Goal: Task Accomplishment & Management: Manage account settings

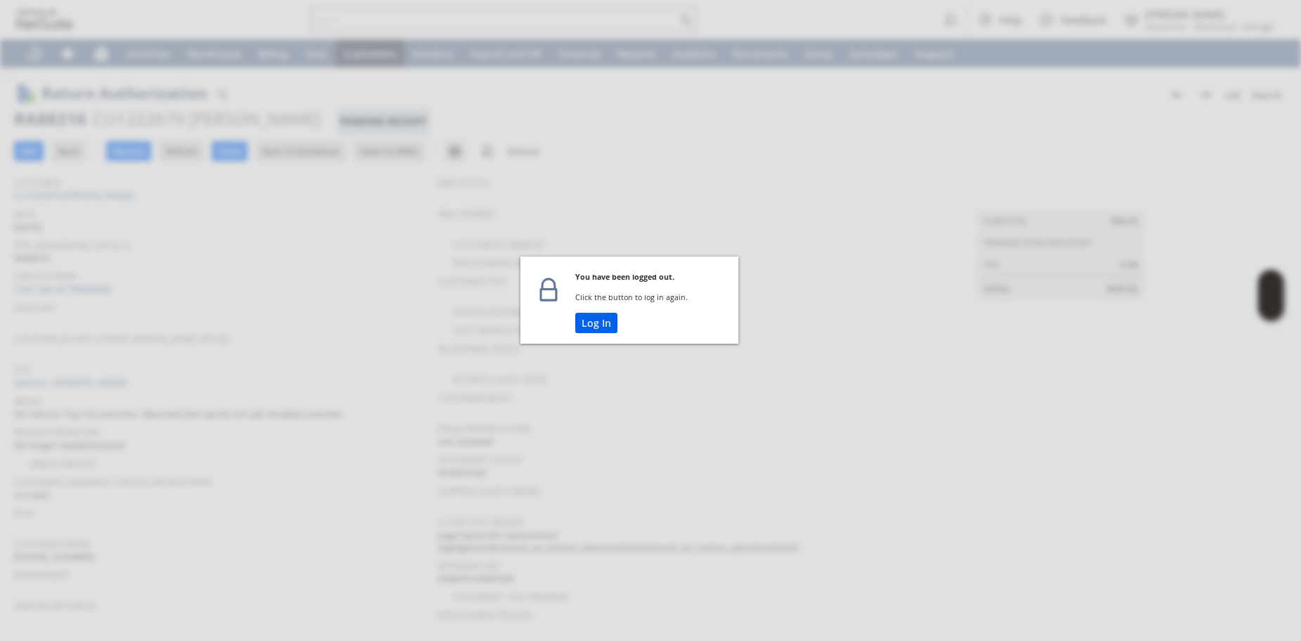
click at [600, 326] on button "Log In" at bounding box center [596, 323] width 42 height 20
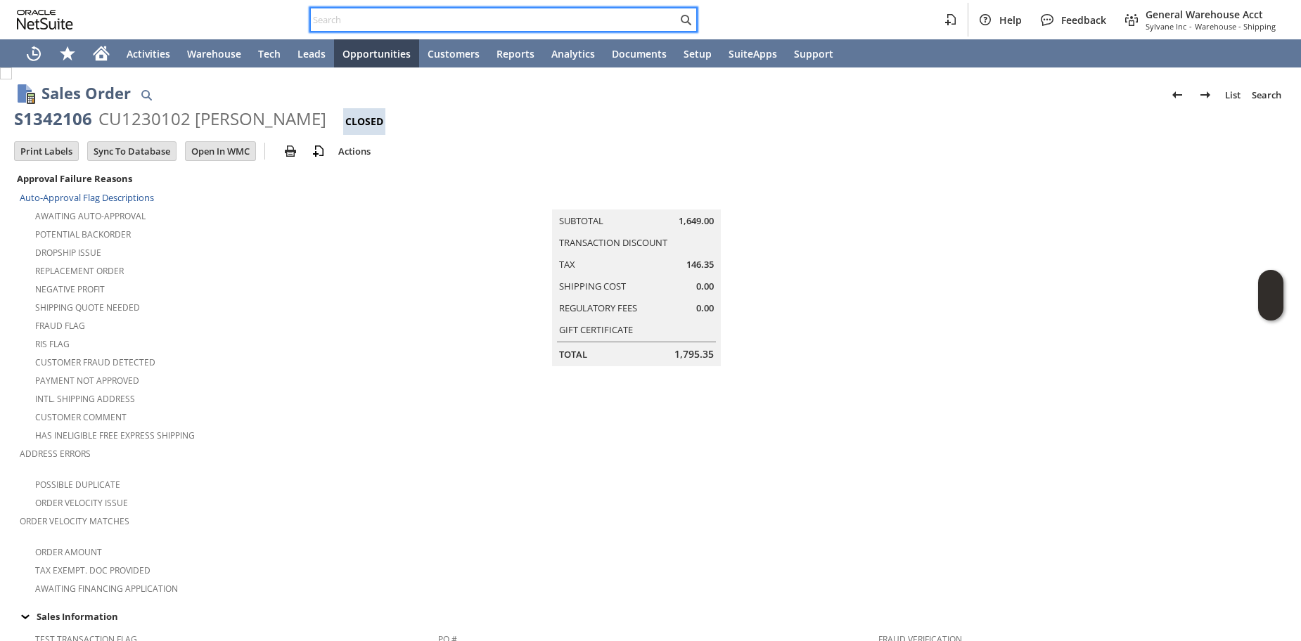
click at [371, 13] on input "text" at bounding box center [494, 19] width 366 height 17
paste input "P218447"
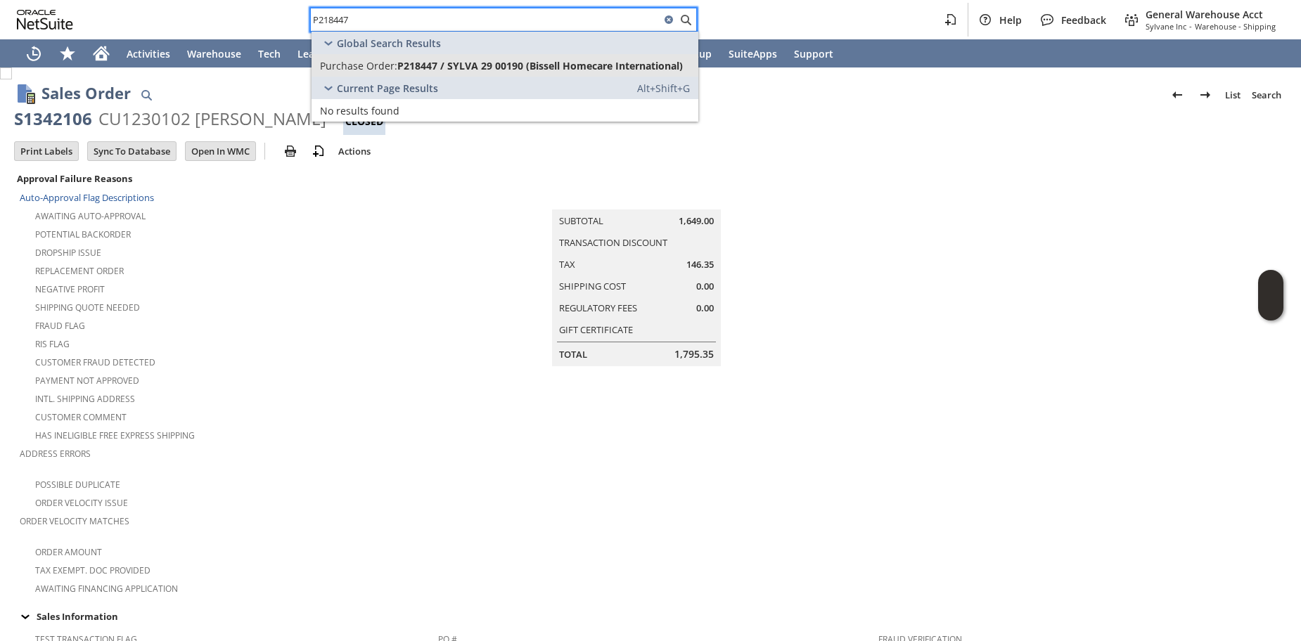
type input "P218447"
click at [349, 73] on link "Purchase Order: P218447 / SYLVA 29 00190 (Bissell Homecare International)" at bounding box center [504, 65] width 387 height 22
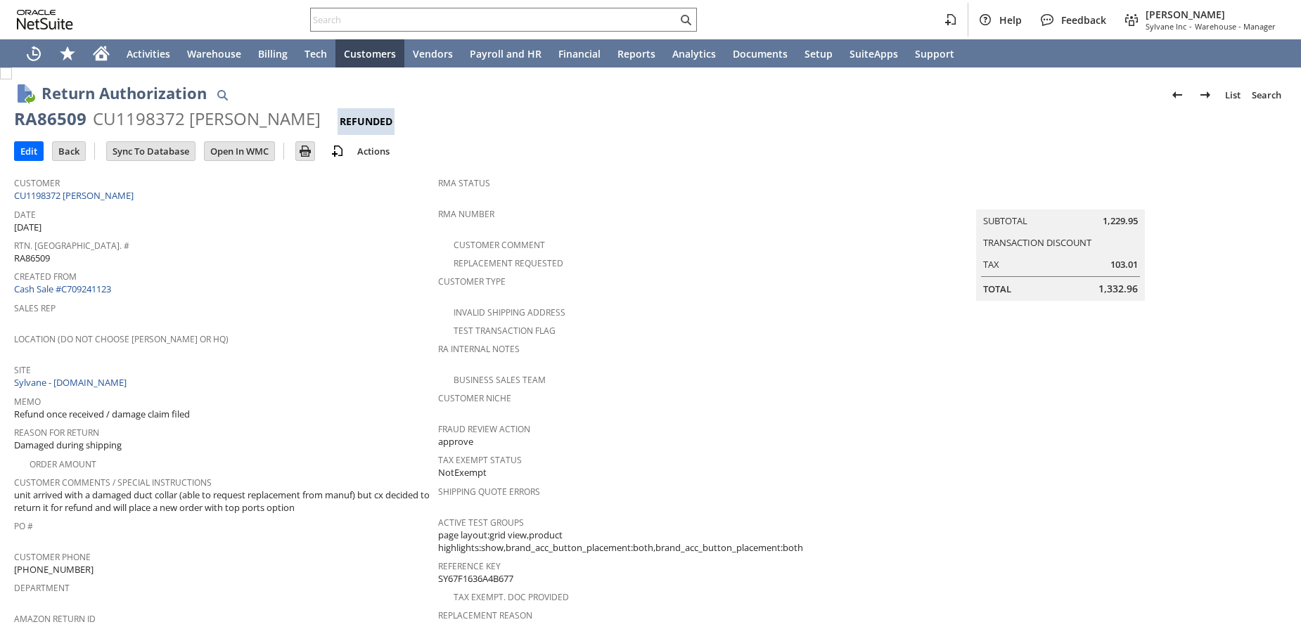
click at [47, 118] on div "RA86509" at bounding box center [50, 119] width 72 height 22
copy div "RA86509"
click at [213, 218] on span "Date" at bounding box center [222, 213] width 417 height 16
click at [148, 193] on div "Customer CU1198372 Paige Lachelt" at bounding box center [222, 188] width 417 height 30
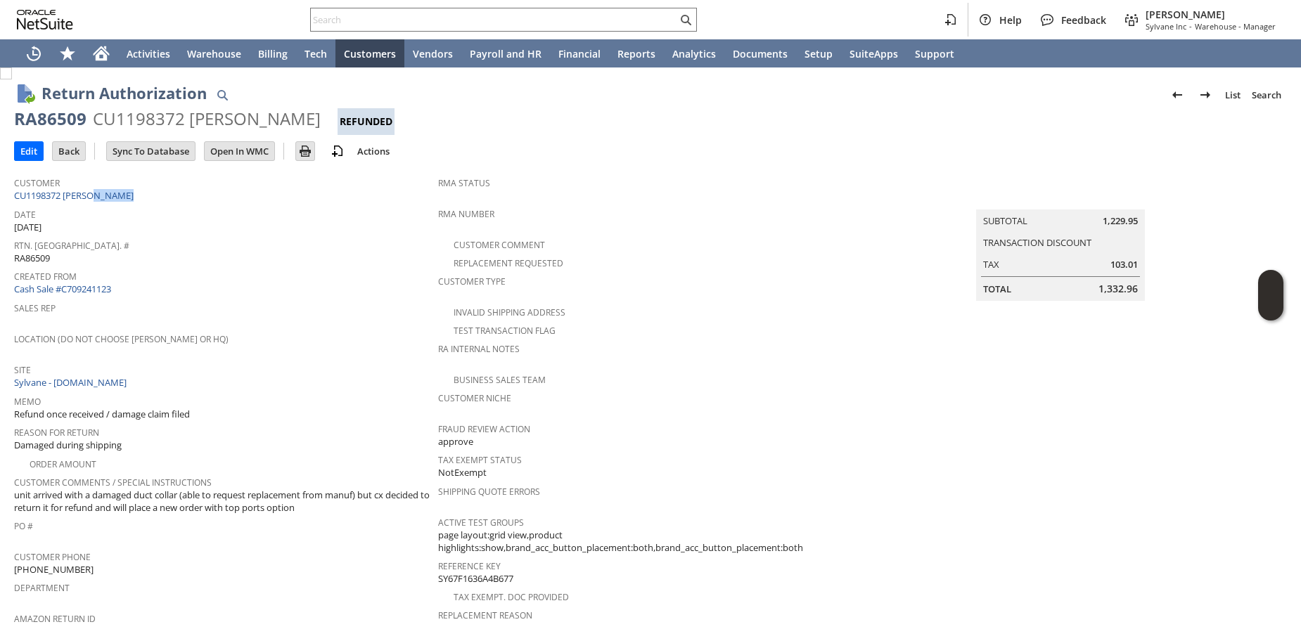
click at [148, 193] on div "Customer CU1198372 Paige Lachelt" at bounding box center [222, 188] width 417 height 30
copy div "Customer CU1198372 Paige Lachelt"
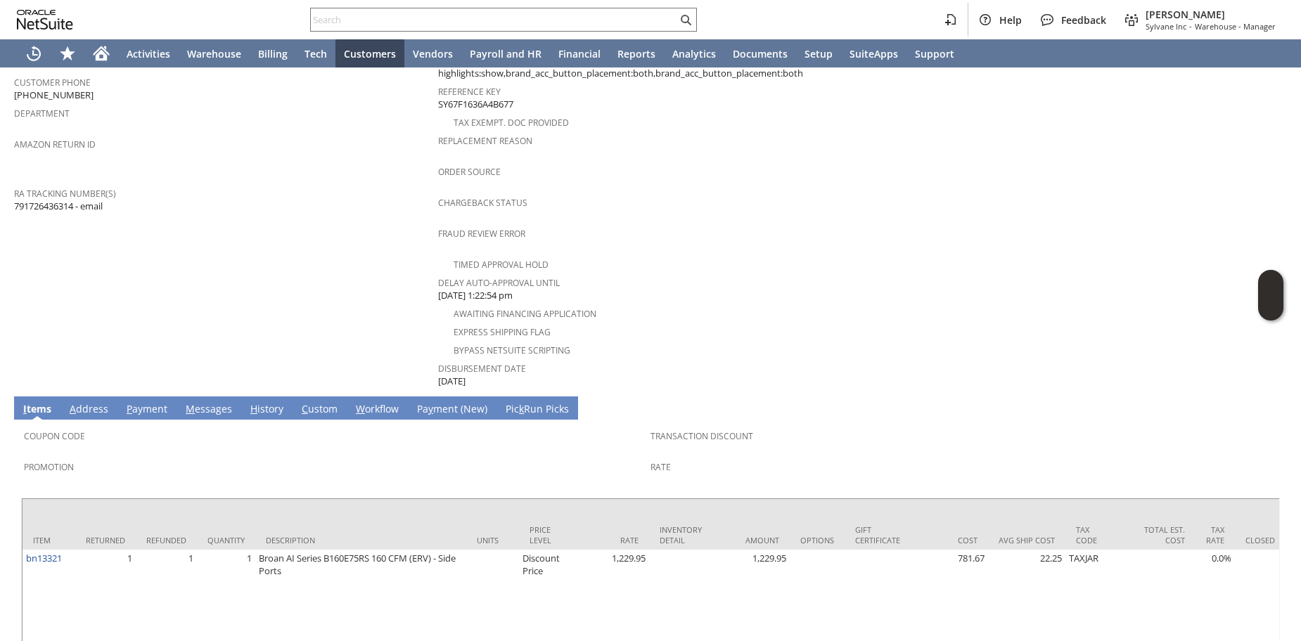
scroll to position [521, 0]
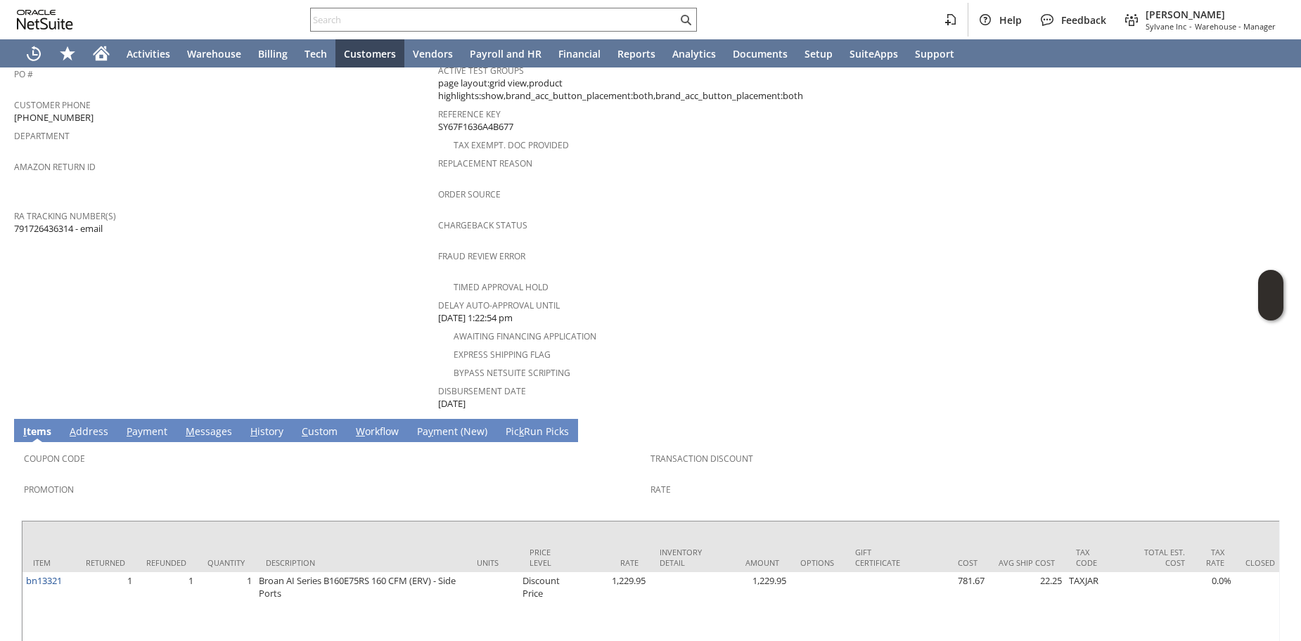
scroll to position [428, 0]
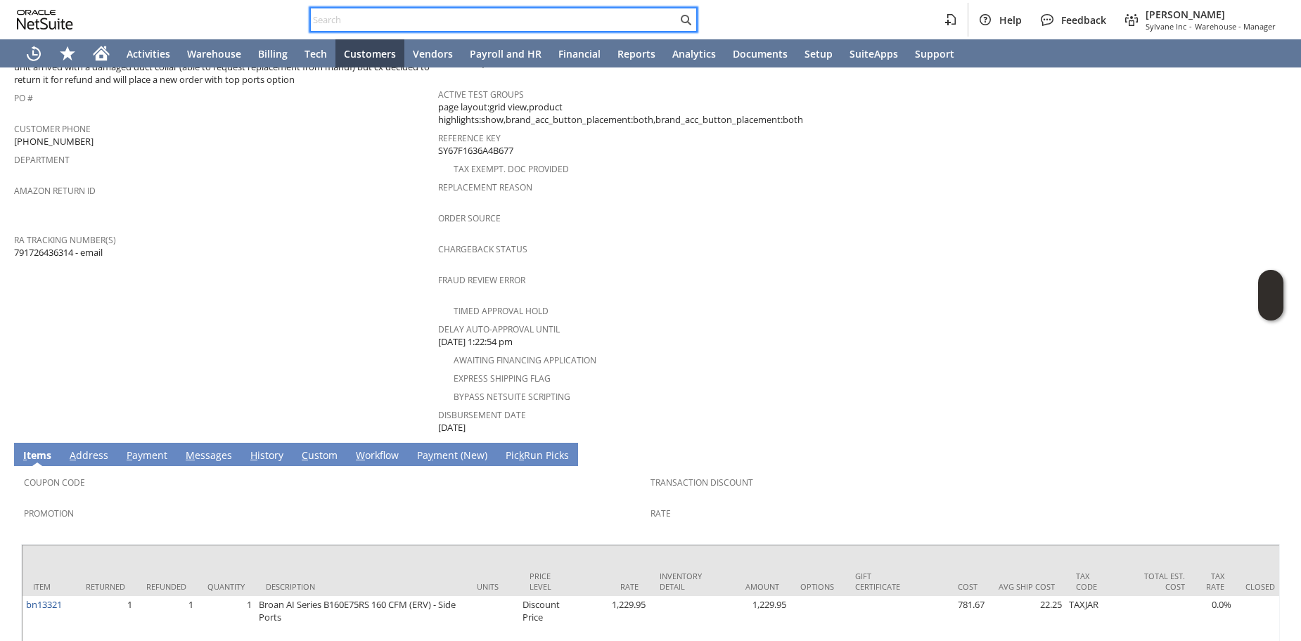
click at [449, 27] on input "text" at bounding box center [494, 19] width 366 height 17
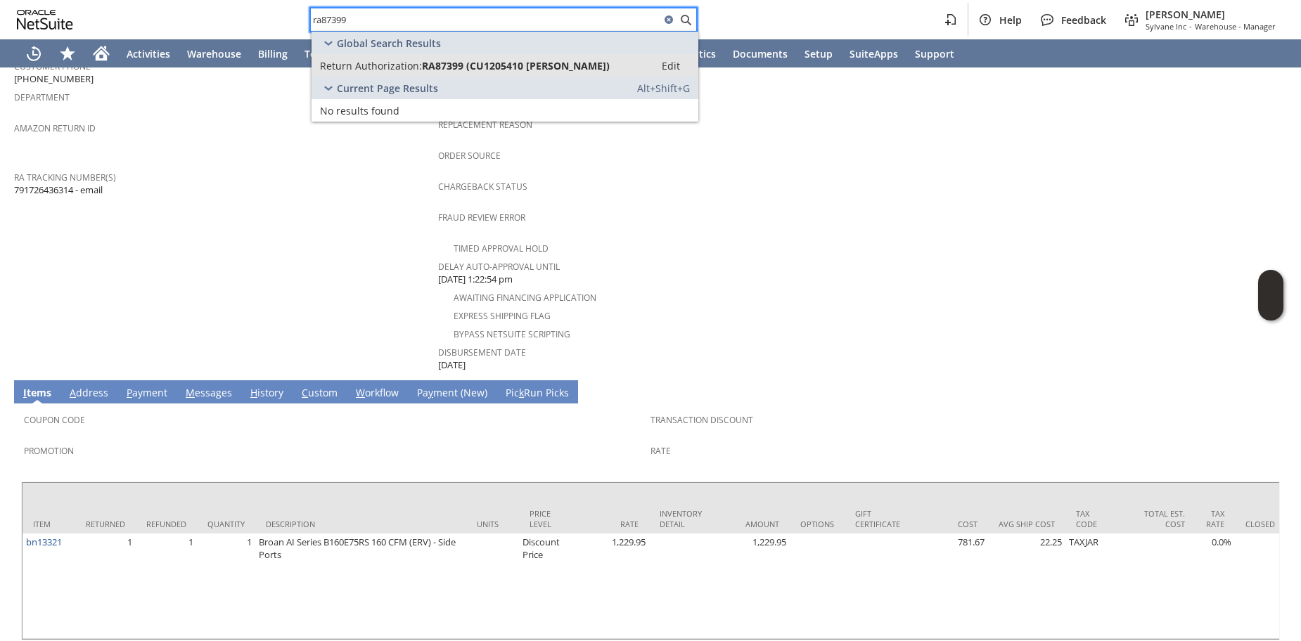
scroll to position [521, 0]
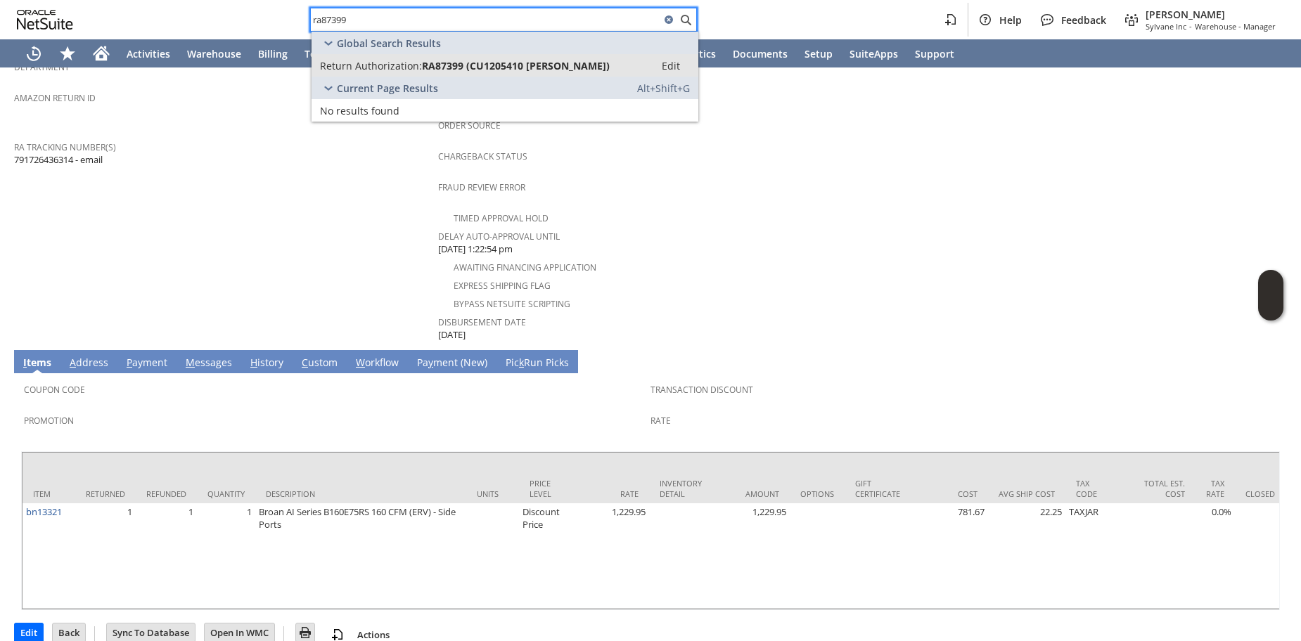
type input "ra87399"
click at [440, 71] on span "RA87399 (CU1205410 Elizabeth O'Donnell)" at bounding box center [516, 65] width 188 height 13
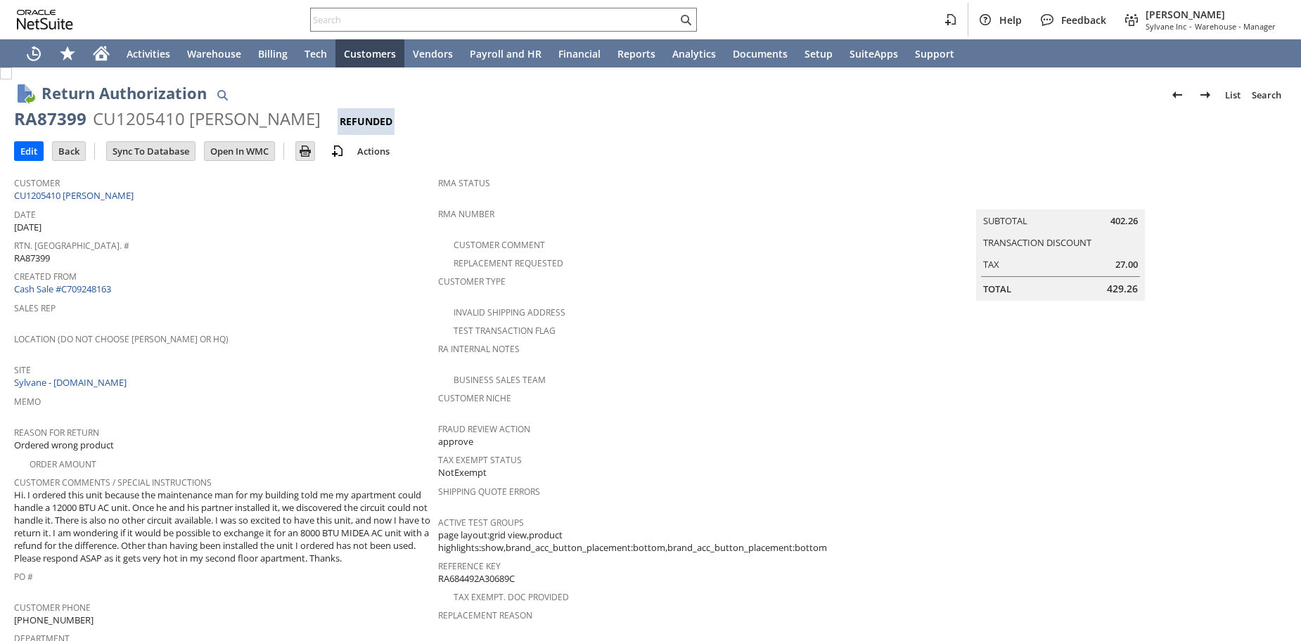
click at [356, 353] on td "Location (Do Not Choose [PERSON_NAME] or HQ)" at bounding box center [226, 344] width 424 height 31
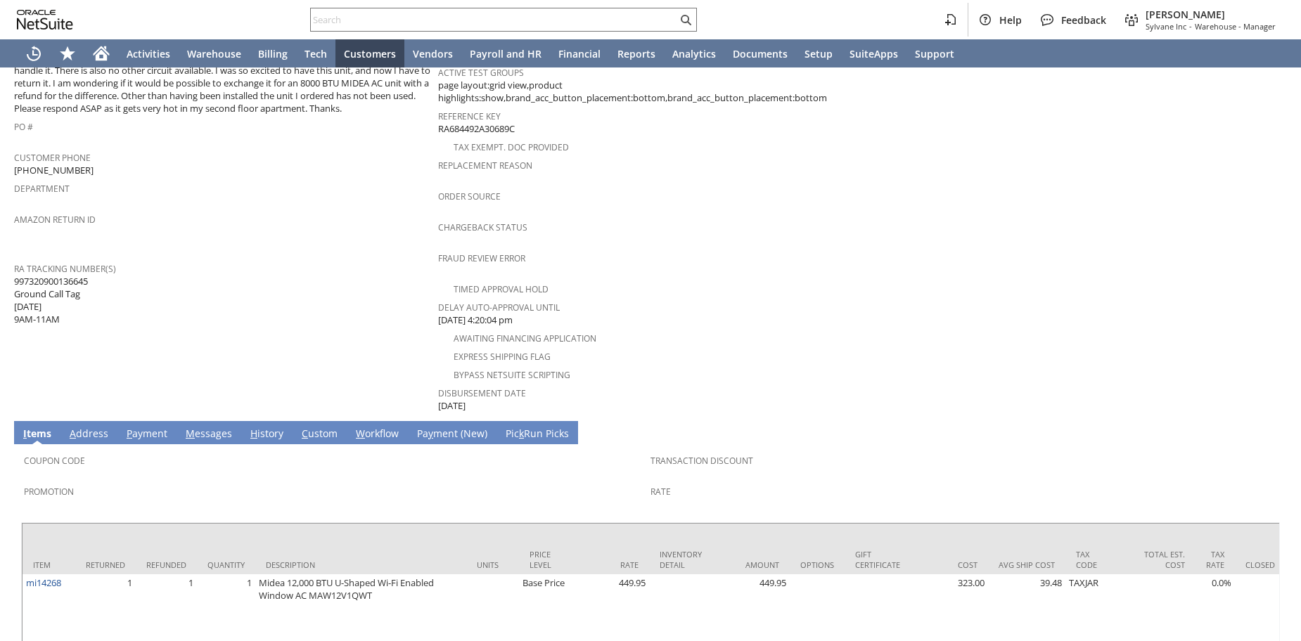
scroll to position [538, 0]
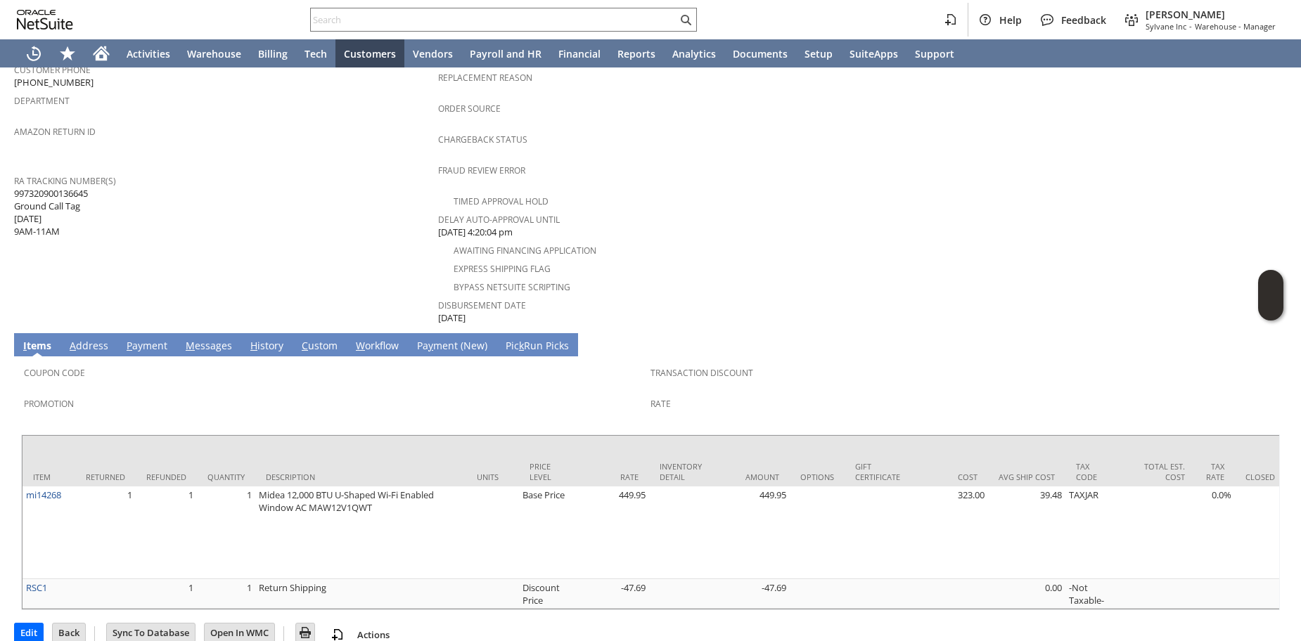
click at [260, 339] on link "H istory" at bounding box center [267, 346] width 40 height 15
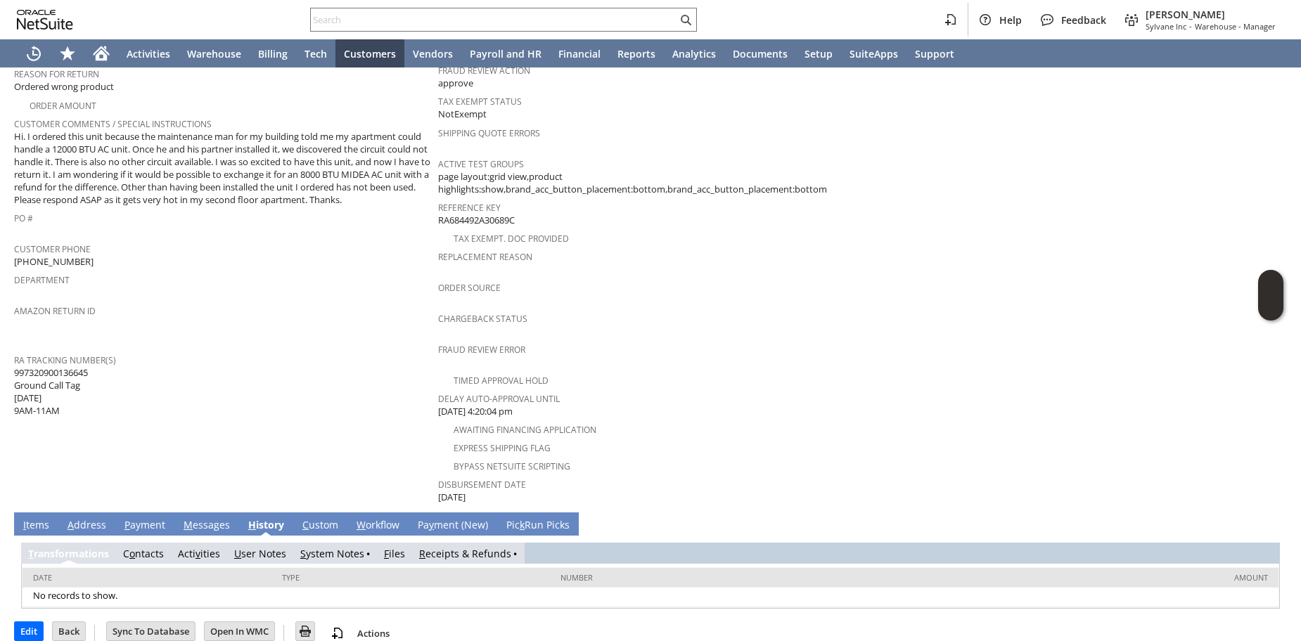
click at [450, 547] on link "R eceipts & Refunds" at bounding box center [465, 553] width 92 height 13
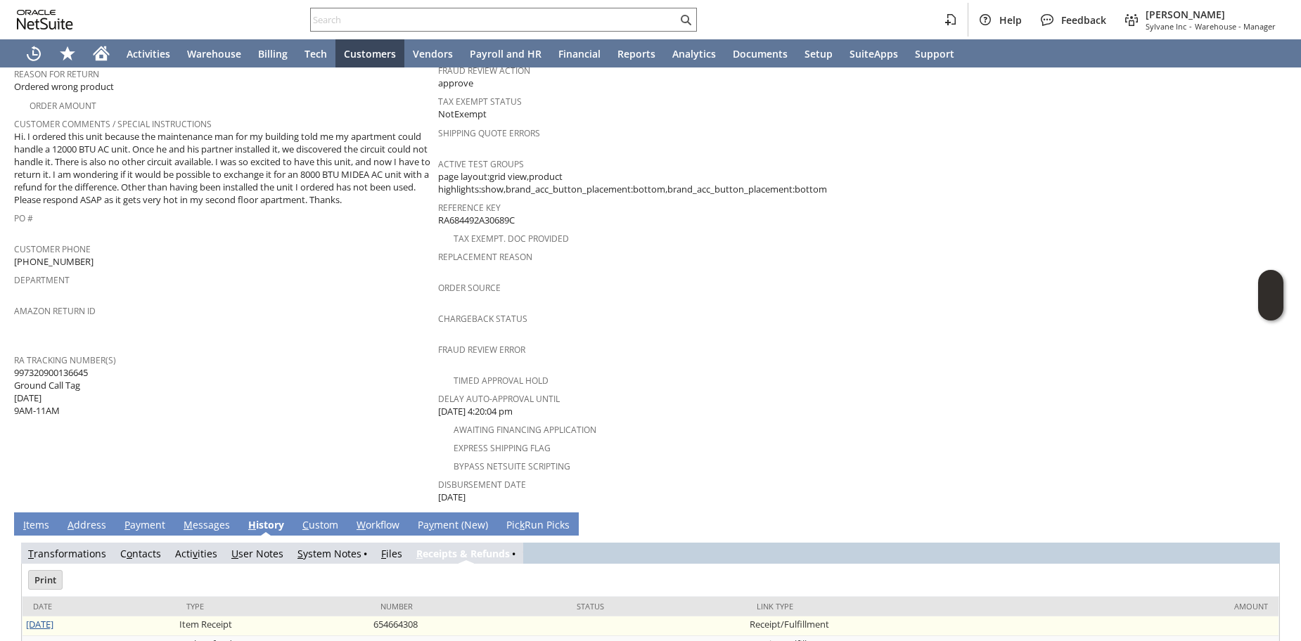
scroll to position [0, 0]
click at [51, 618] on link "7/14/2025" at bounding box center [39, 624] width 27 height 13
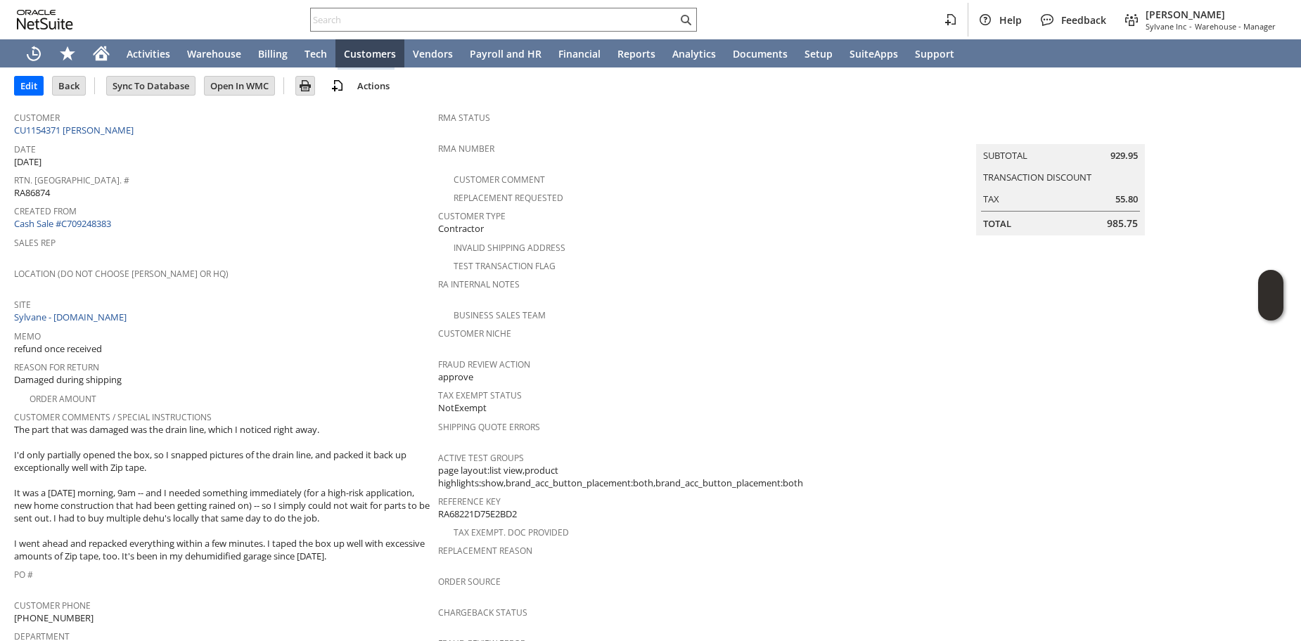
scroll to position [93, 0]
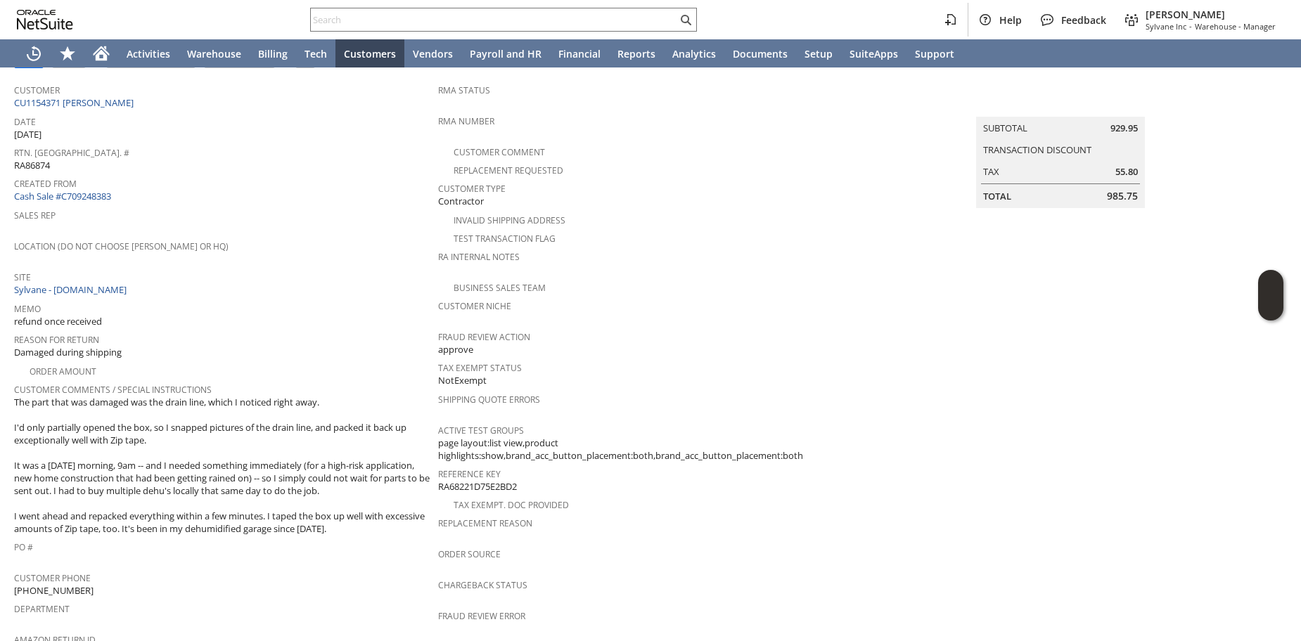
click at [153, 104] on div "Customer CU1154371 Travis Burch" at bounding box center [222, 95] width 417 height 30
copy div "Customer CU1154371 Travis Burch"
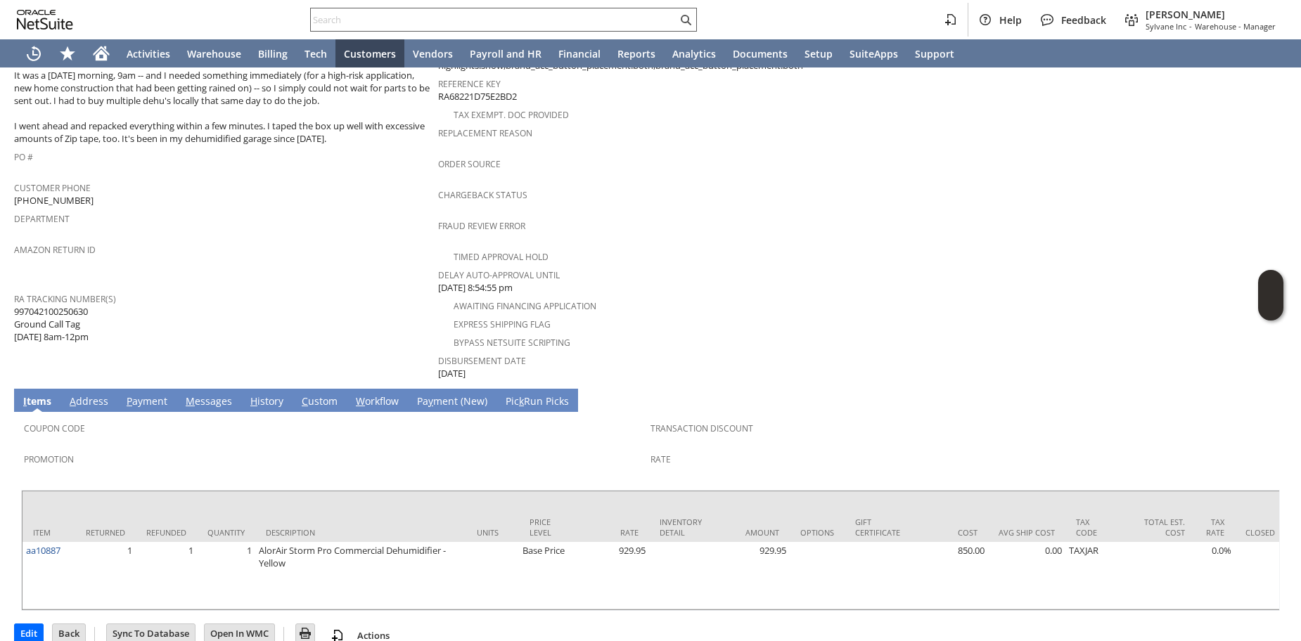
click at [336, 14] on input "text" at bounding box center [494, 19] width 366 height 17
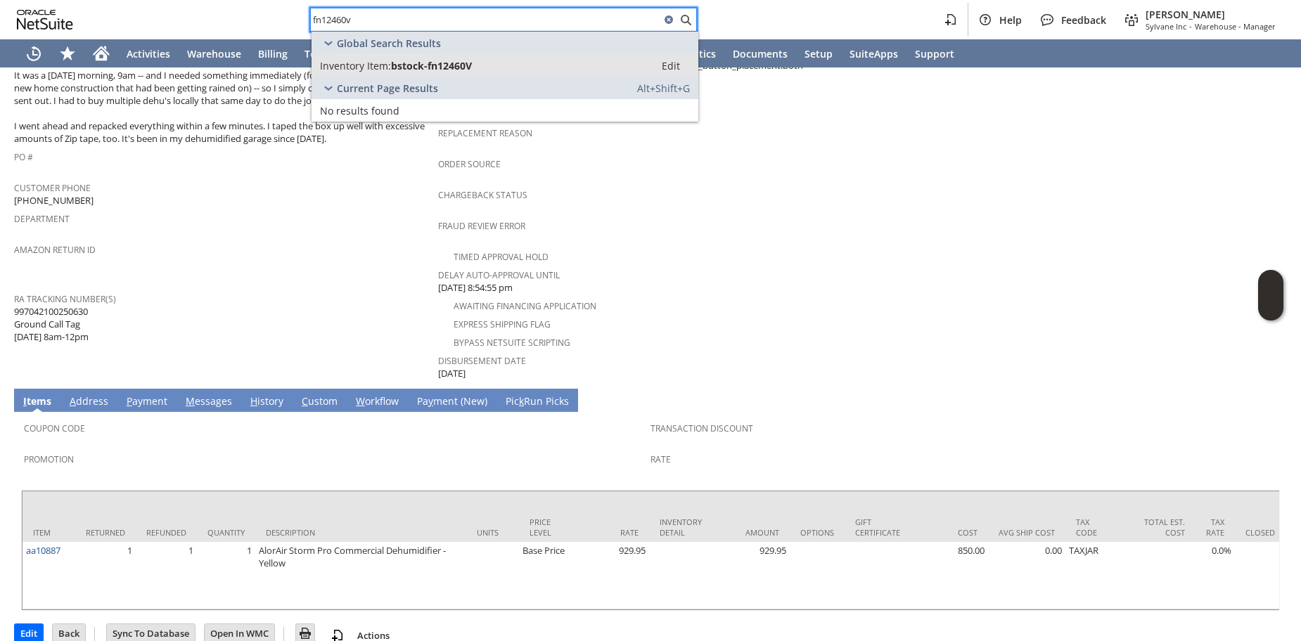
type input "fn12460v"
click at [326, 67] on span "Inventory Item:" at bounding box center [355, 65] width 71 height 13
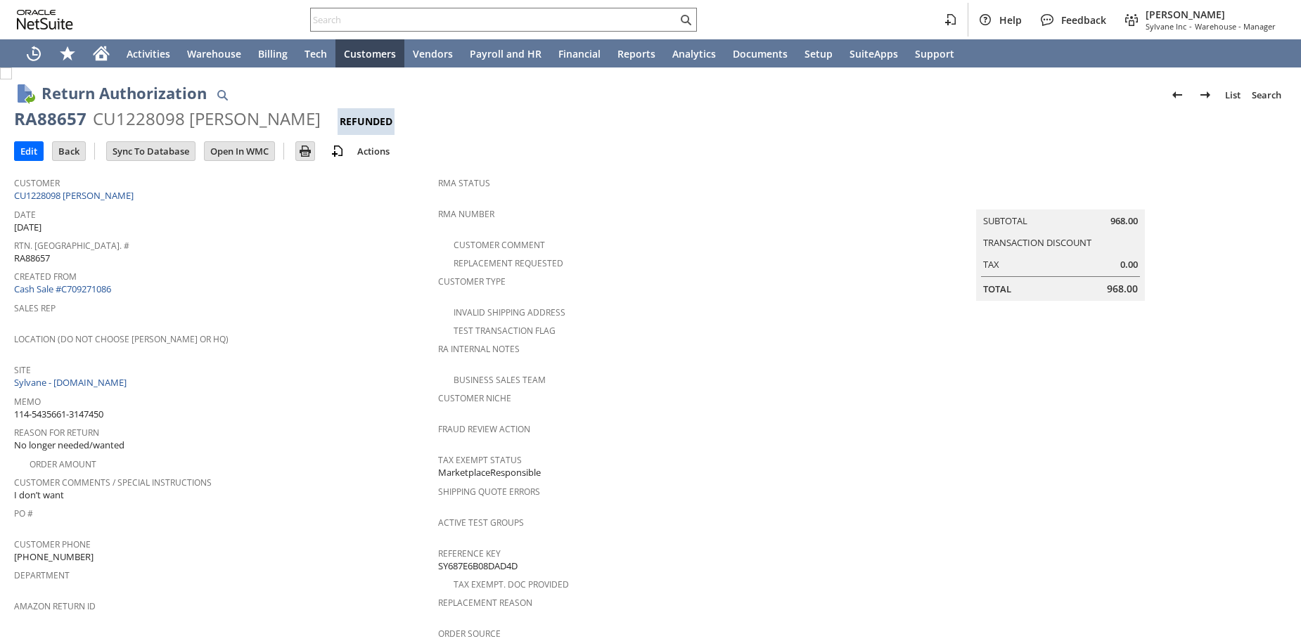
click at [396, 476] on span "Customer Comments / Special Instructions" at bounding box center [222, 480] width 417 height 16
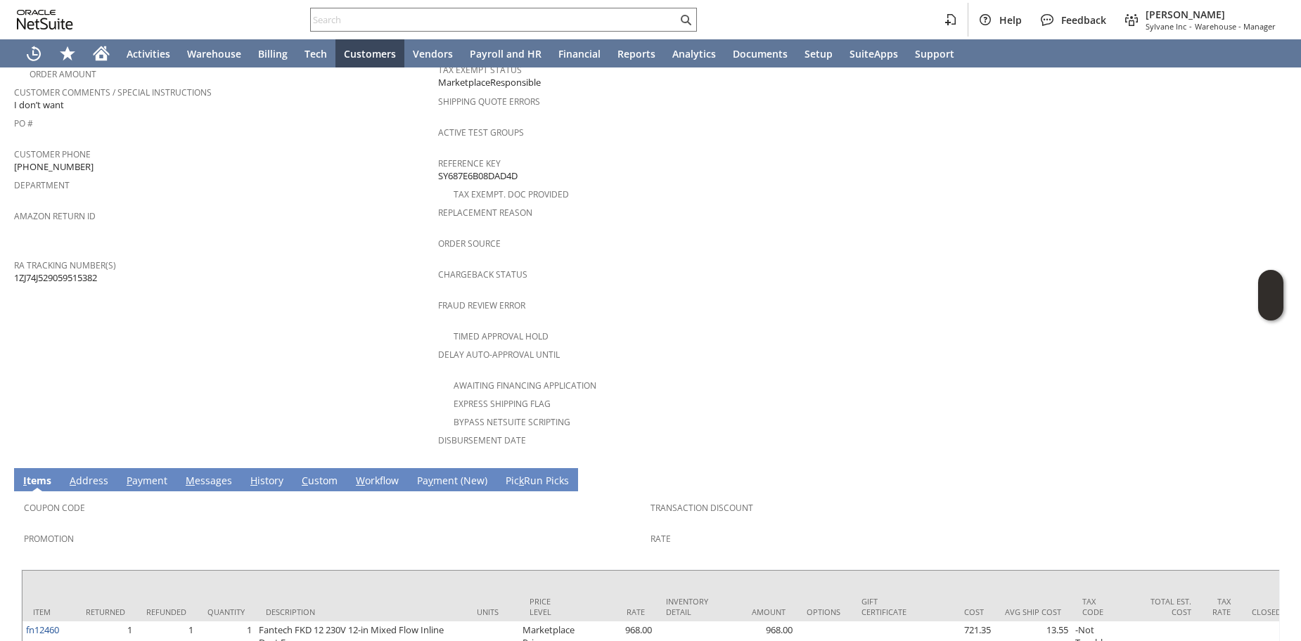
scroll to position [483, 0]
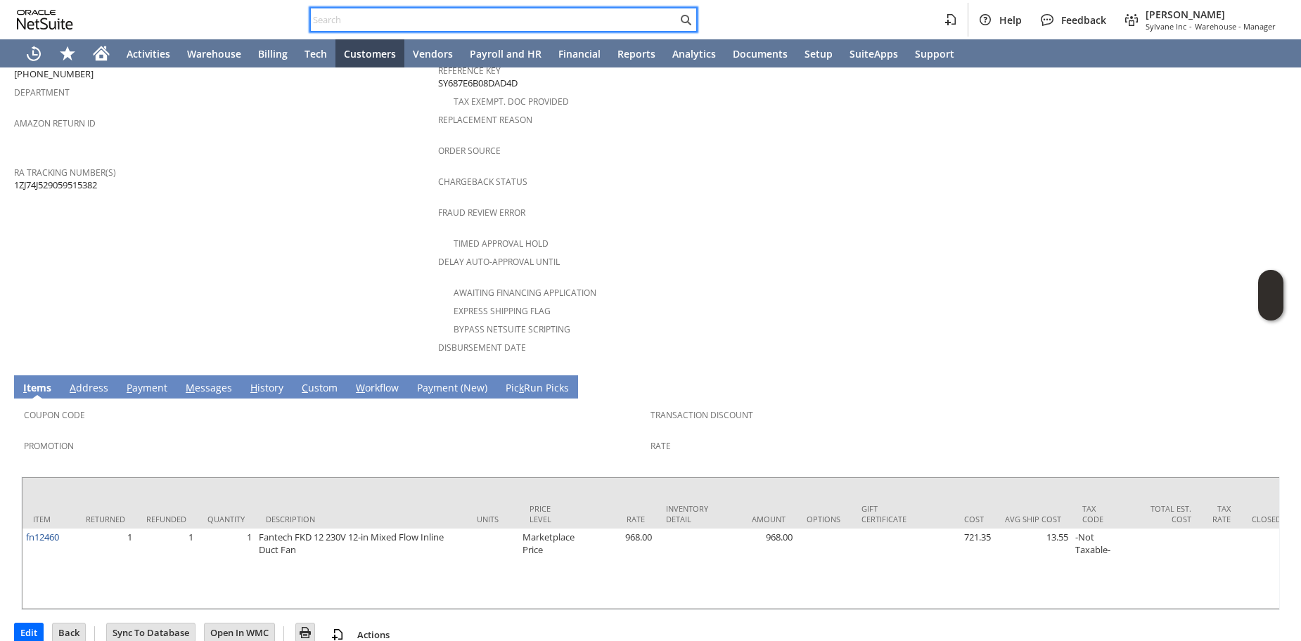
click at [413, 19] on input "text" at bounding box center [494, 19] width 366 height 17
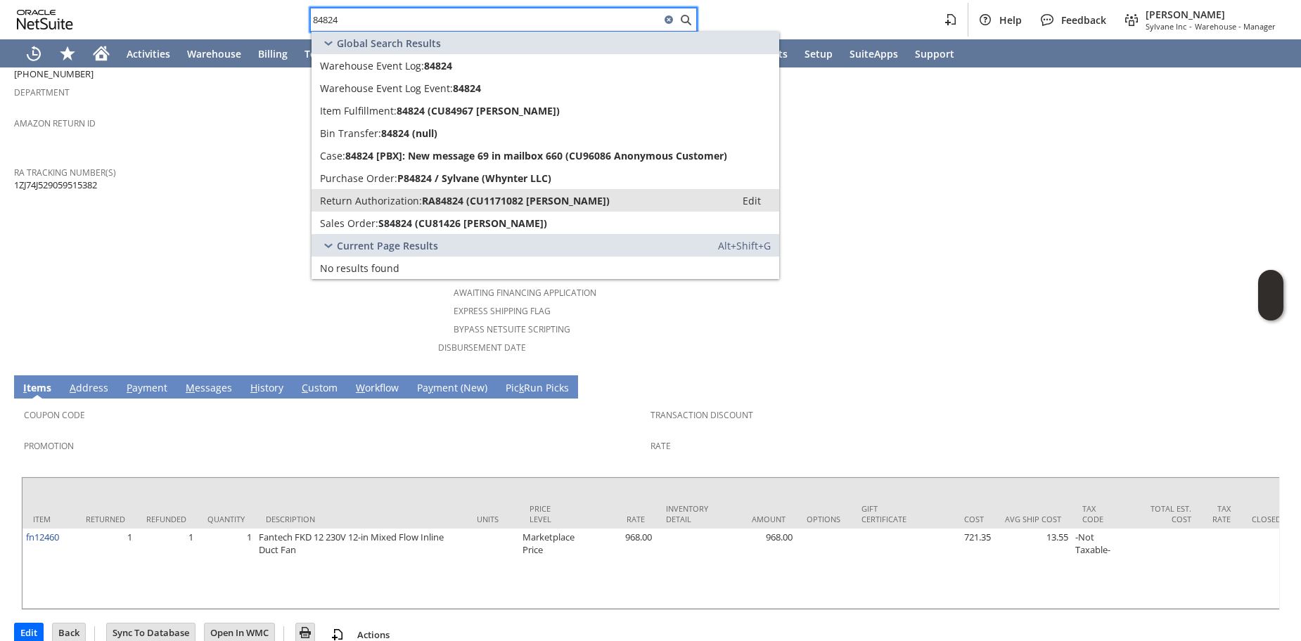
type input "84824"
click at [378, 204] on span "Return Authorization:" at bounding box center [371, 200] width 102 height 13
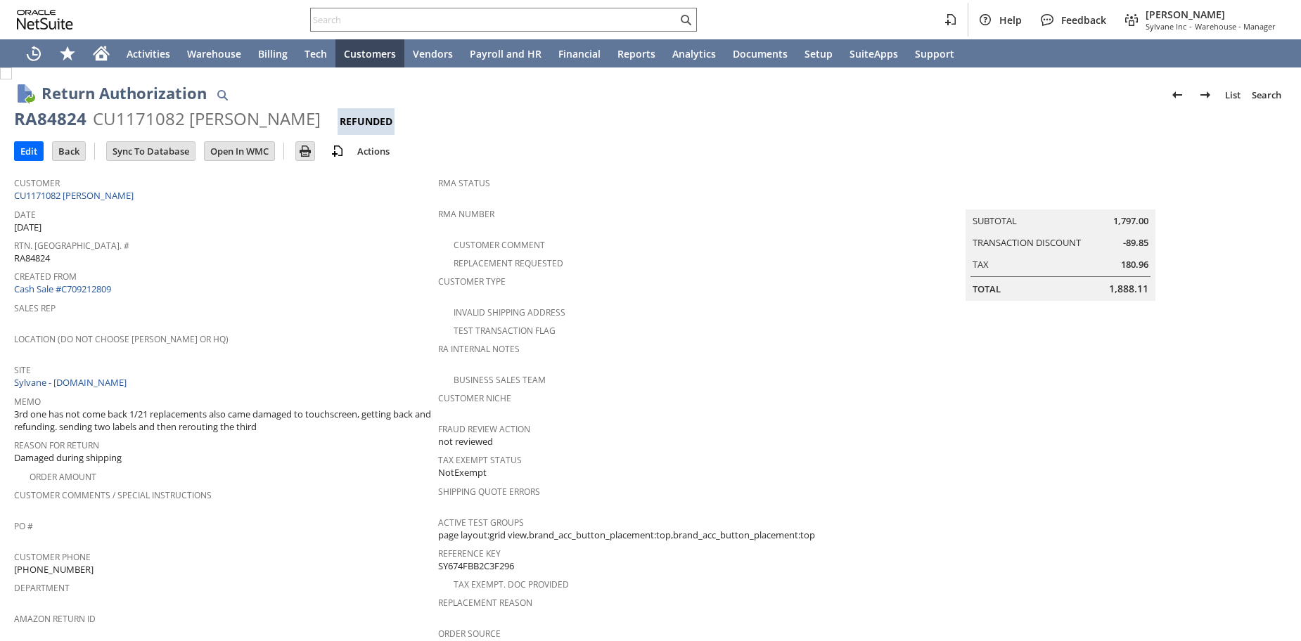
scroll to position [521, 0]
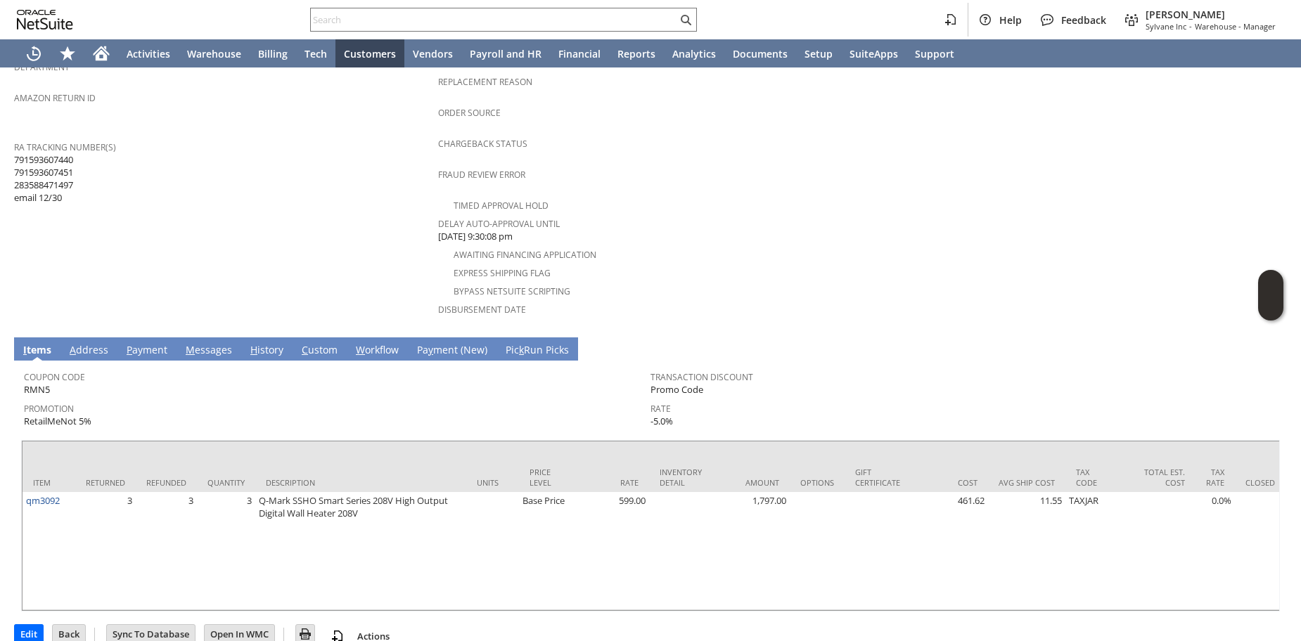
click at [273, 343] on link "H istory" at bounding box center [267, 350] width 40 height 15
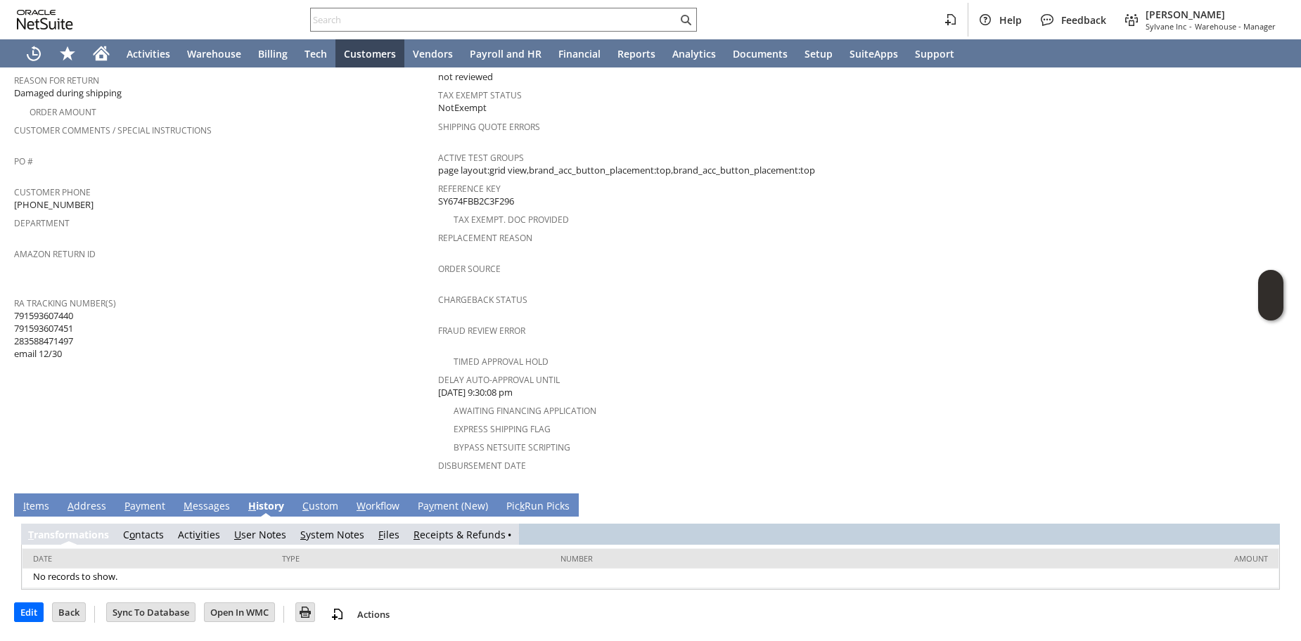
scroll to position [346, 0]
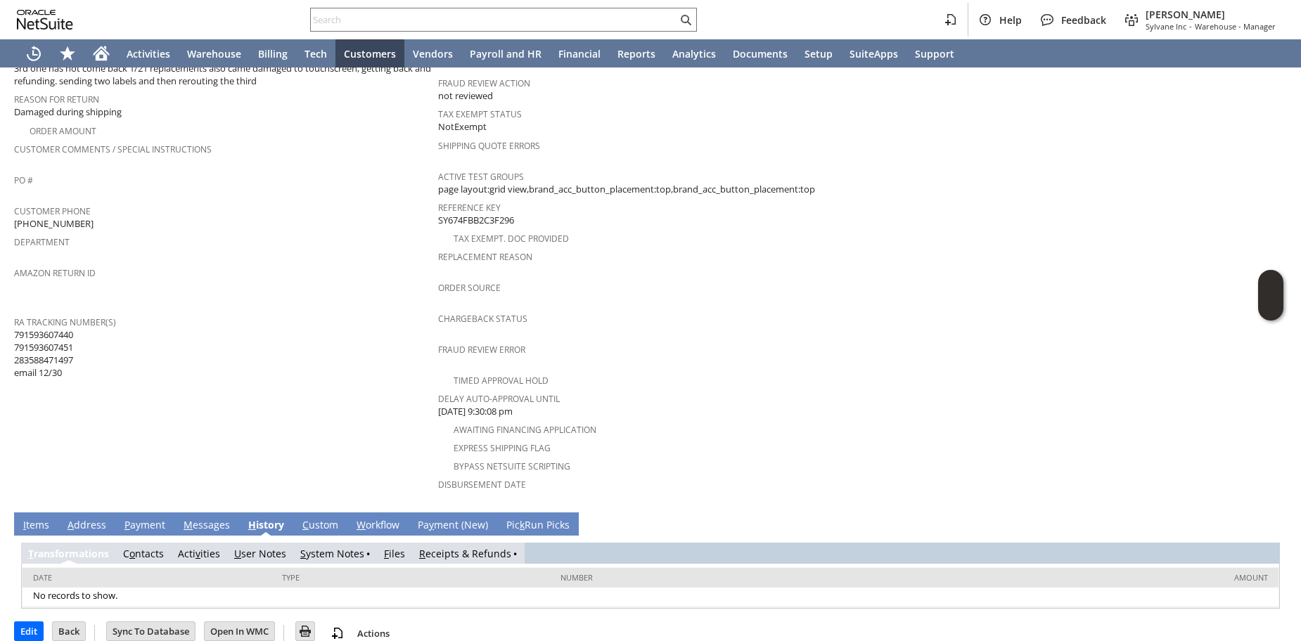
click at [434, 547] on link "R eceipts & Refunds" at bounding box center [465, 553] width 92 height 13
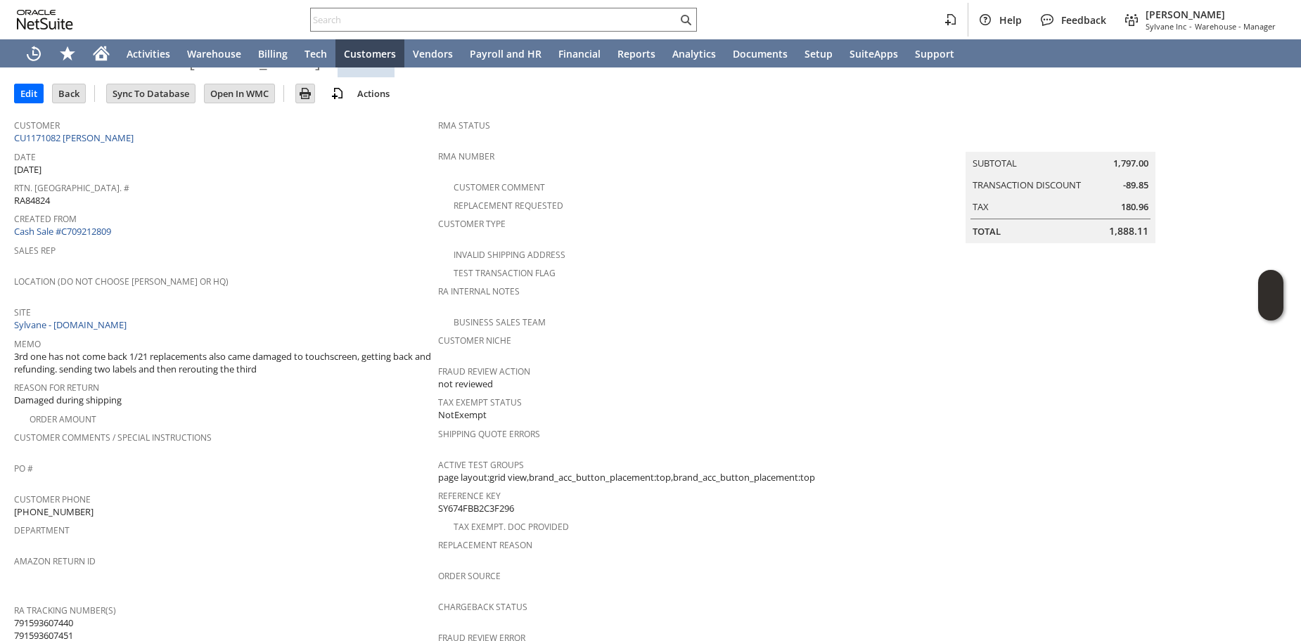
scroll to position [0, 0]
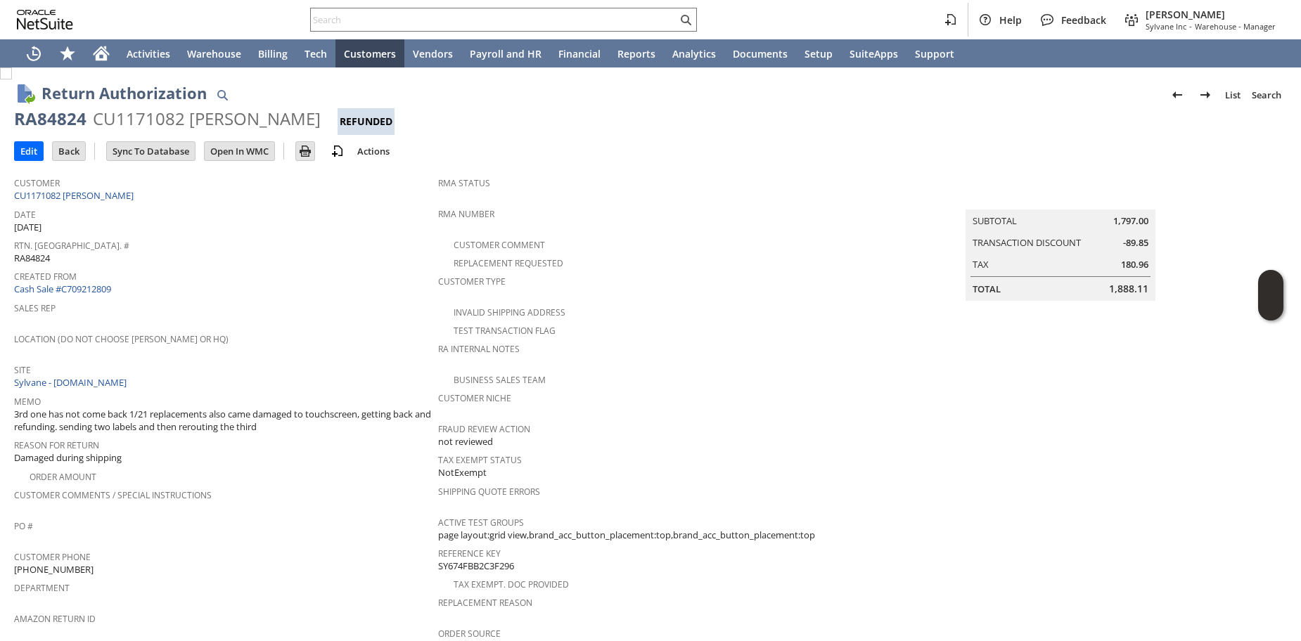
click at [124, 196] on div "Customer CU1171082 MARIA UTA" at bounding box center [222, 188] width 417 height 30
copy div "Customer CU1171082 MARIA UTA"
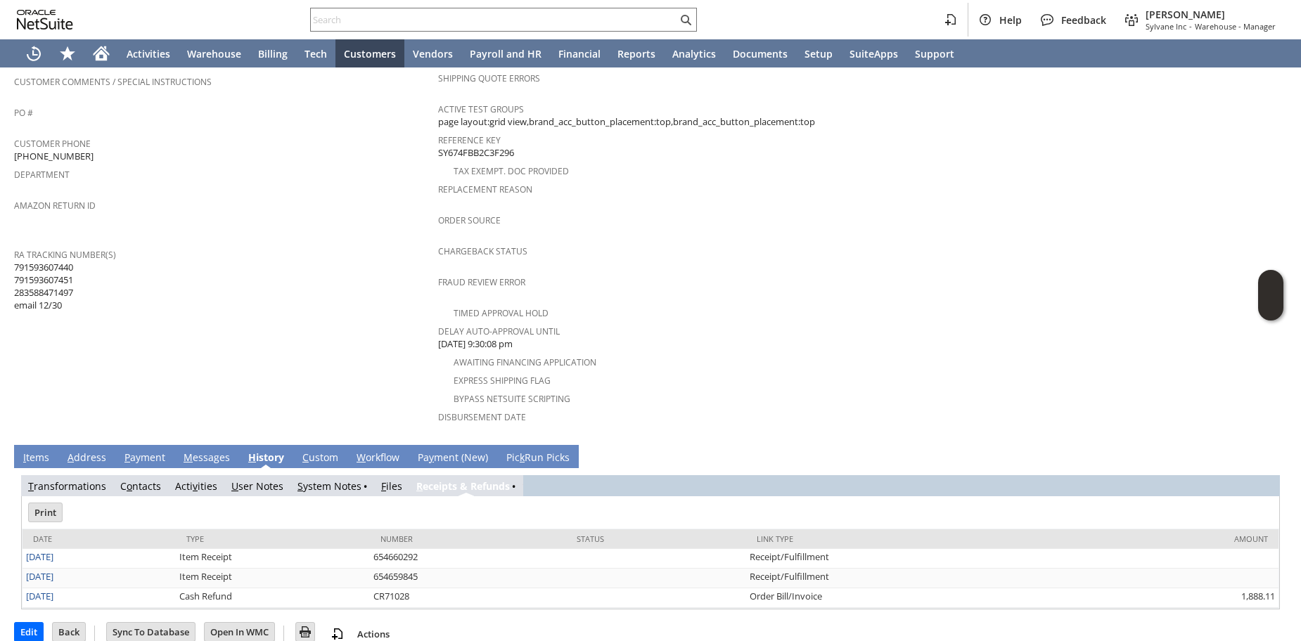
scroll to position [414, 0]
click at [29, 450] on link "I tems" at bounding box center [36, 457] width 33 height 15
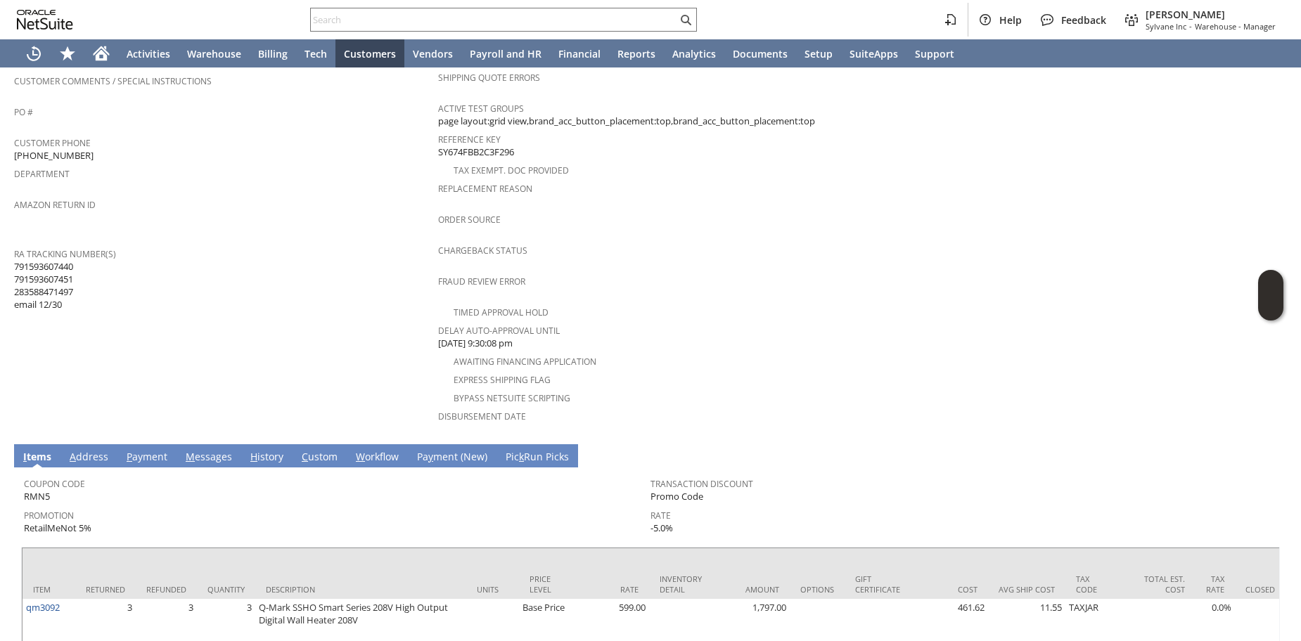
click at [320, 316] on td "Customer CU1171082 MARIA UTA Date 12/30/2024 Rtn. Auth. # RA84824 Created From …" at bounding box center [226, 96] width 424 height 682
click at [355, 20] on input "text" at bounding box center [494, 19] width 366 height 17
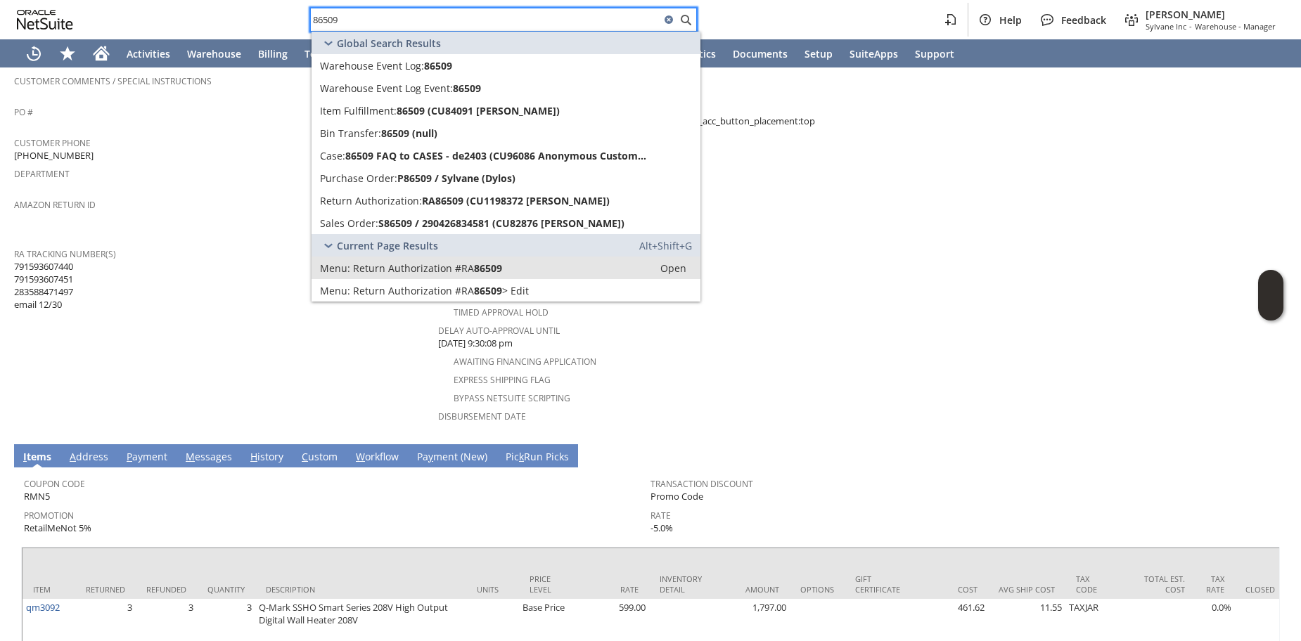
type input "86509"
click at [394, 271] on span "Return Authorization #RA" at bounding box center [413, 268] width 121 height 13
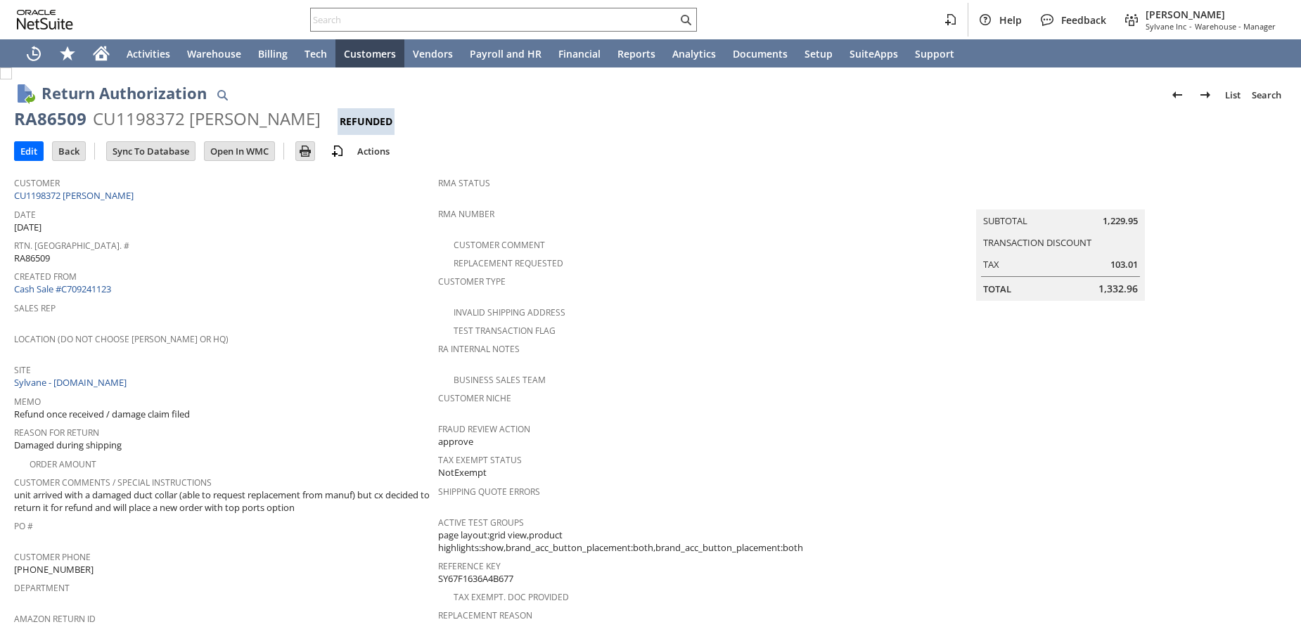
scroll to position [521, 0]
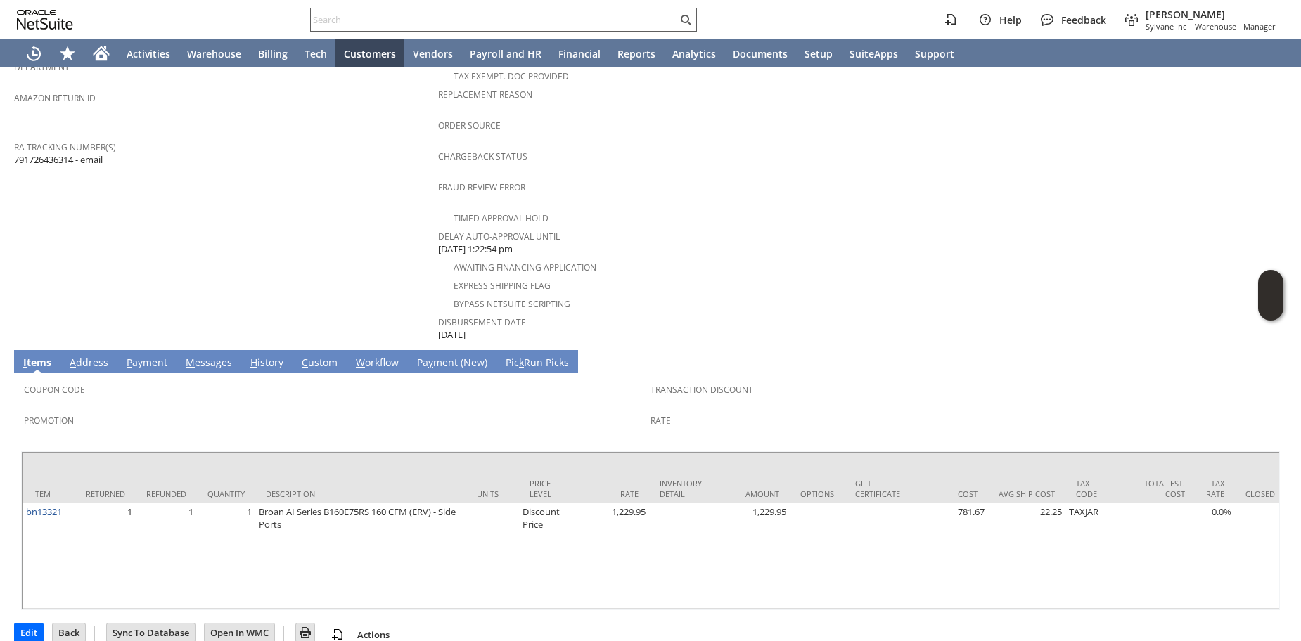
click at [465, 18] on input "text" at bounding box center [494, 19] width 366 height 17
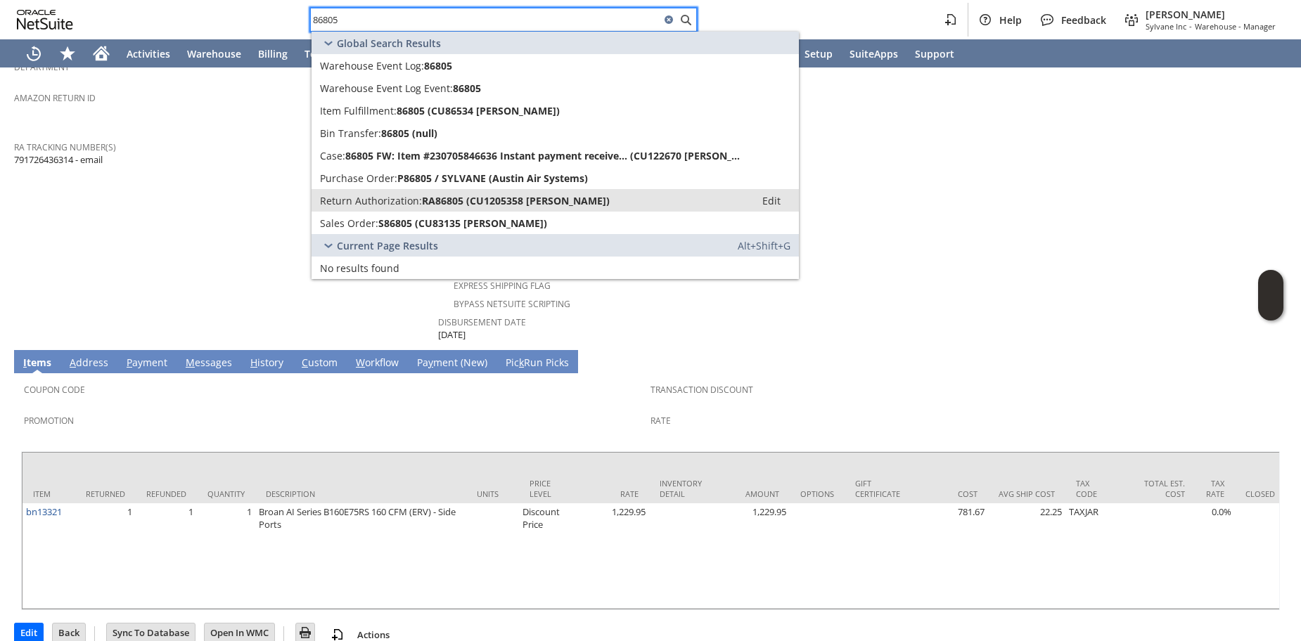
type input "86805"
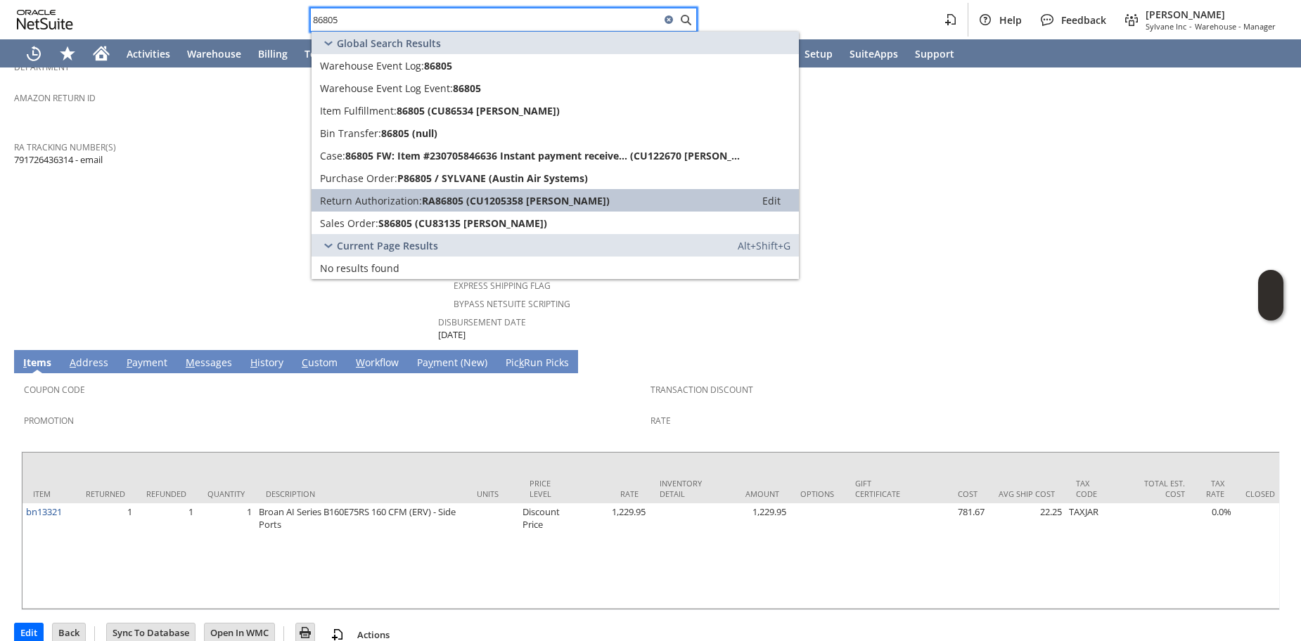
click at [423, 200] on span "RA86805 (CU1205358 [PERSON_NAME])" at bounding box center [516, 200] width 188 height 13
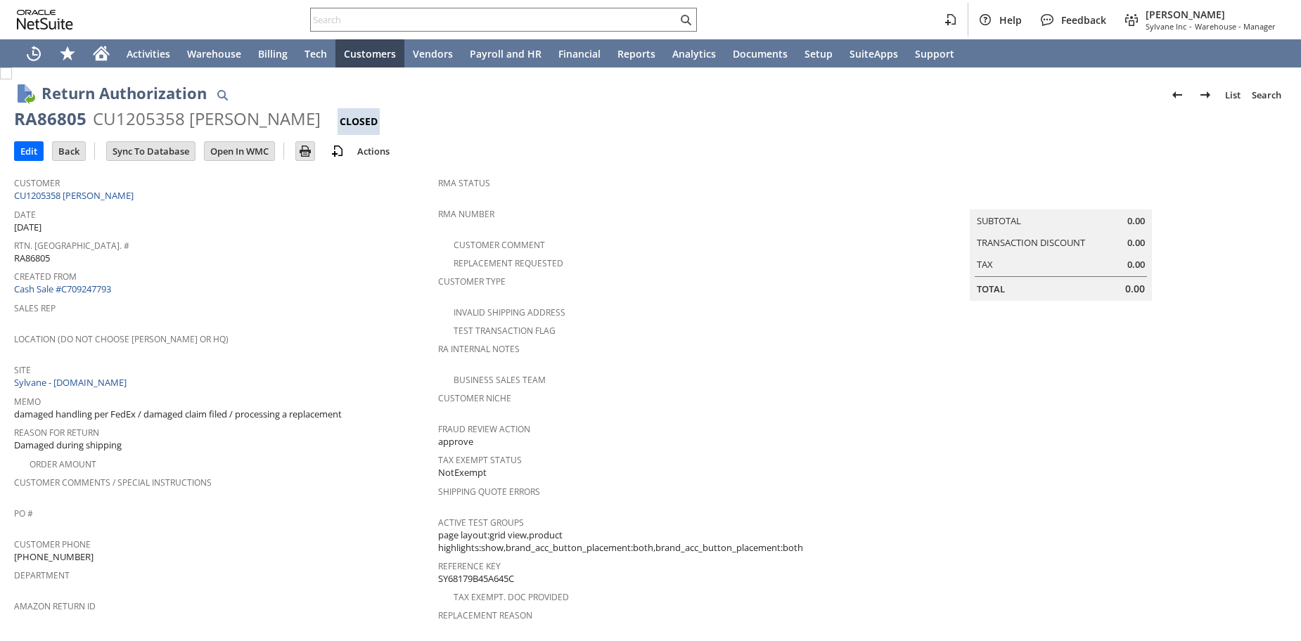
click at [311, 281] on div "Created From Cash Sale #C709247793" at bounding box center [222, 281] width 417 height 30
click at [166, 195] on div "Customer CU1205358 [PERSON_NAME]" at bounding box center [222, 188] width 417 height 30
click at [166, 194] on div "Customer CU1205358 [PERSON_NAME]" at bounding box center [222, 188] width 417 height 30
copy div "Customer CU1205358 [PERSON_NAME]"
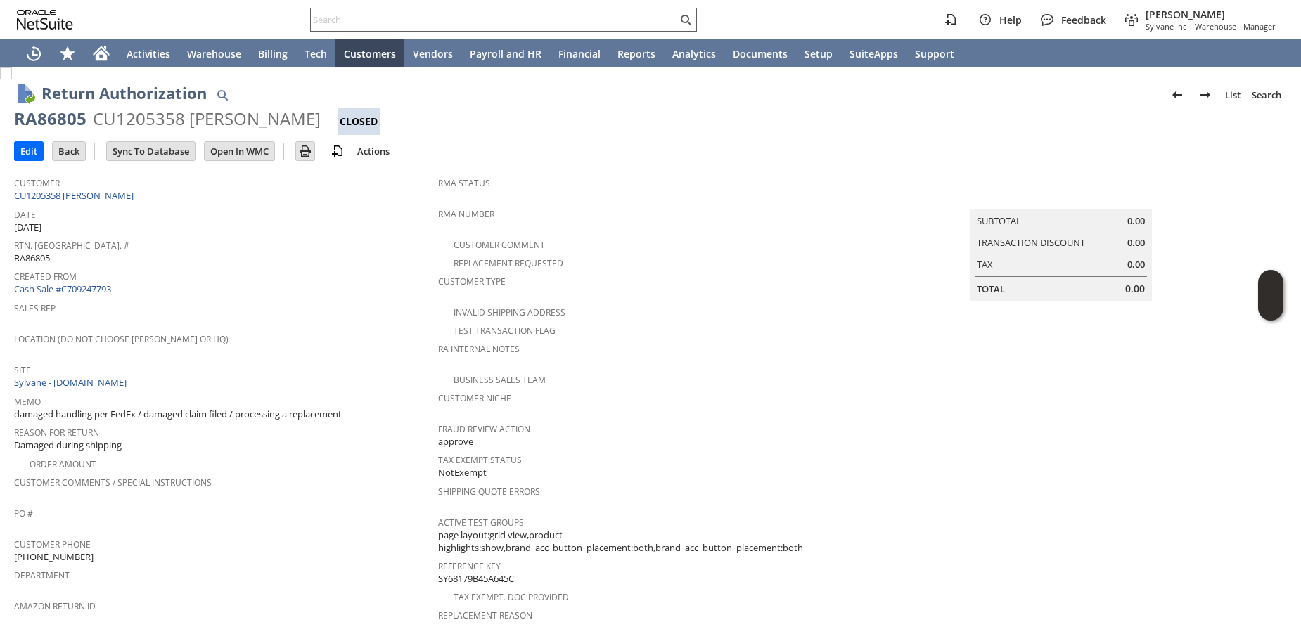
click at [343, 26] on input "text" at bounding box center [494, 19] width 366 height 17
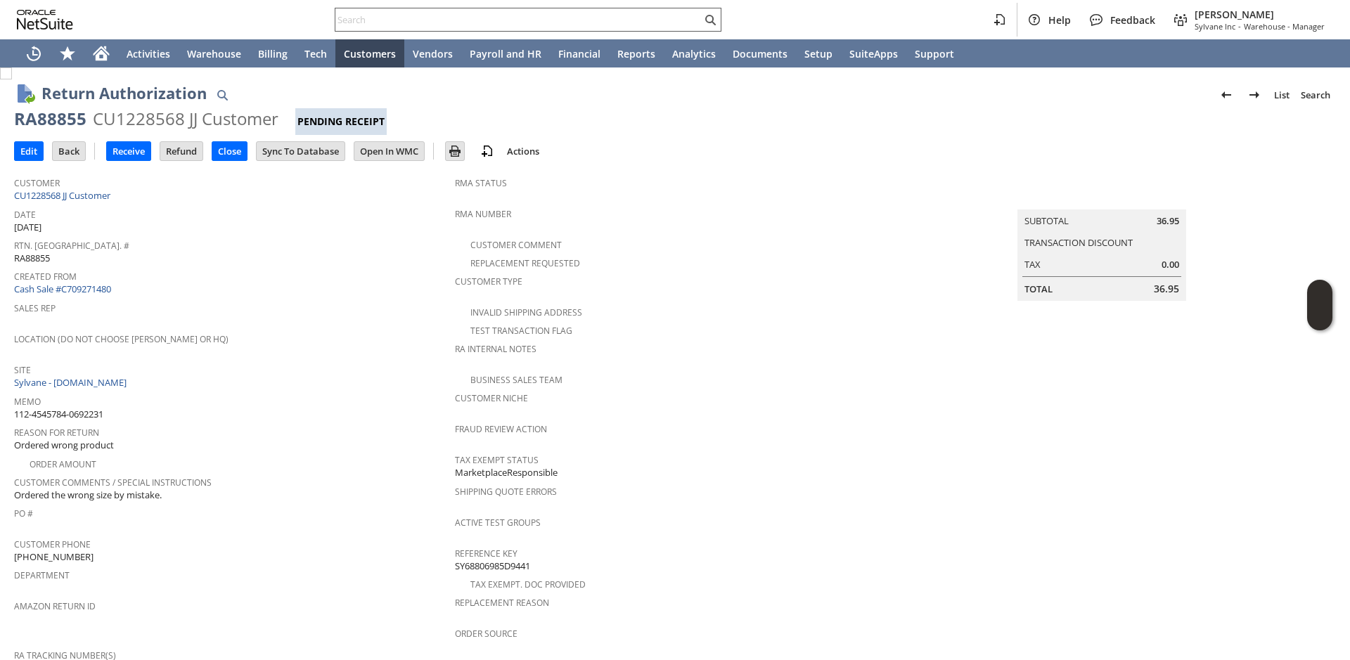
click at [448, 20] on input "text" at bounding box center [518, 19] width 366 height 17
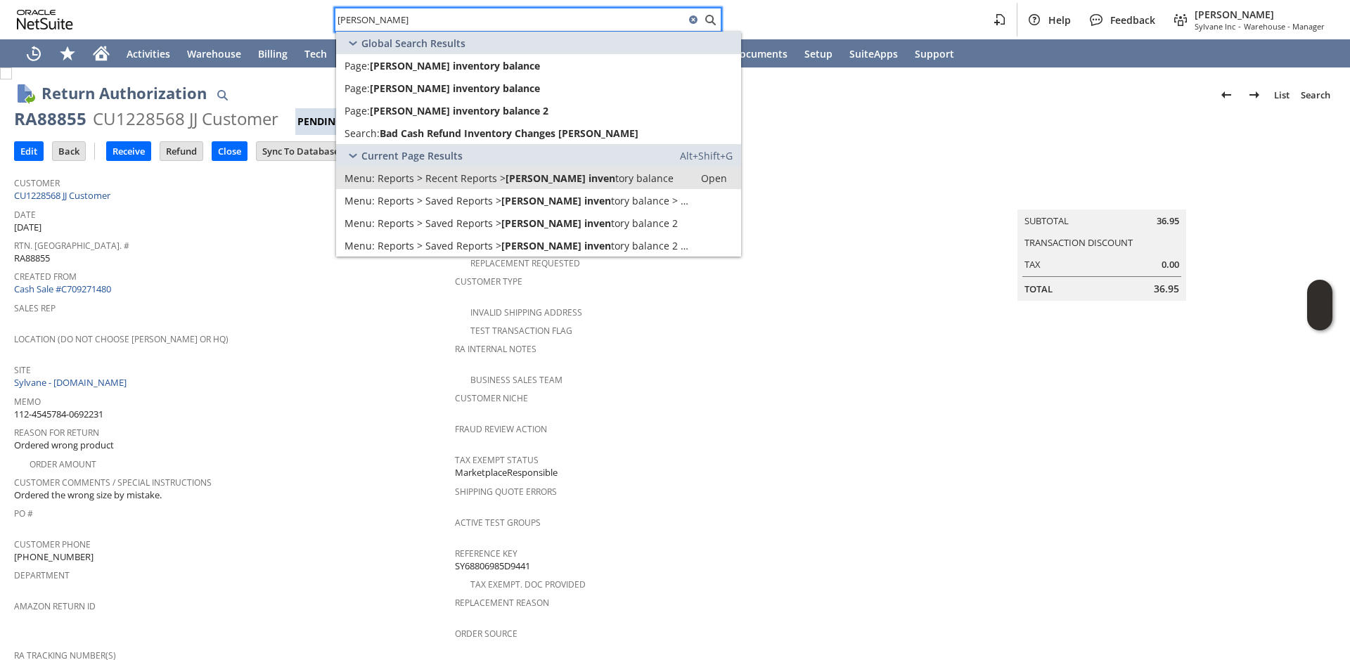
type input "angela inven"
click at [477, 183] on span "Reports > Recent Reports >" at bounding box center [442, 178] width 128 height 13
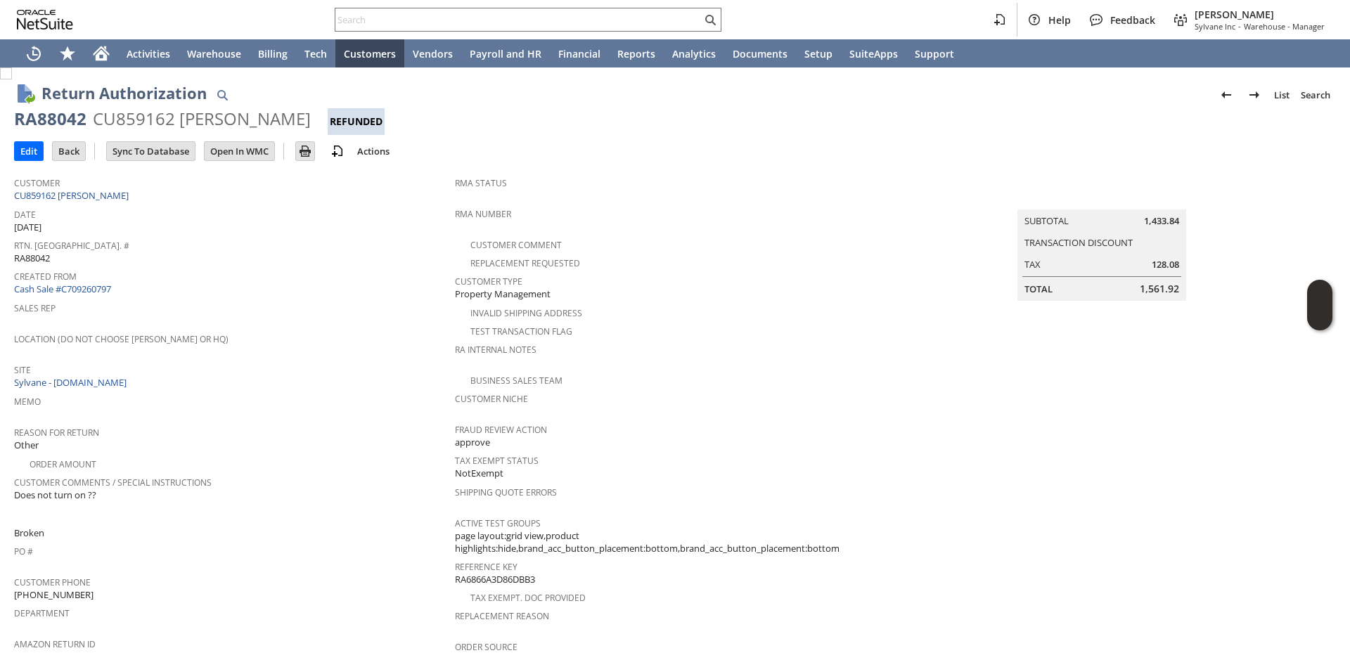
click at [373, 273] on span "Created From" at bounding box center [231, 274] width 434 height 16
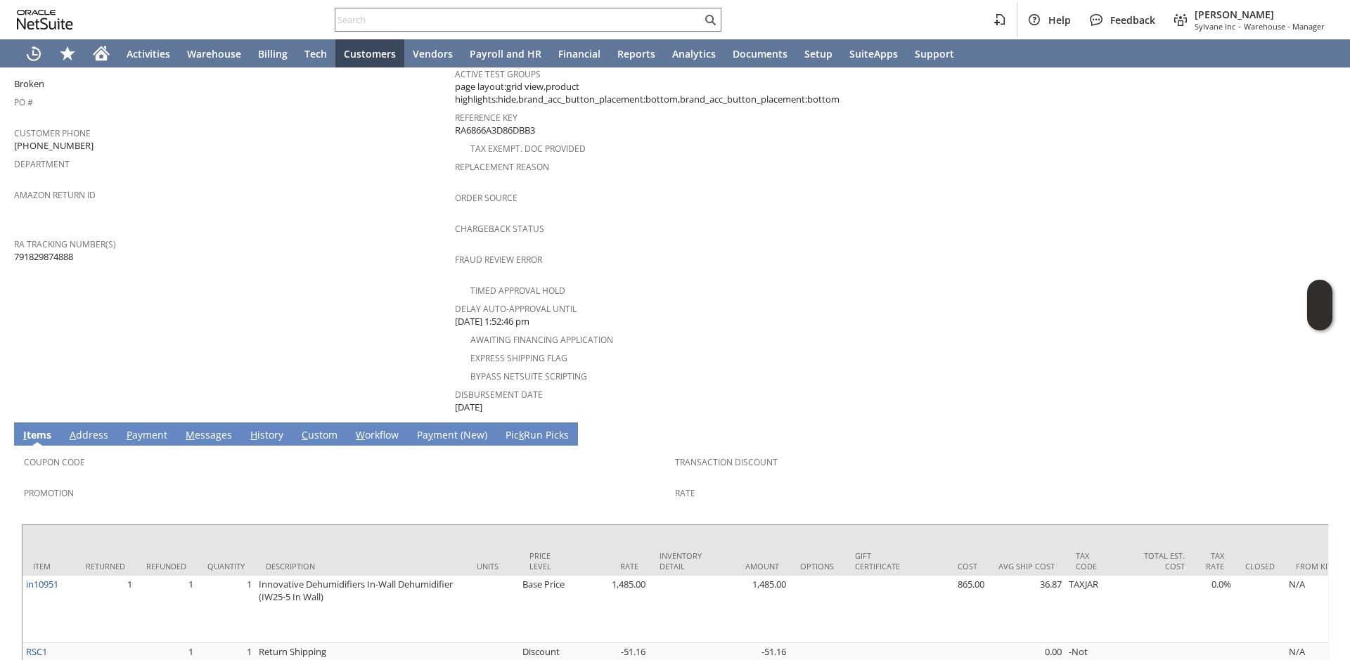
scroll to position [494, 0]
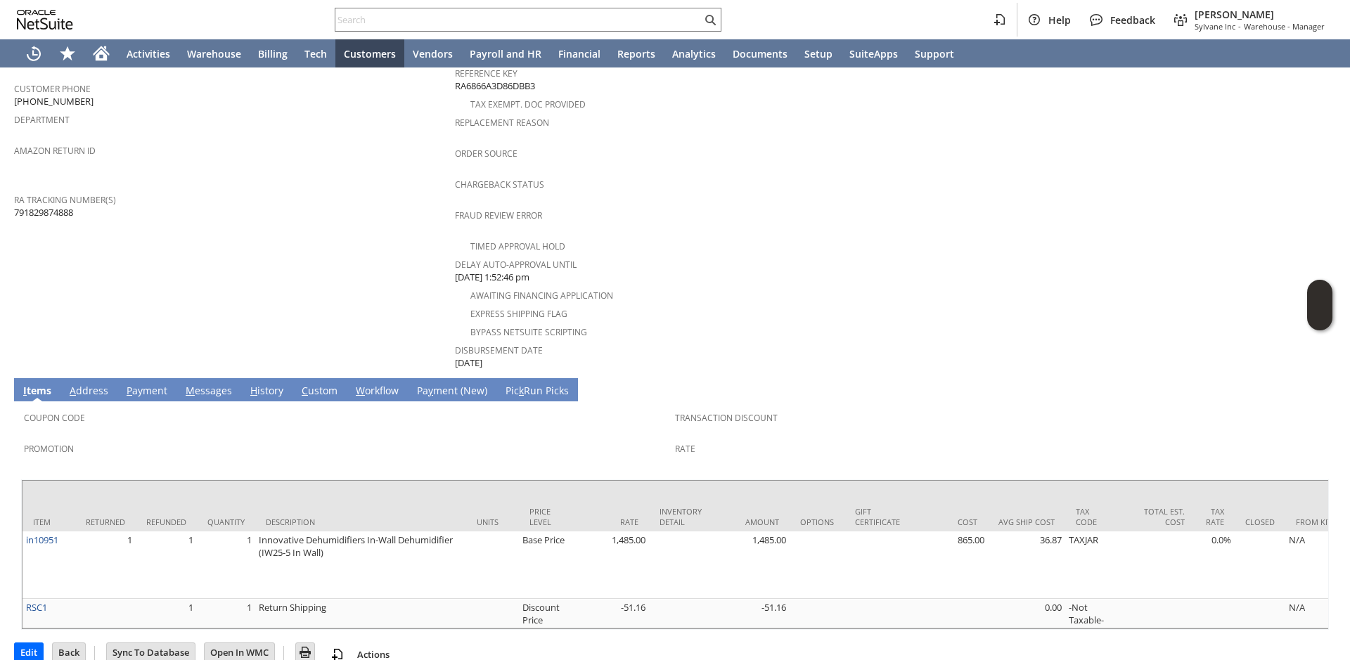
click at [250, 384] on span "H" at bounding box center [253, 390] width 7 height 13
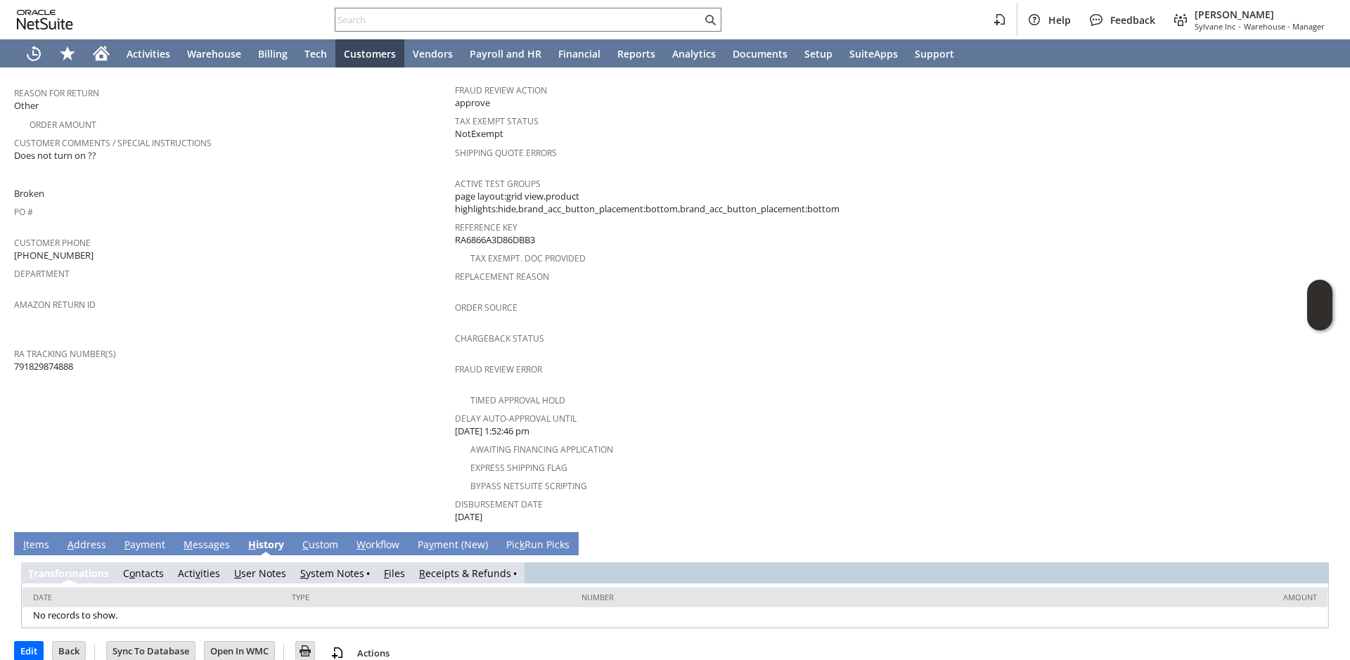
click at [427, 567] on link "R eceipts & Refunds" at bounding box center [465, 573] width 92 height 13
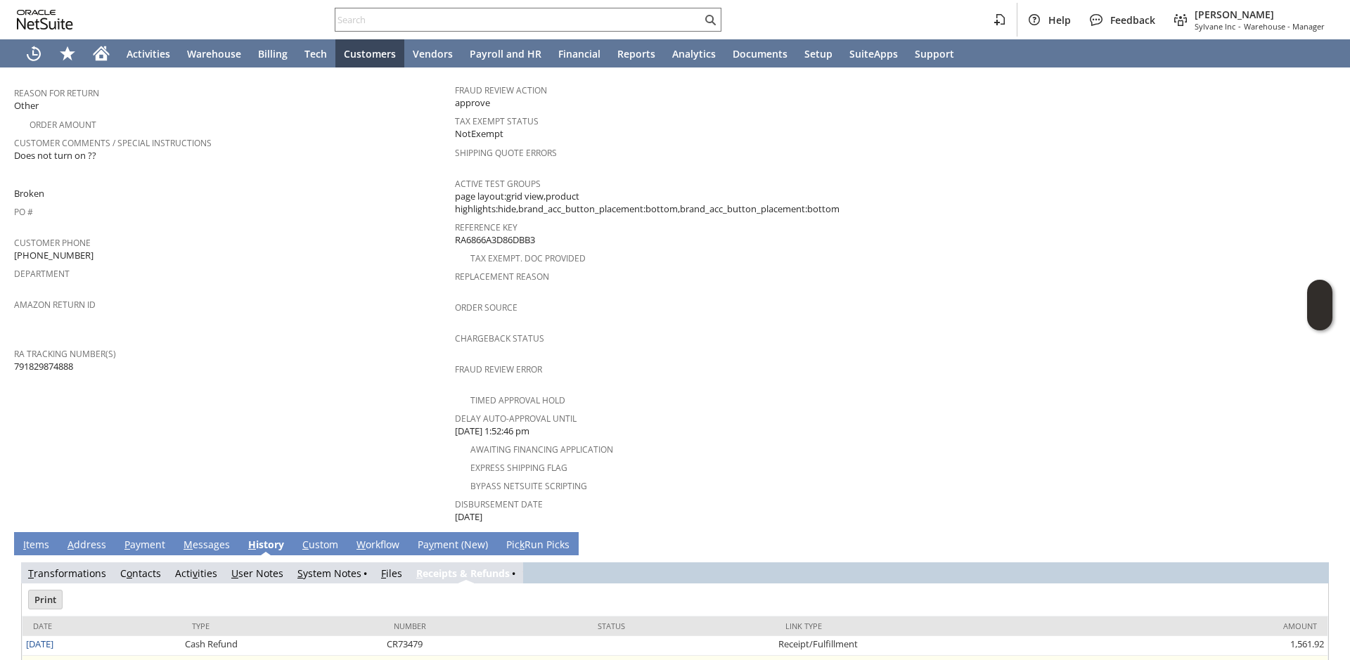
scroll to position [0, 0]
click at [41, 657] on link "7/9/2025" at bounding box center [39, 663] width 27 height 13
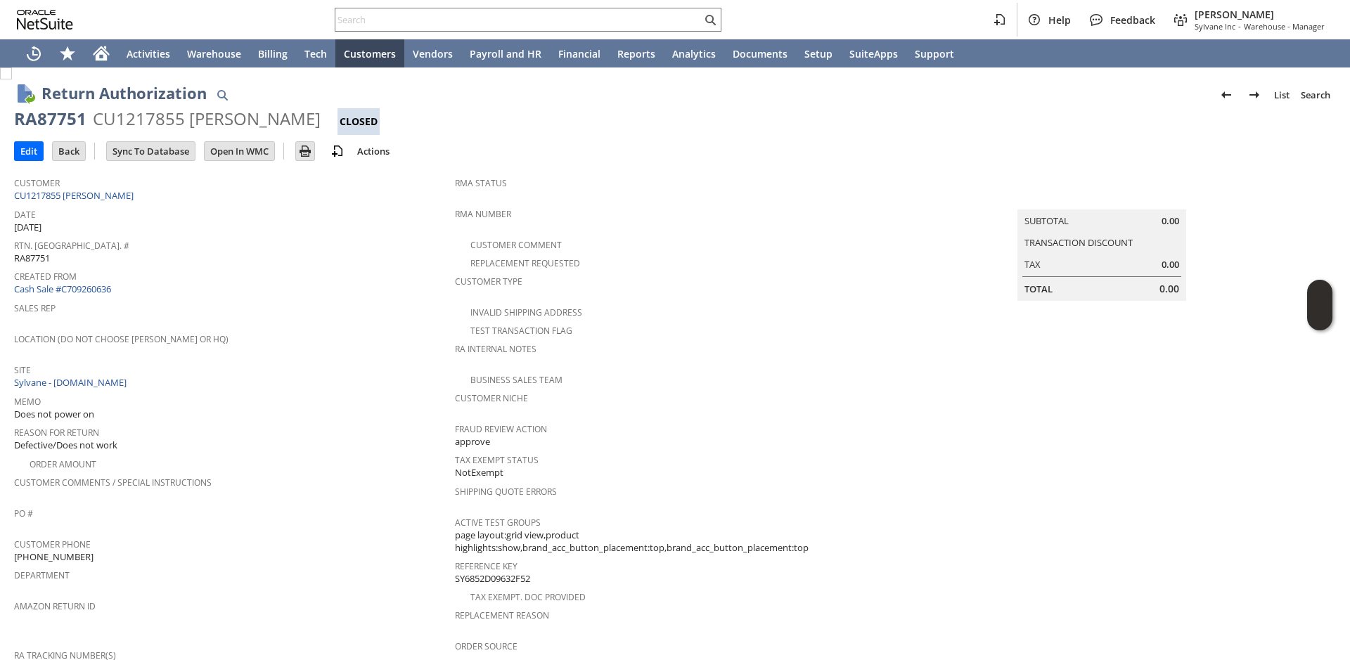
click at [333, 259] on div "Rtn. Auth. # RA87751" at bounding box center [231, 251] width 434 height 30
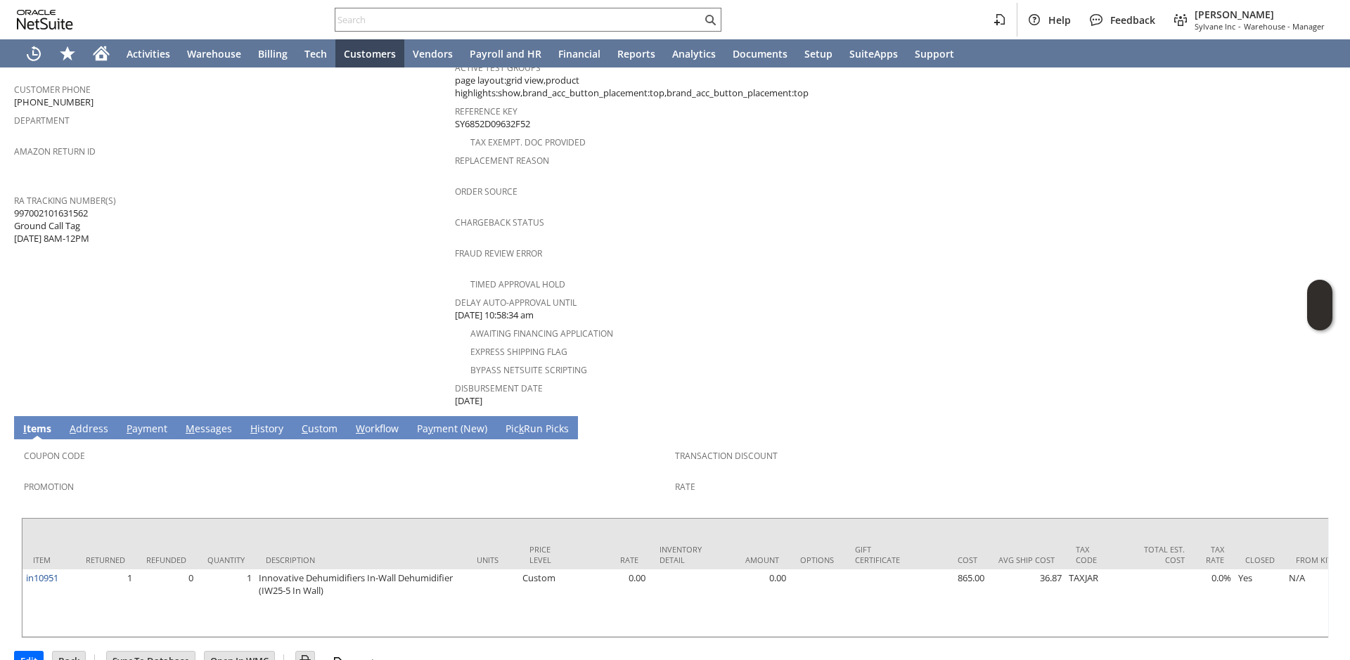
scroll to position [464, 0]
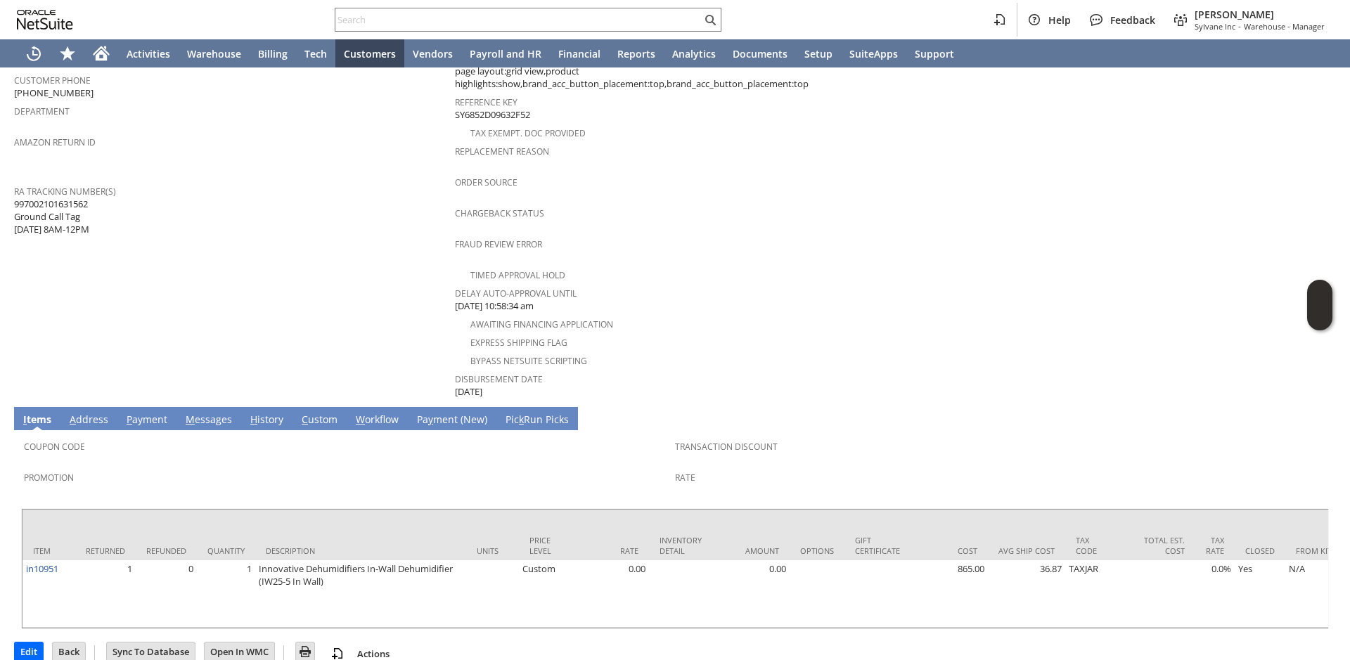
click at [270, 413] on link "H istory" at bounding box center [267, 420] width 40 height 15
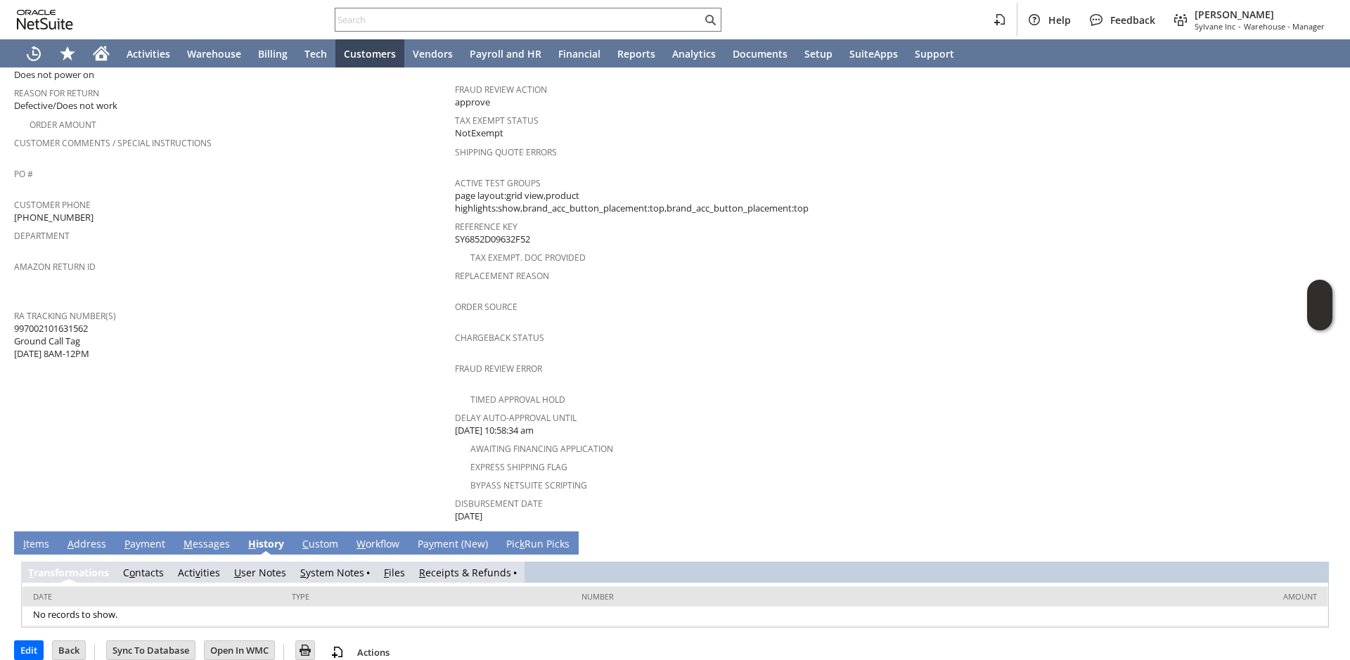
click at [461, 566] on link "R eceipts & Refunds" at bounding box center [465, 572] width 92 height 13
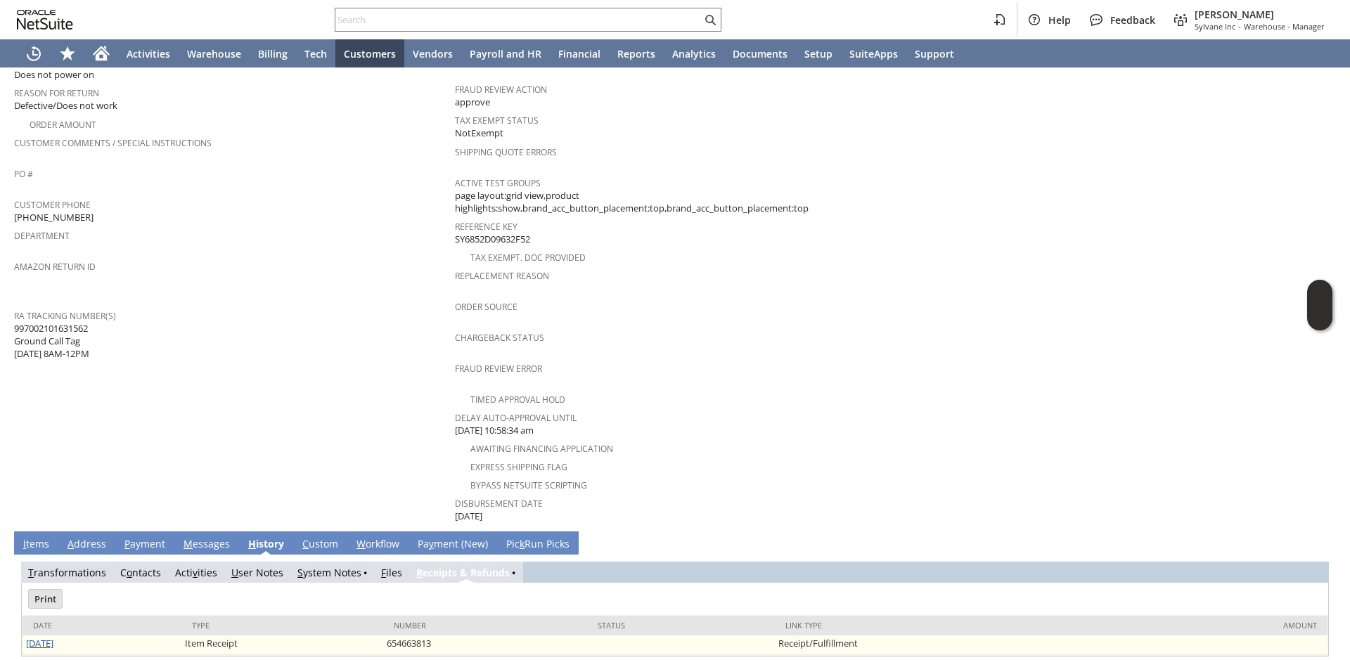
click at [46, 637] on link "6/27/2025" at bounding box center [39, 643] width 27 height 13
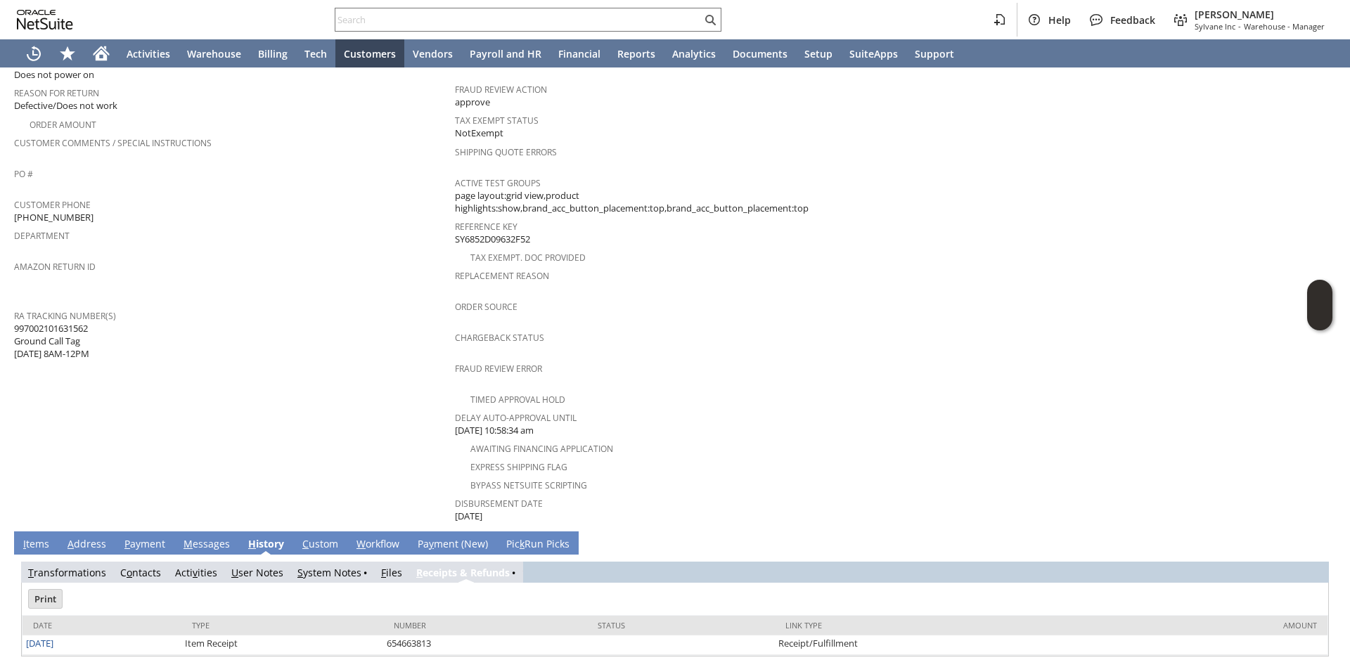
scroll to position [0, 0]
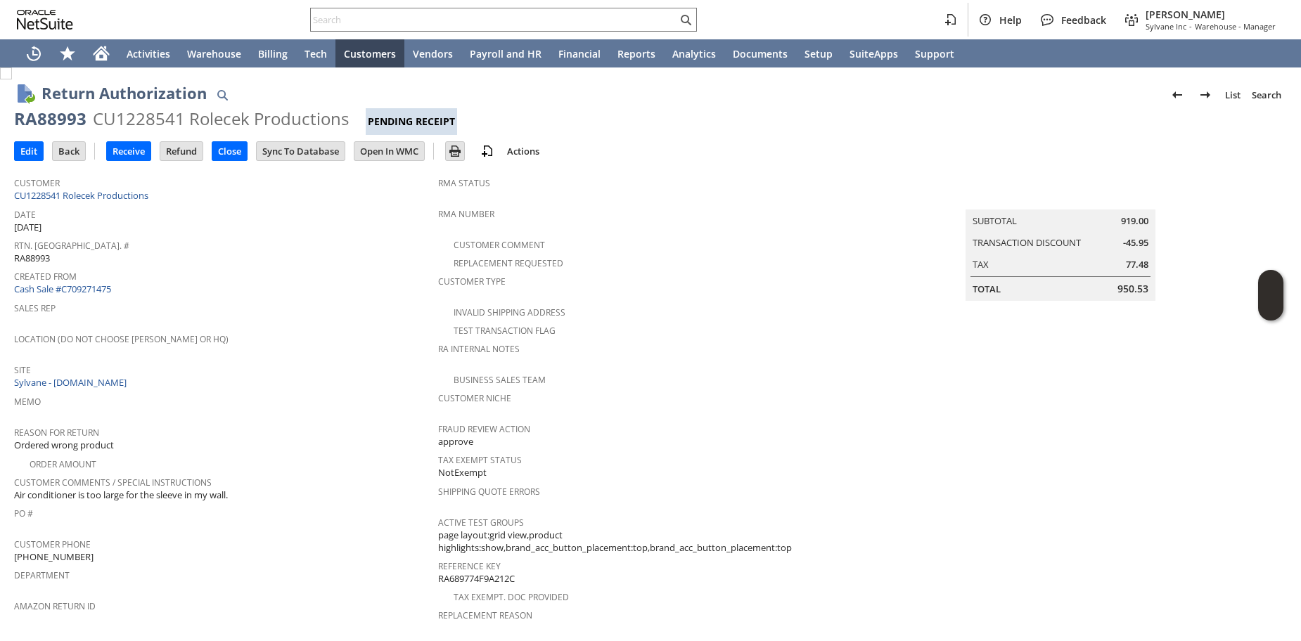
click at [377, 364] on span "Site" at bounding box center [222, 368] width 417 height 16
click at [375, 374] on div "Site Sylvane - [DOMAIN_NAME]" at bounding box center [222, 375] width 417 height 30
click at [117, 155] on input "Receive" at bounding box center [129, 151] width 44 height 18
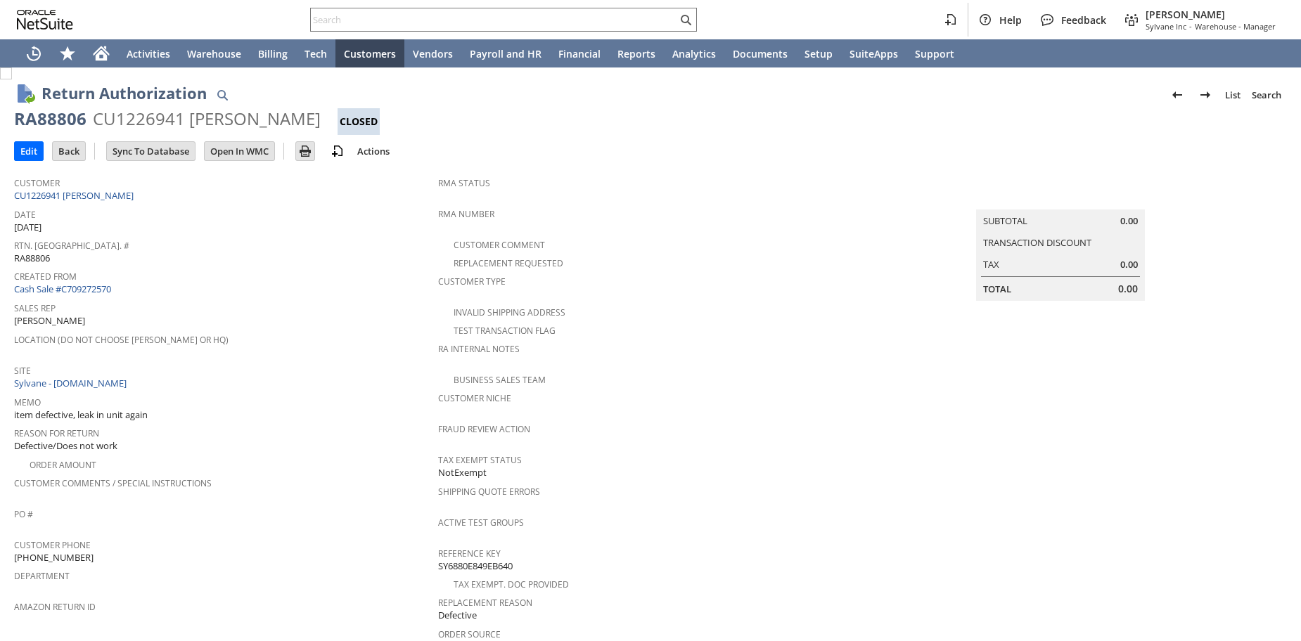
click at [302, 332] on span "Location (Do Not Choose [PERSON_NAME] or HQ)" at bounding box center [222, 338] width 417 height 16
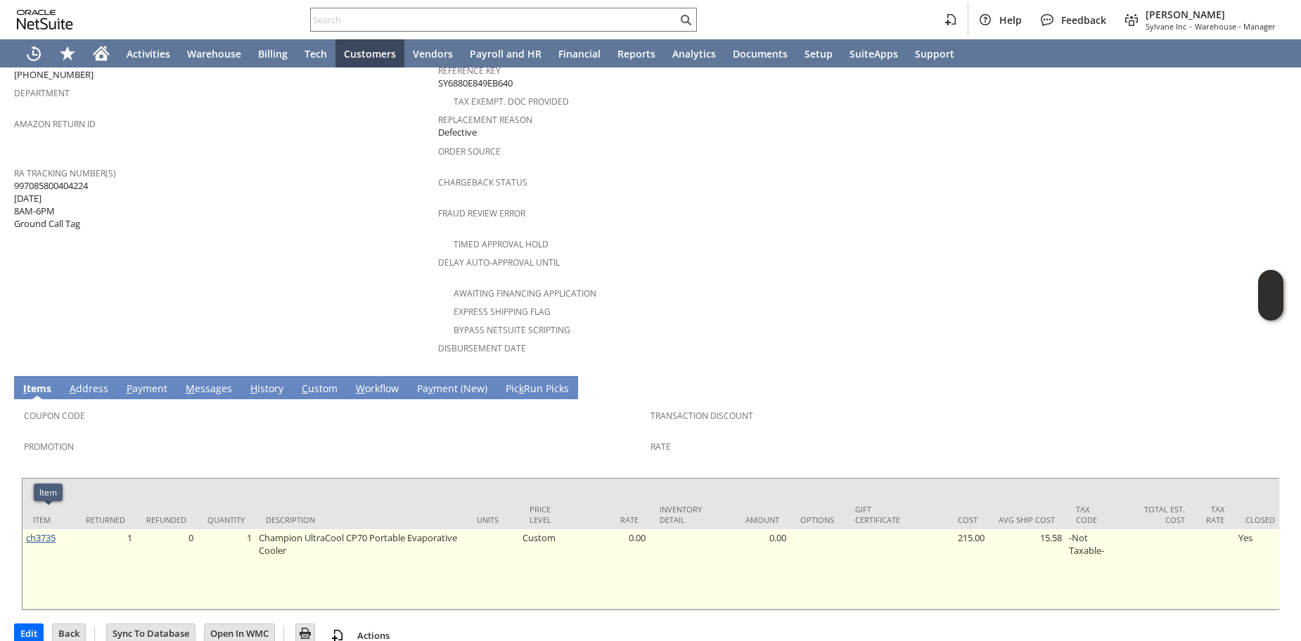
click at [42, 532] on link "ch3735" at bounding box center [41, 538] width 30 height 13
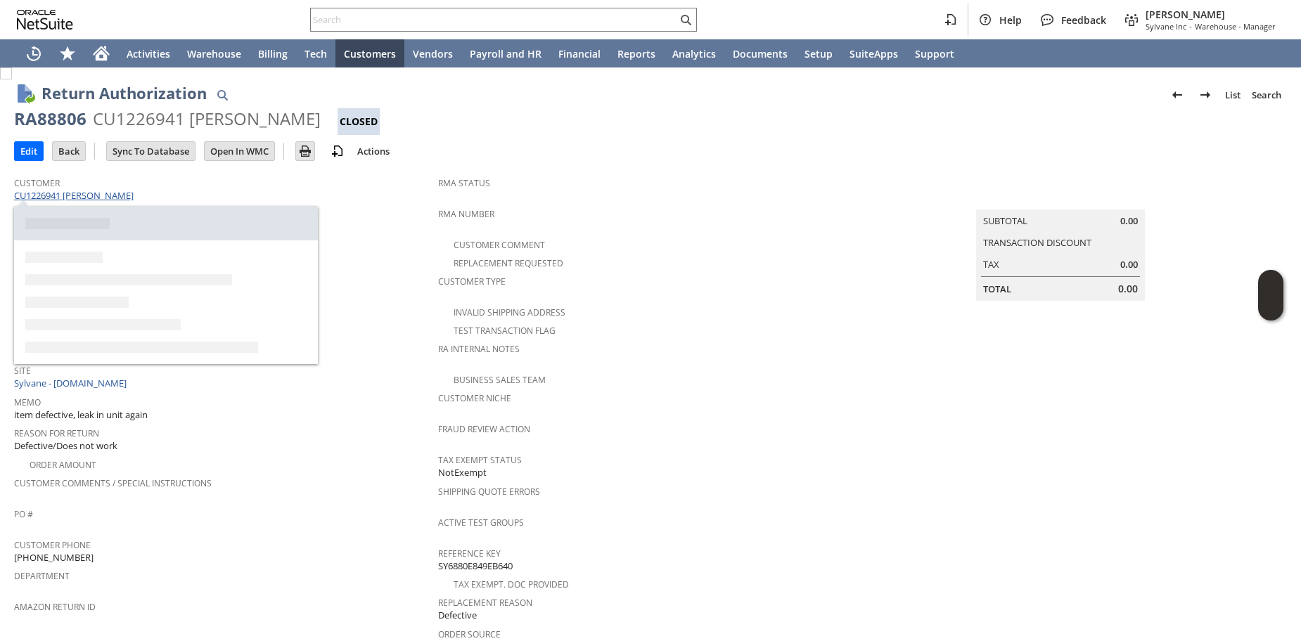
click at [112, 197] on link "CU1226941 [PERSON_NAME]" at bounding box center [75, 195] width 123 height 13
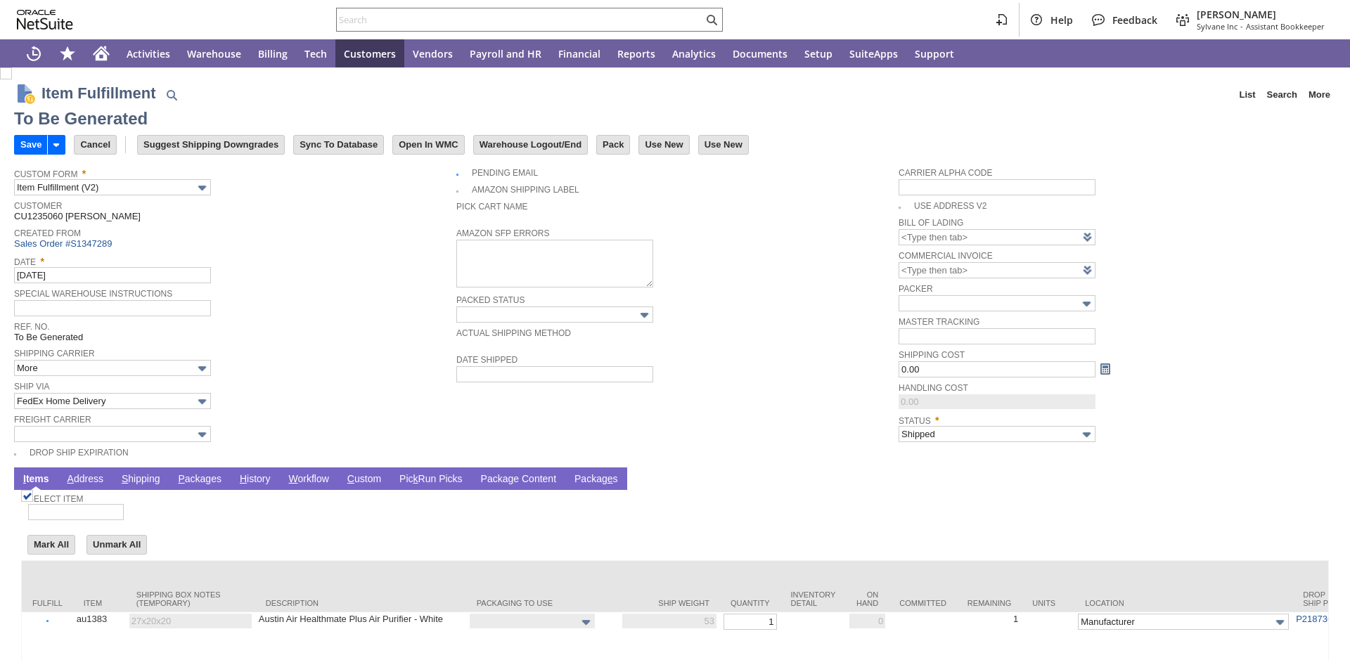
click at [225, 487] on link "P ackages" at bounding box center [199, 479] width 51 height 13
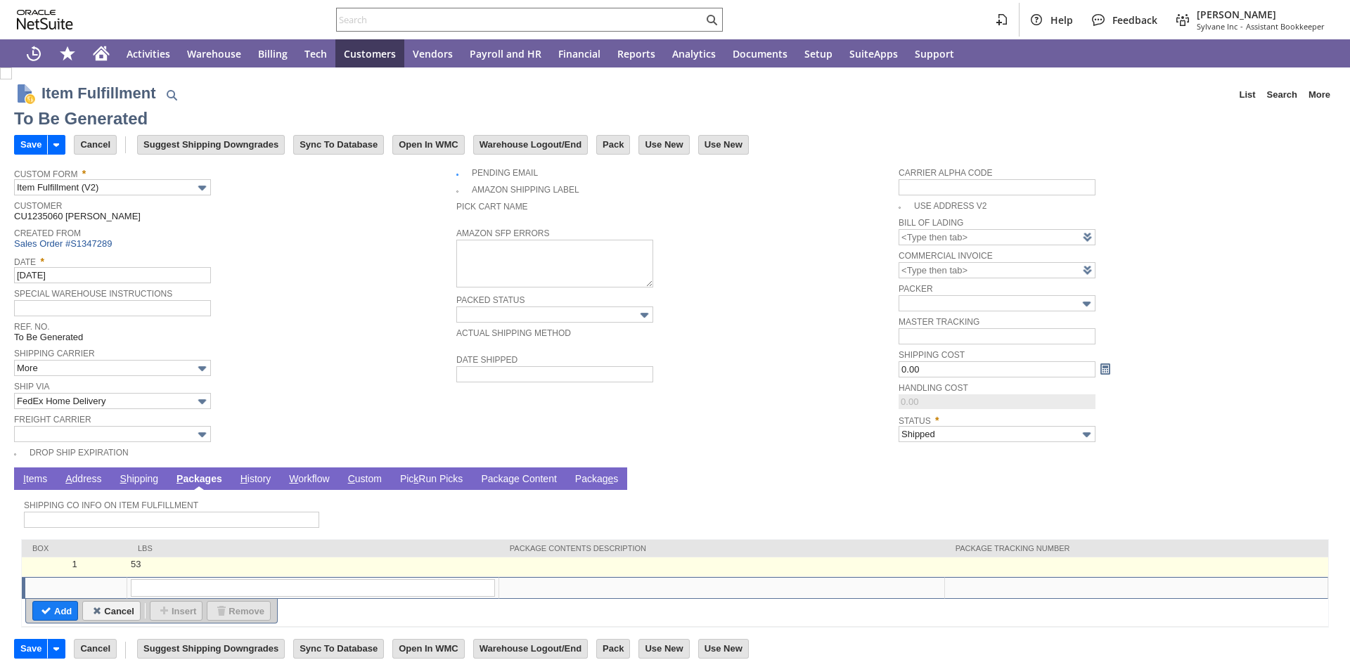
click at [1062, 577] on td at bounding box center [1136, 568] width 383 height 20
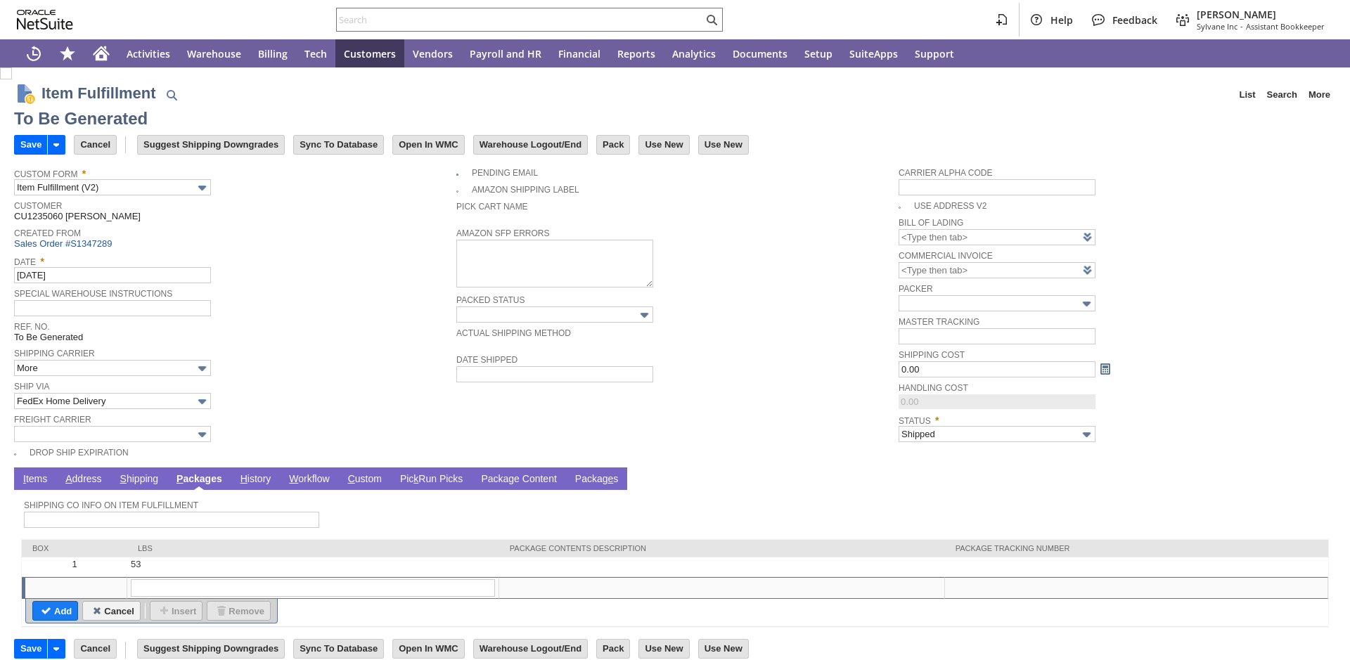
type input "53"
type input "OK"
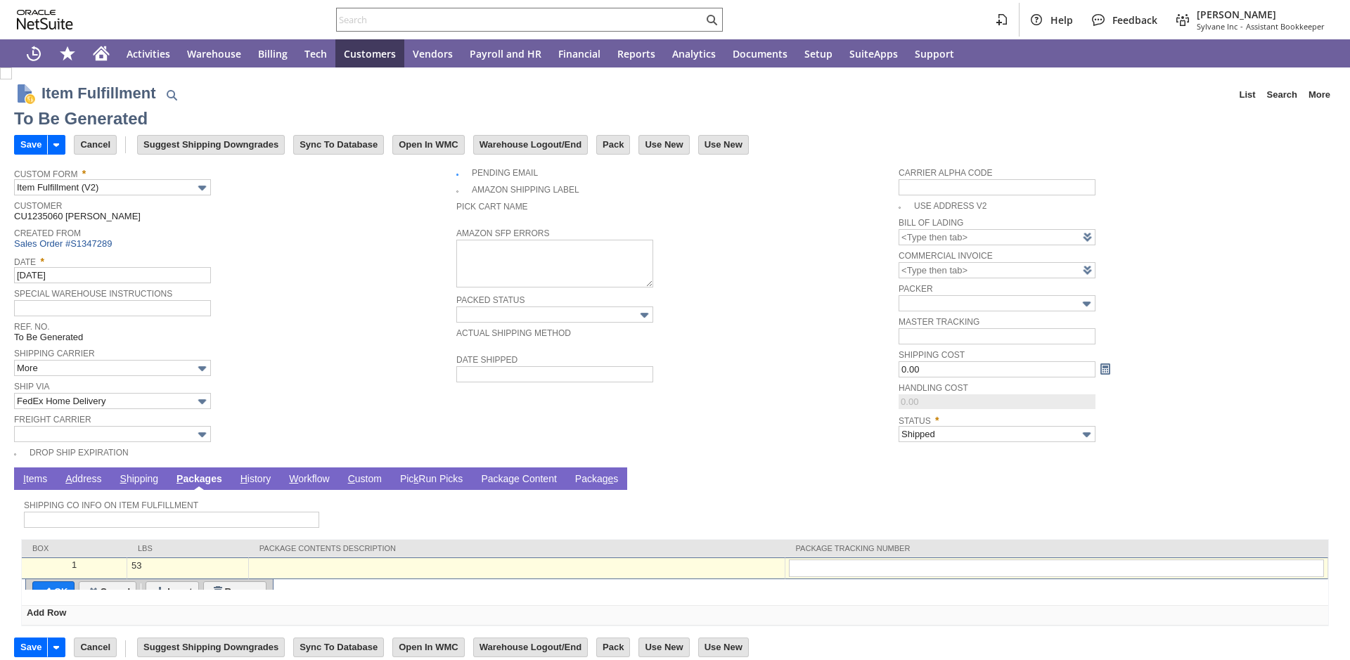
type input "477026038933"
type input "Add"
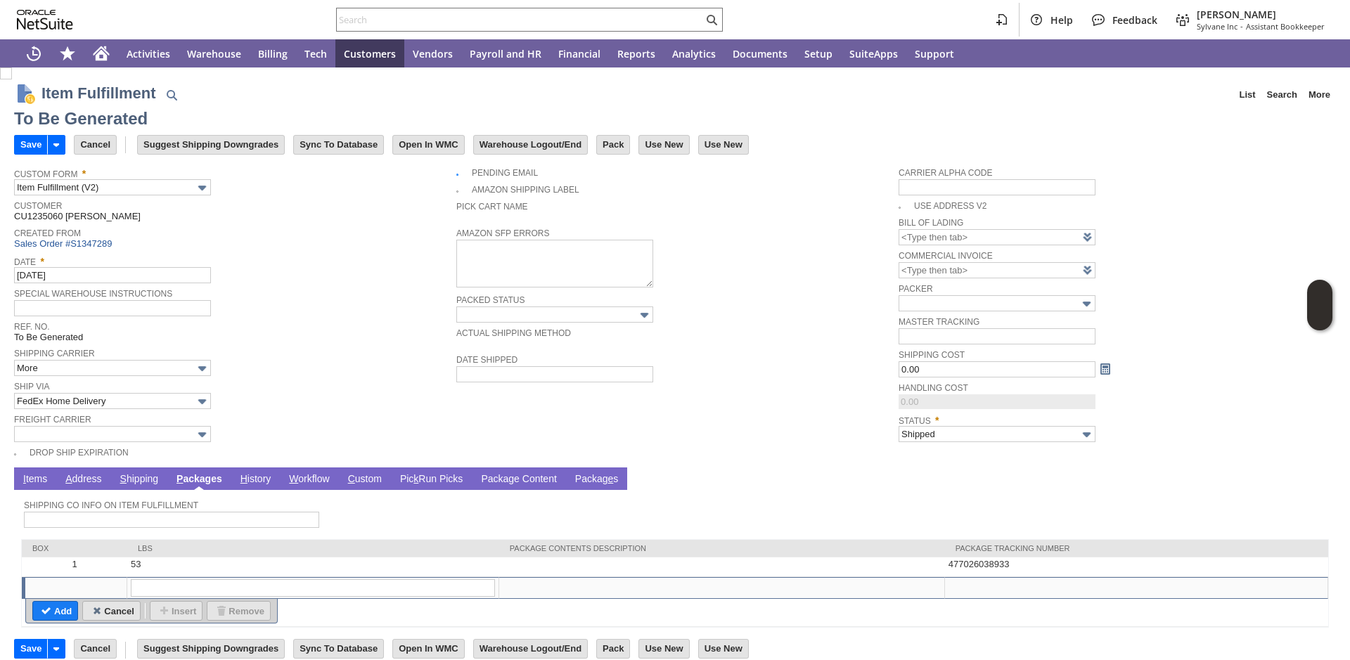
click at [102, 620] on input "Cancel" at bounding box center [111, 611] width 57 height 18
click at [33, 146] on input "Save" at bounding box center [31, 145] width 32 height 18
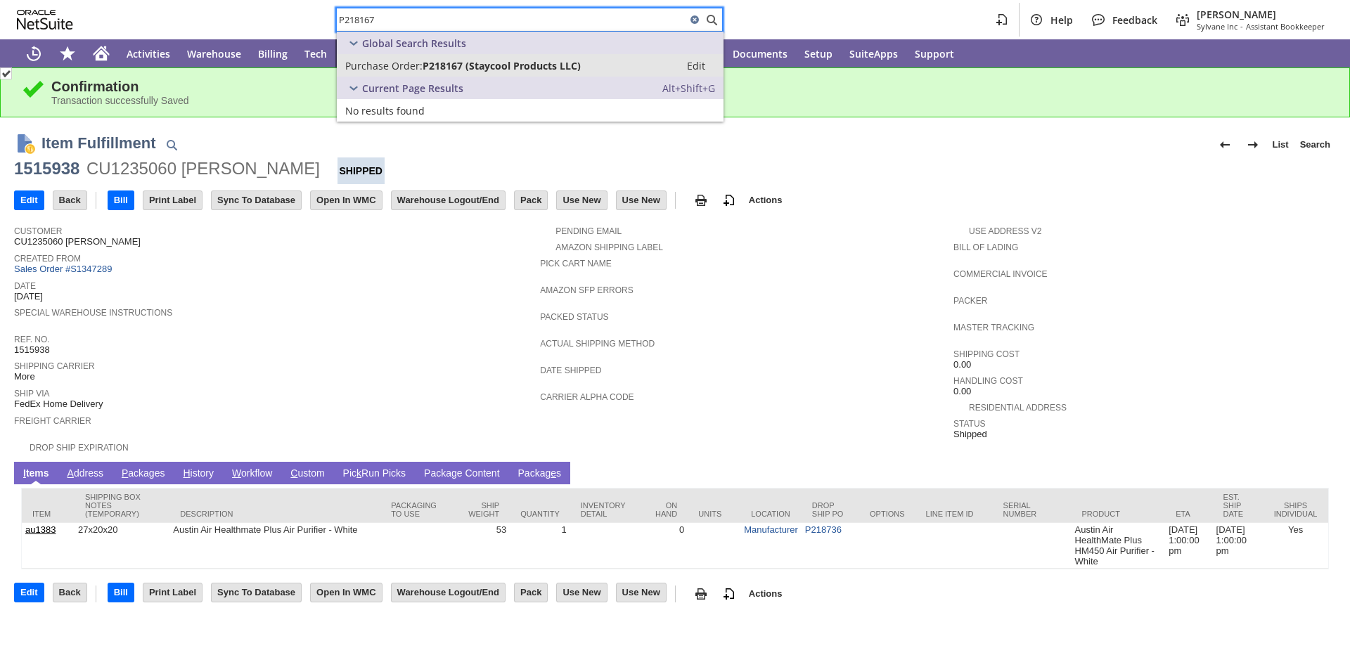
type input "P218167"
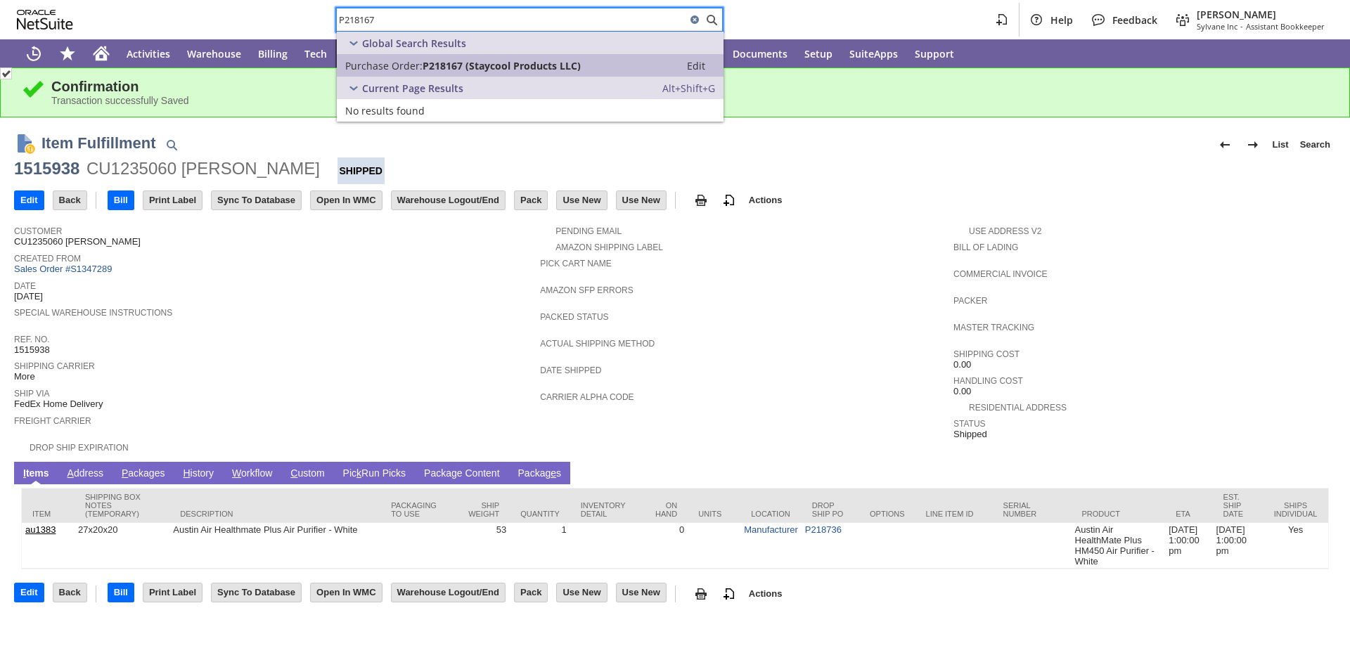
click at [363, 69] on span "Purchase Order:" at bounding box center [383, 65] width 77 height 13
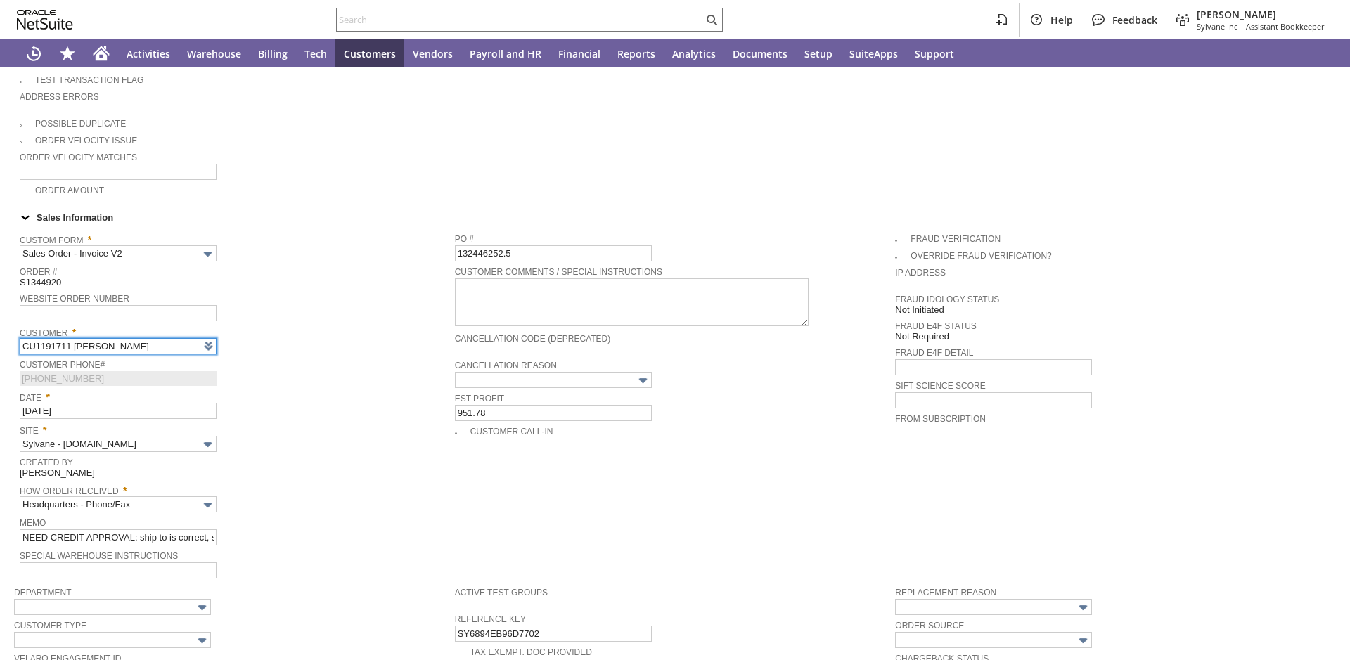
type input "Intelligent Recommendations¹⁰"
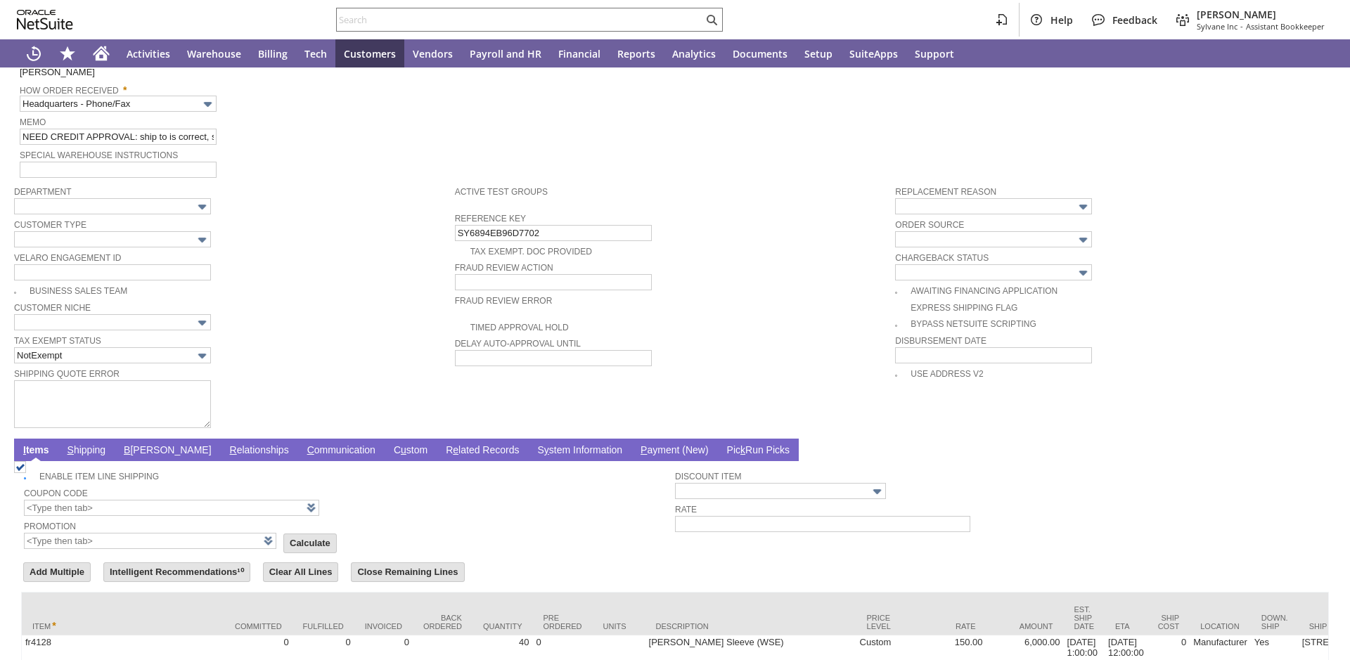
scroll to position [887, 0]
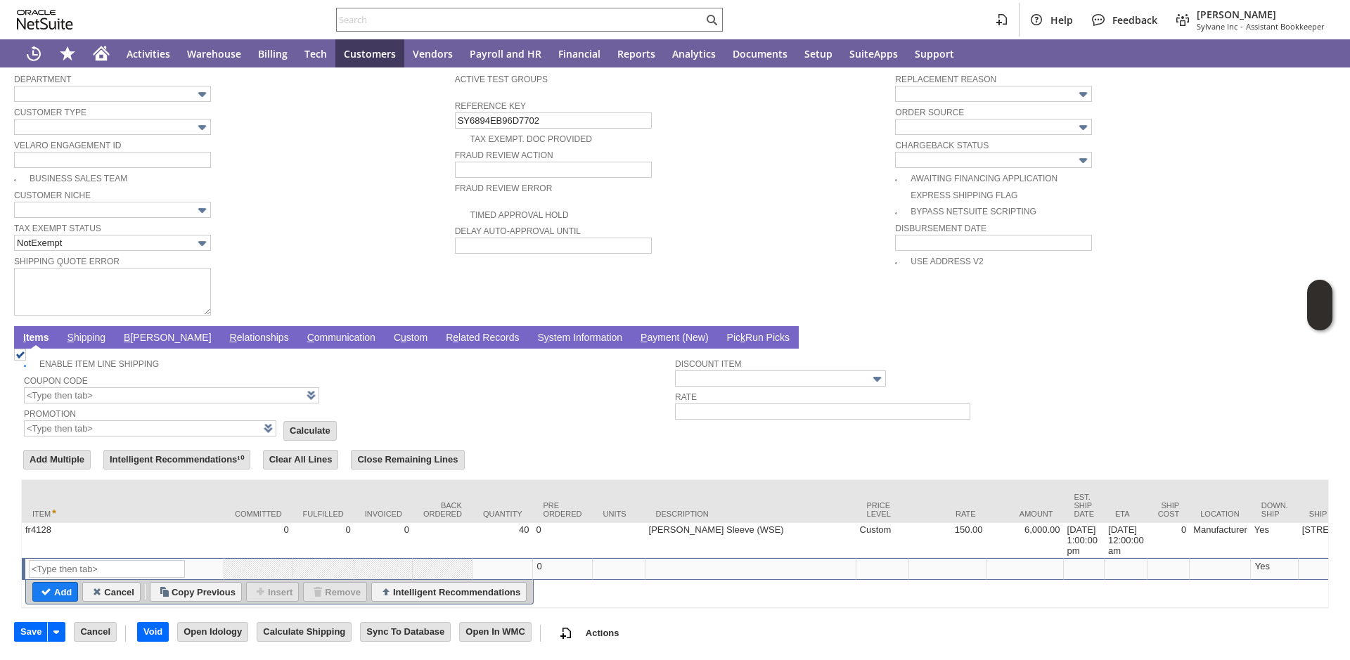
click at [102, 332] on link "S hipping" at bounding box center [87, 338] width 46 height 13
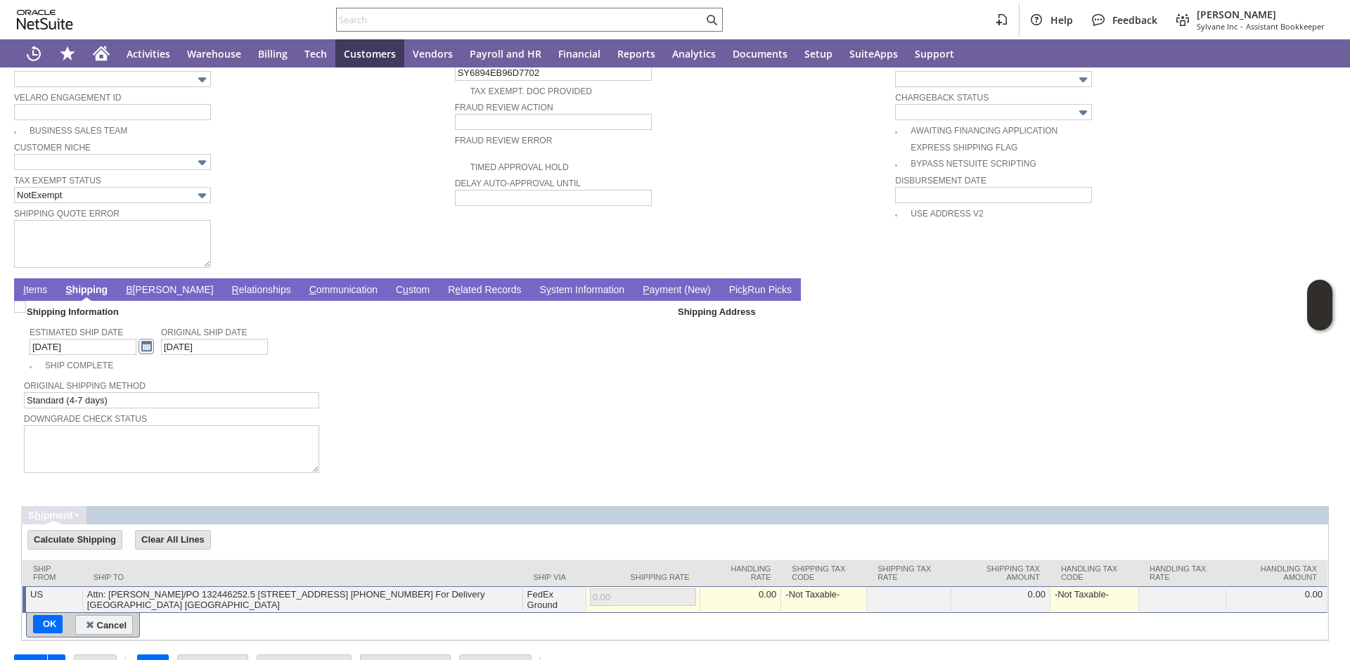
click at [154, 354] on link at bounding box center [146, 346] width 15 height 15
click at [149, 404] on link at bounding box center [146, 406] width 15 height 15
click at [134, 457] on link "12" at bounding box center [130, 455] width 15 height 13
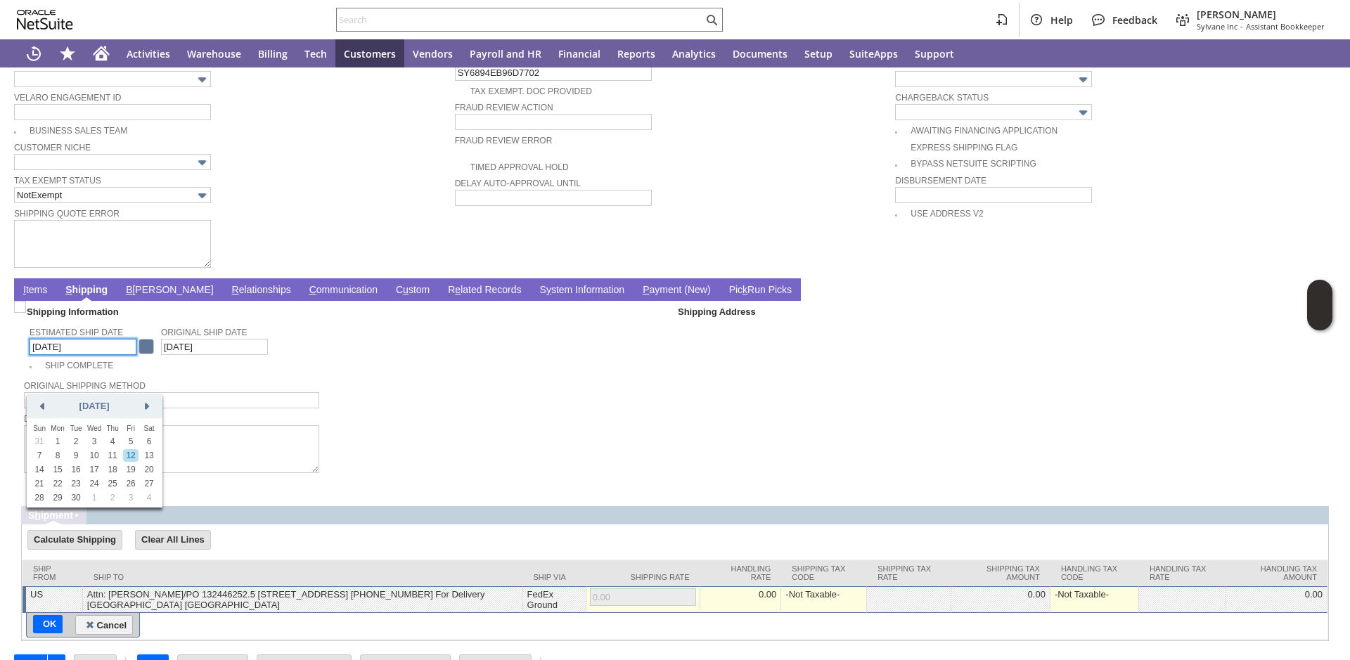
type input "9/12/2025"
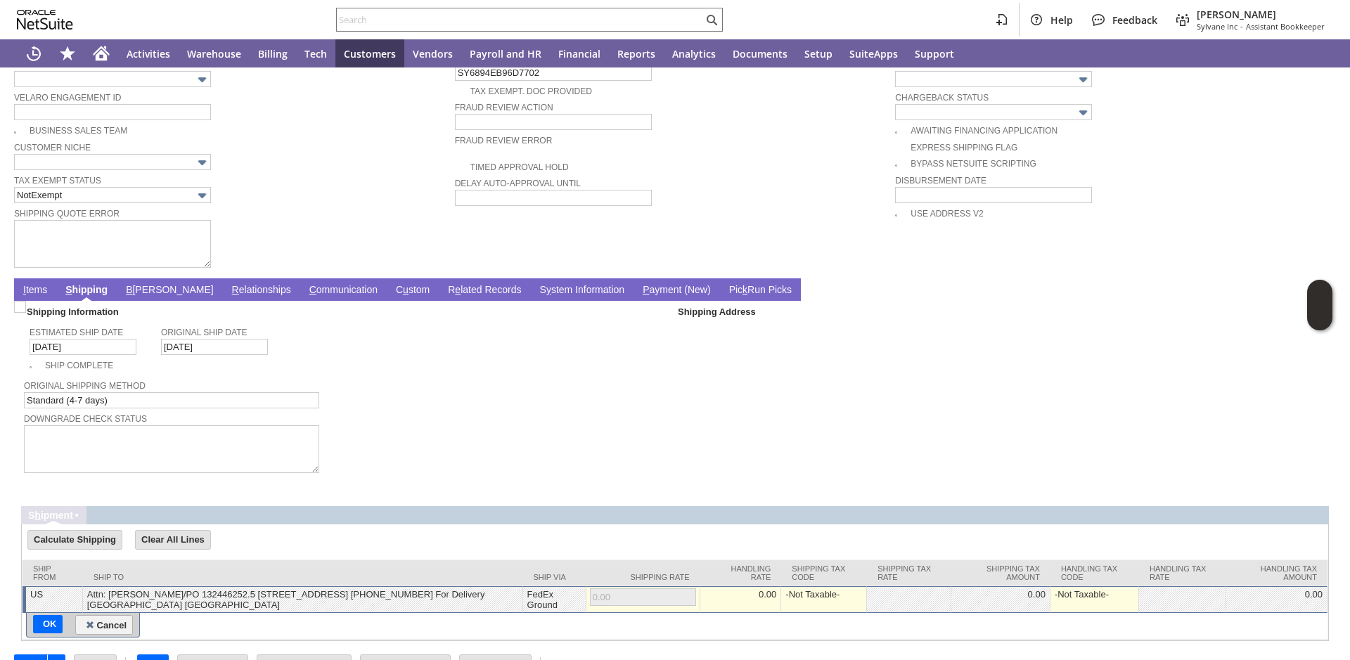
click at [36, 297] on link "I tems" at bounding box center [35, 290] width 31 height 13
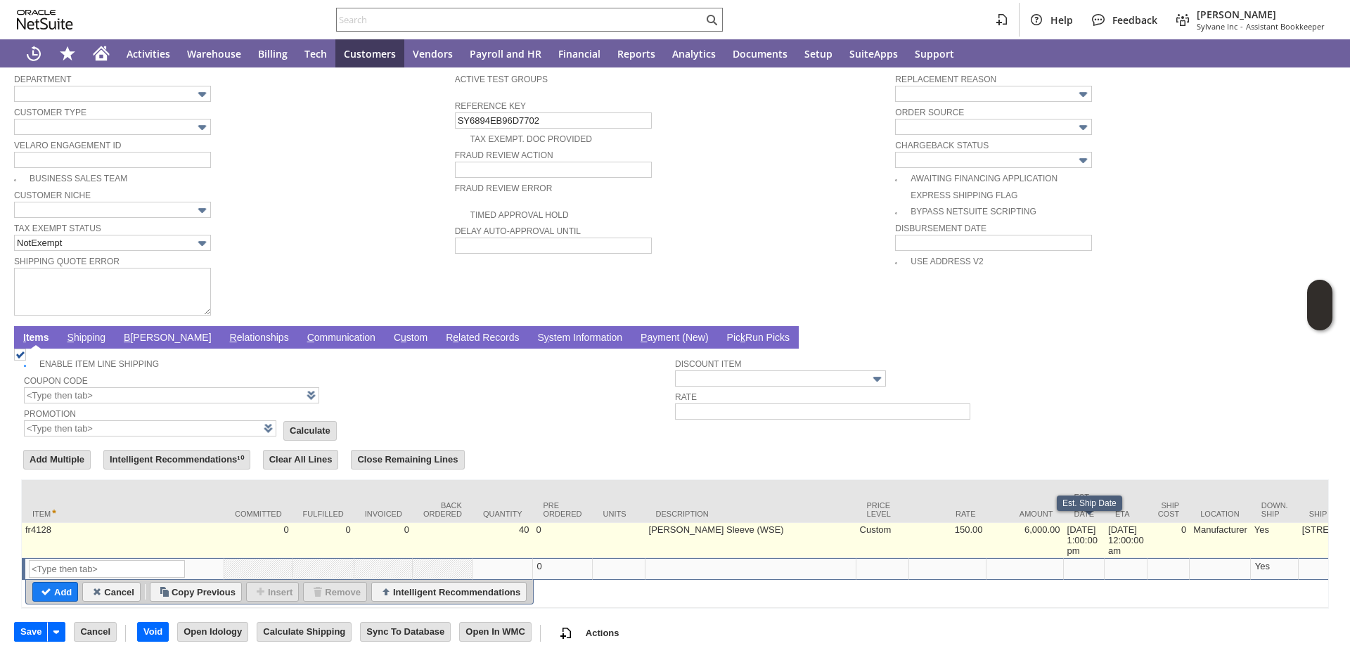
click at [1090, 527] on td "8/8/2025 1:00:00 pm" at bounding box center [1084, 540] width 41 height 35
type input "OK"
type input "Make Copy"
type input "8/8/2025 1:00:00 pm"
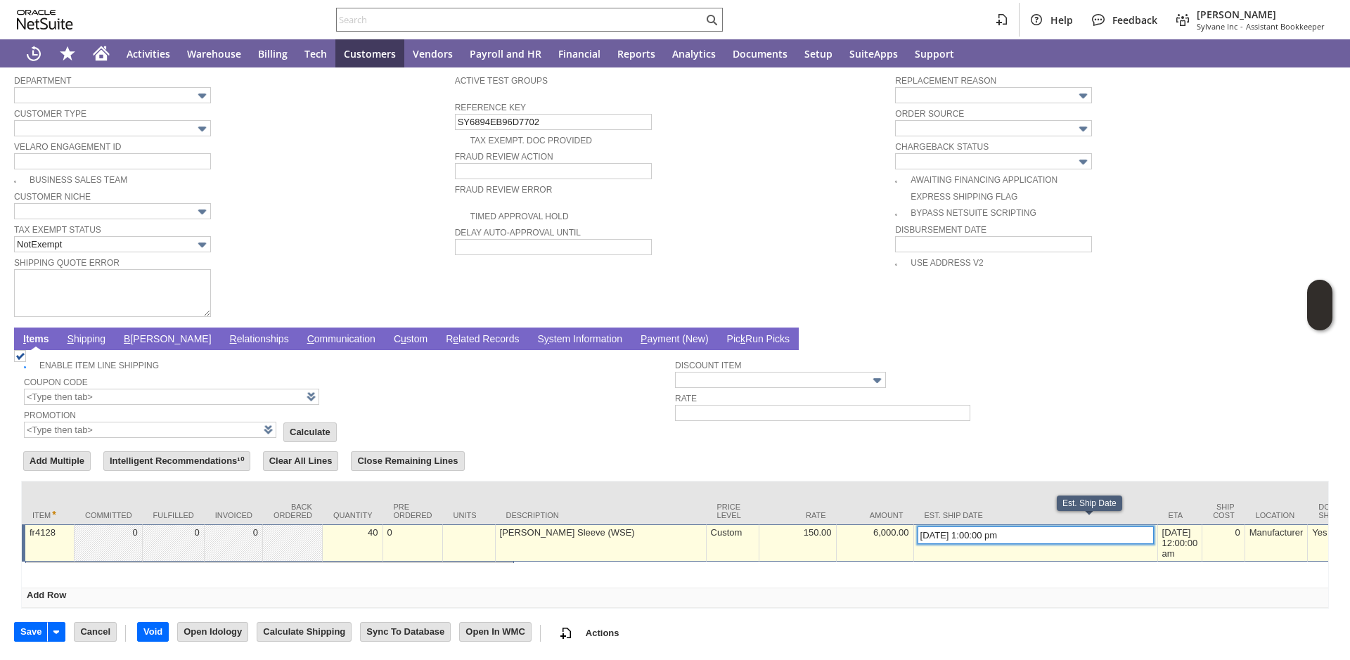
scroll to position [886, 0]
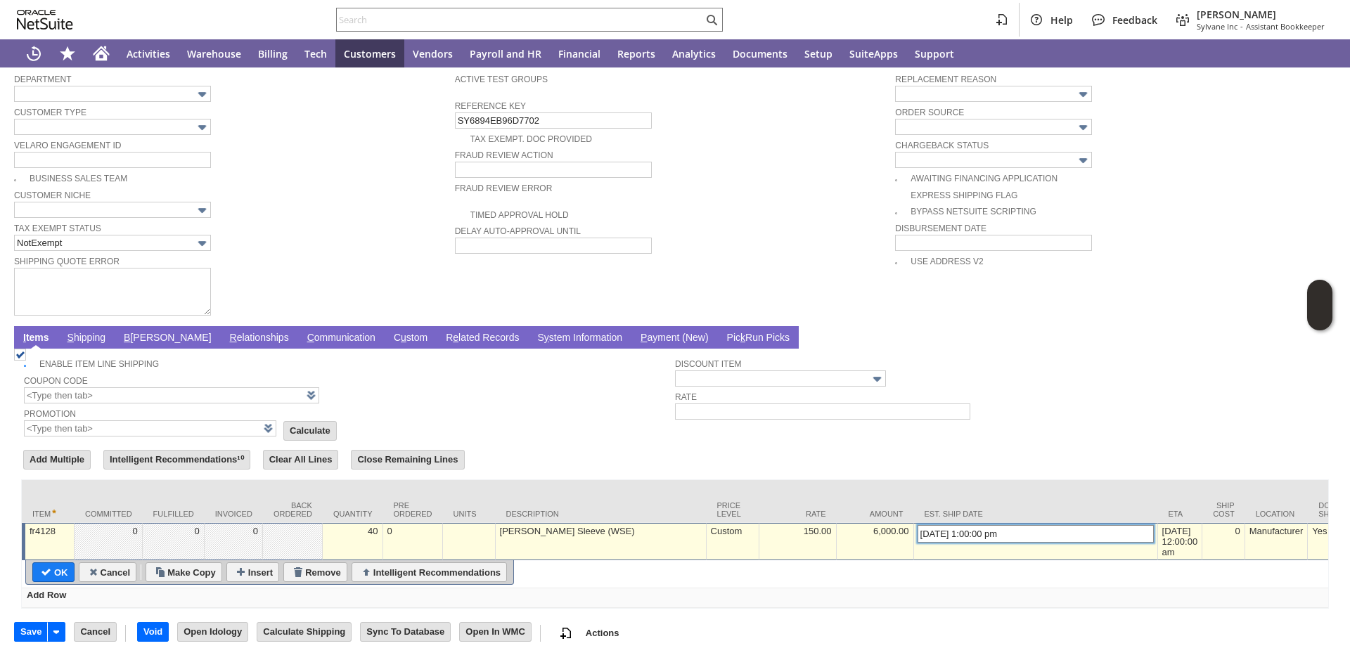
click at [937, 527] on input "8/8/2025 1:00:00 pm" at bounding box center [1036, 534] width 236 height 18
type input "9/12/2025 1:00:00 pm"
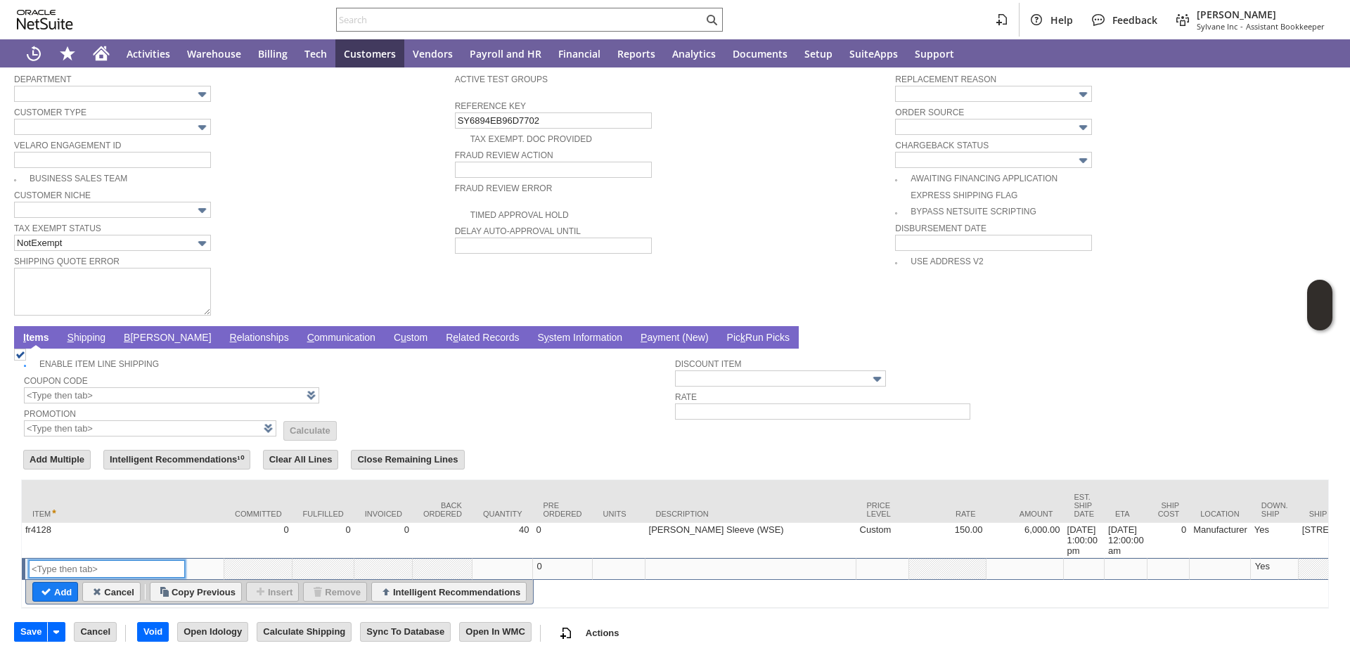
scroll to position [887, 0]
click at [29, 633] on input "Save" at bounding box center [31, 632] width 32 height 18
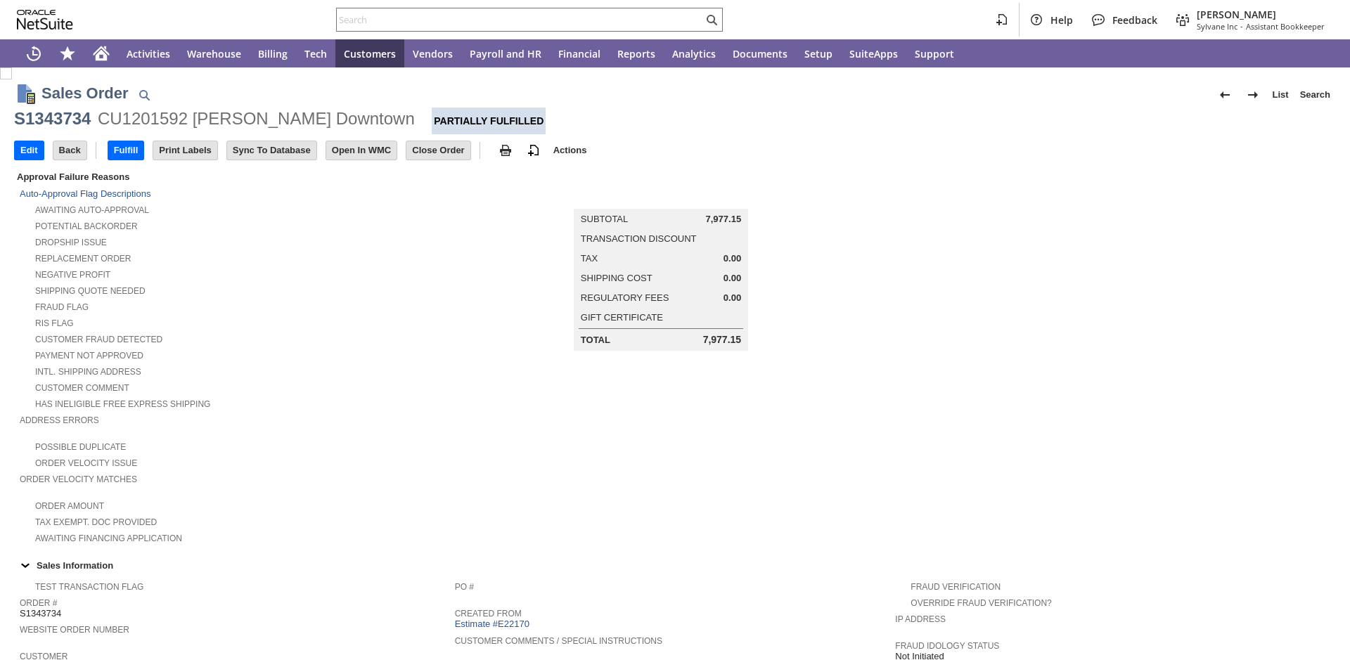
click at [37, 156] on input "Edit" at bounding box center [29, 150] width 29 height 18
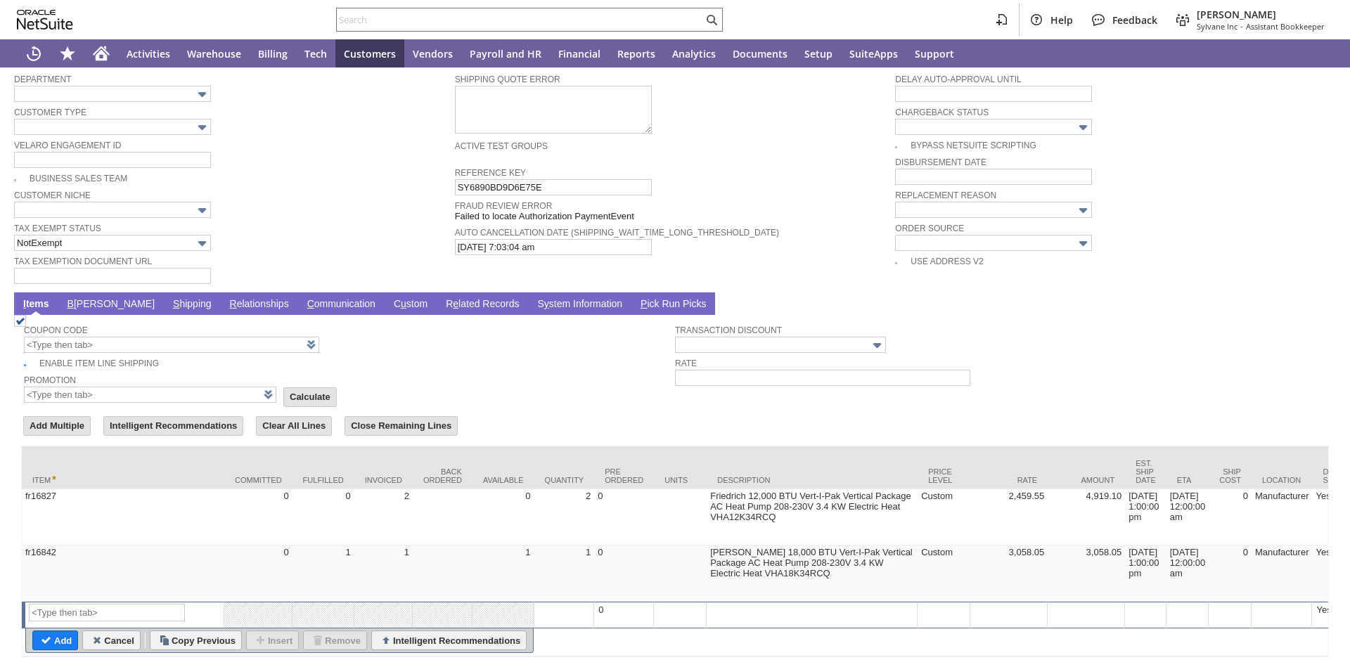
scroll to position [1007, 0]
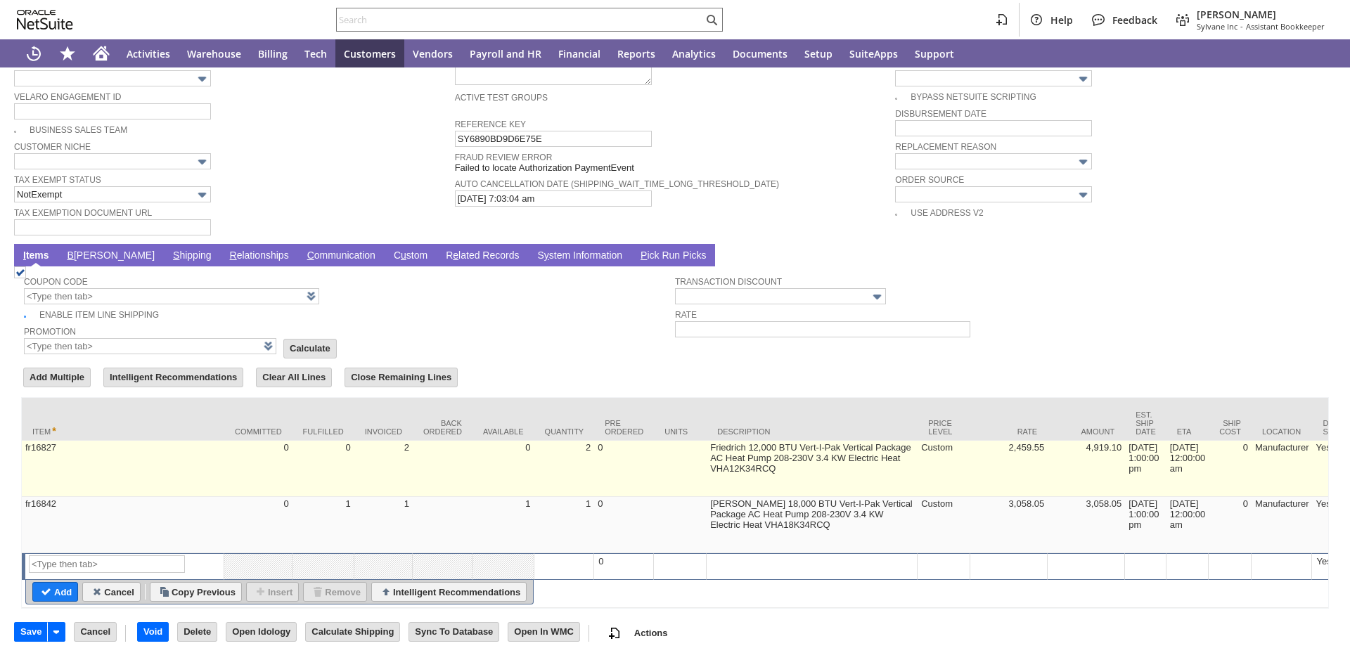
type input "Intelligent Recommendations ⁰"
click at [1153, 441] on td "8/13/2025 1:00:00 pm" at bounding box center [1145, 469] width 41 height 56
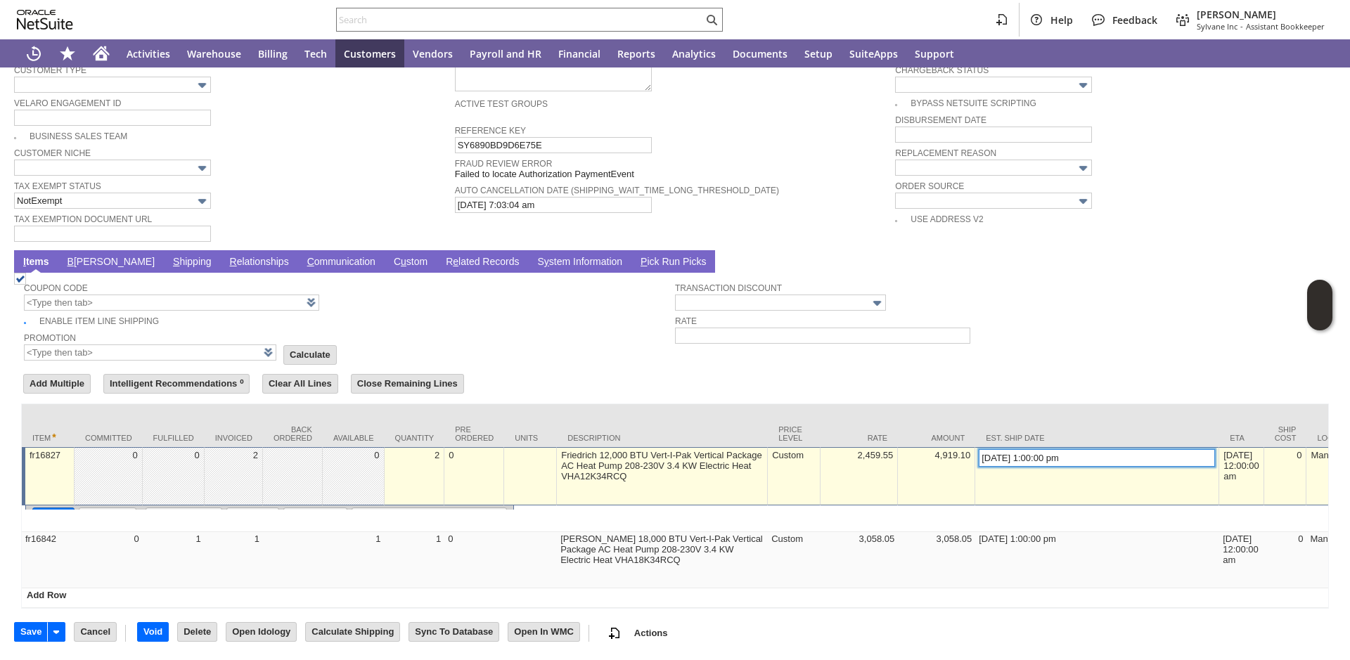
scroll to position [998, 0]
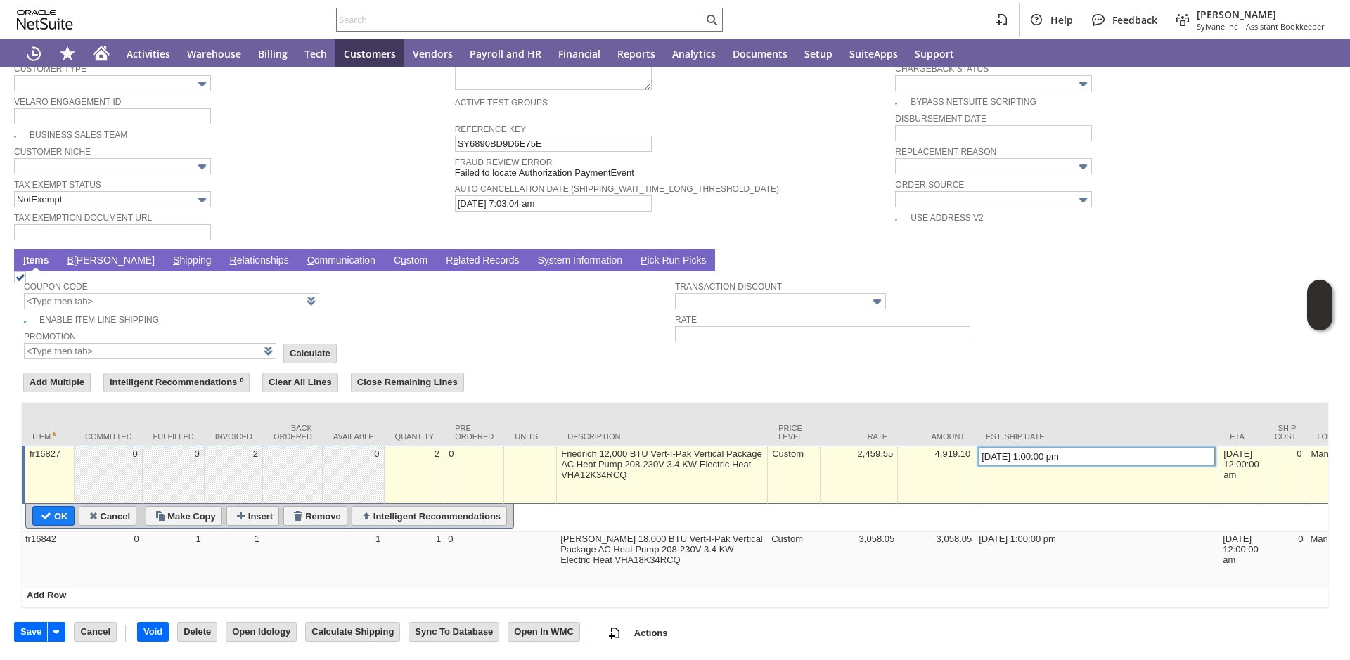
click at [1001, 448] on input "8/13/2025 1:00:00 pm" at bounding box center [1097, 457] width 236 height 18
type input "10/6/2025 1:00:00 pm"
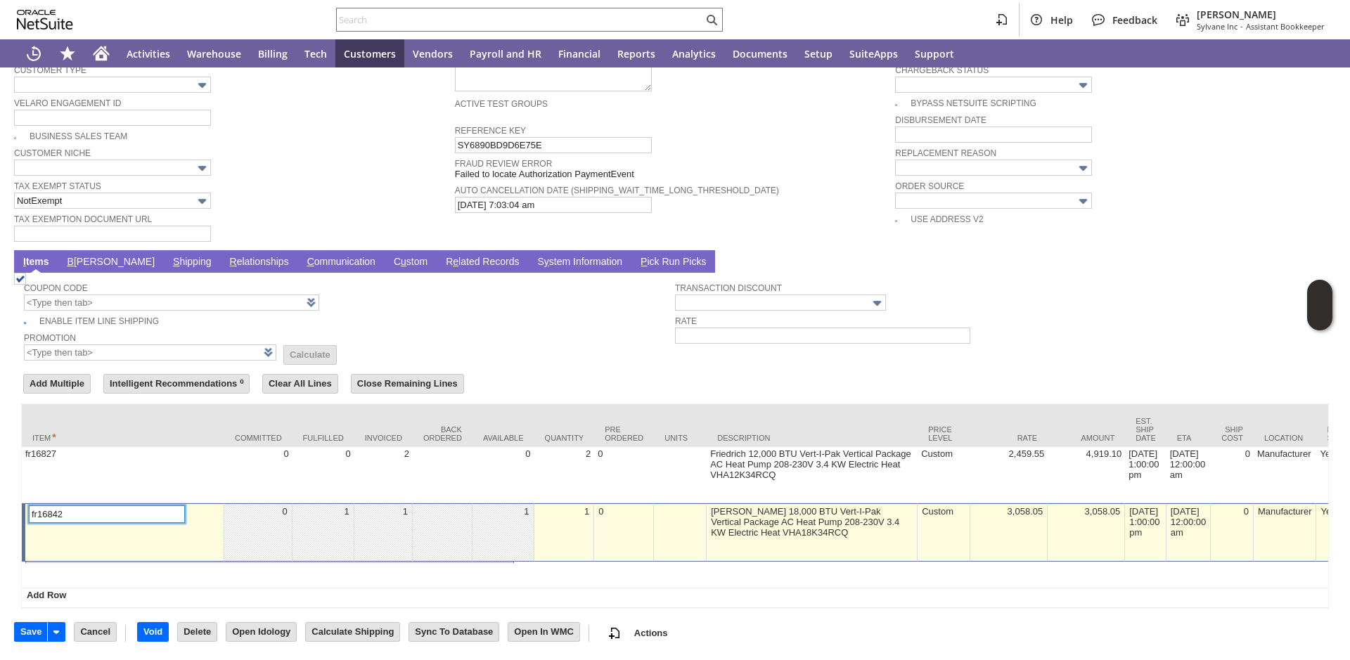
scroll to position [972, 0]
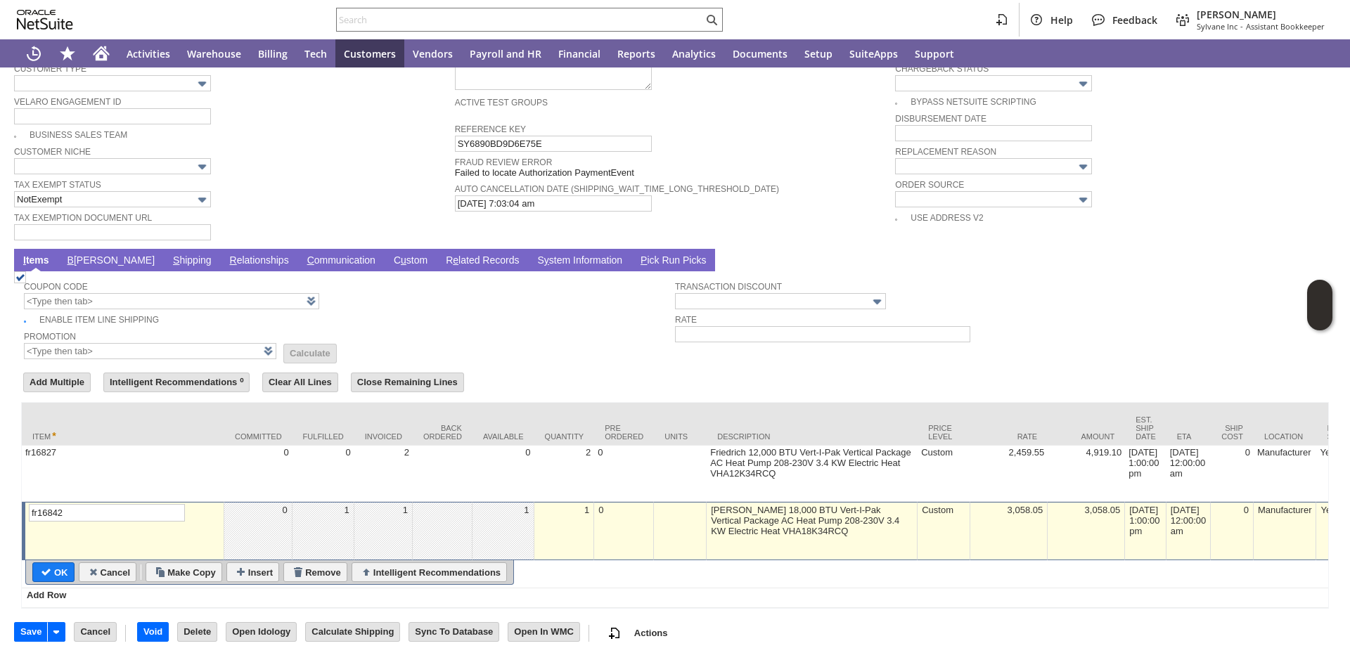
click at [169, 259] on link "S hipping" at bounding box center [192, 261] width 46 height 13
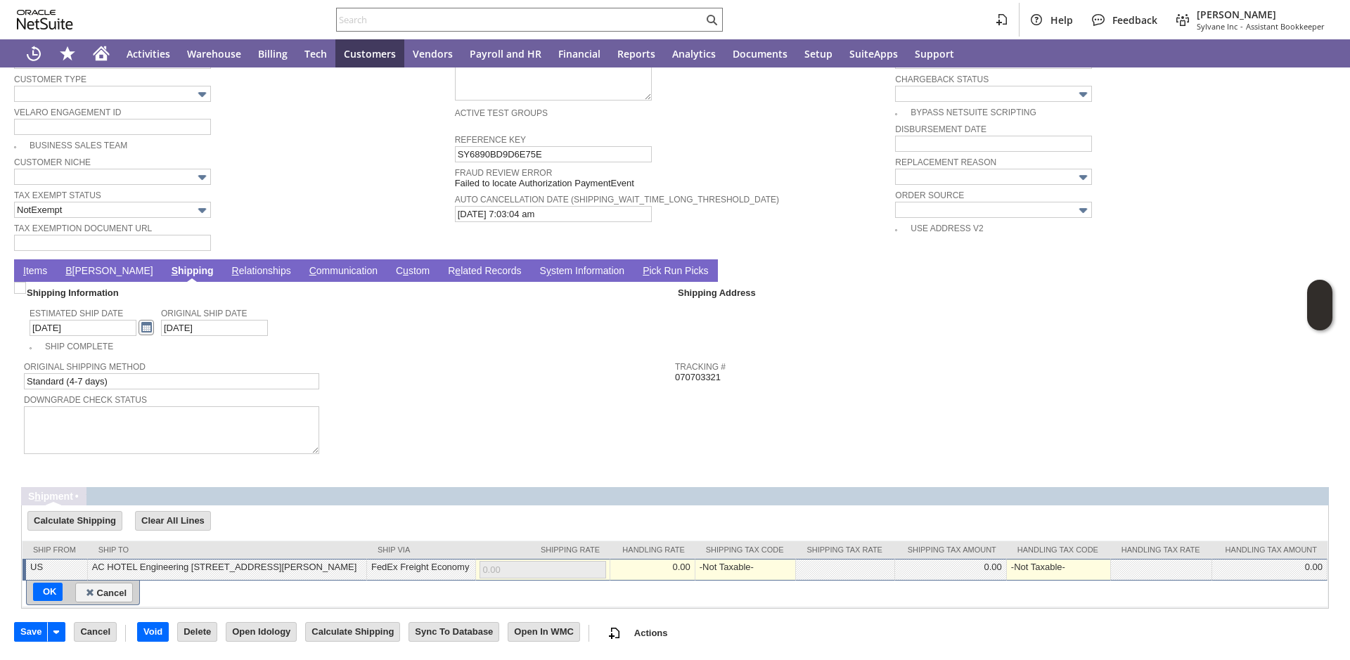
click at [151, 320] on link at bounding box center [146, 327] width 15 height 15
click at [144, 335] on link at bounding box center [146, 335] width 15 height 15
click at [54, 385] on link "6" at bounding box center [57, 384] width 15 height 13
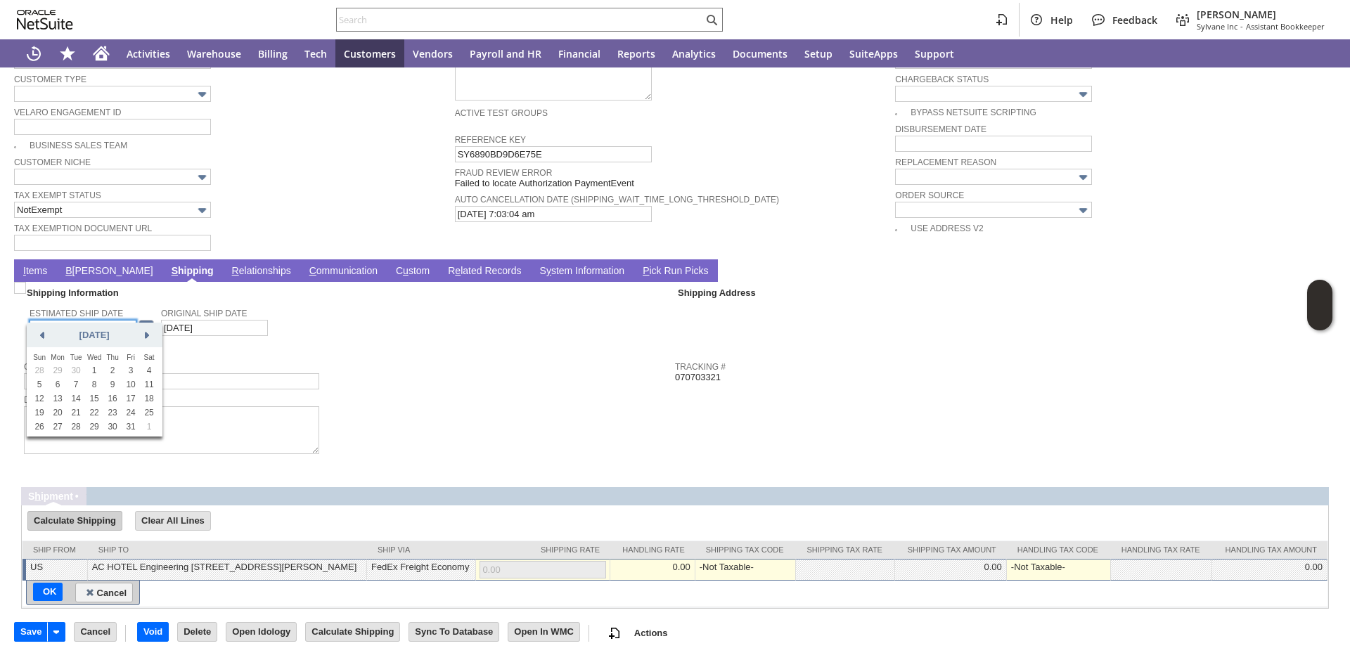
type input "10/6/2025"
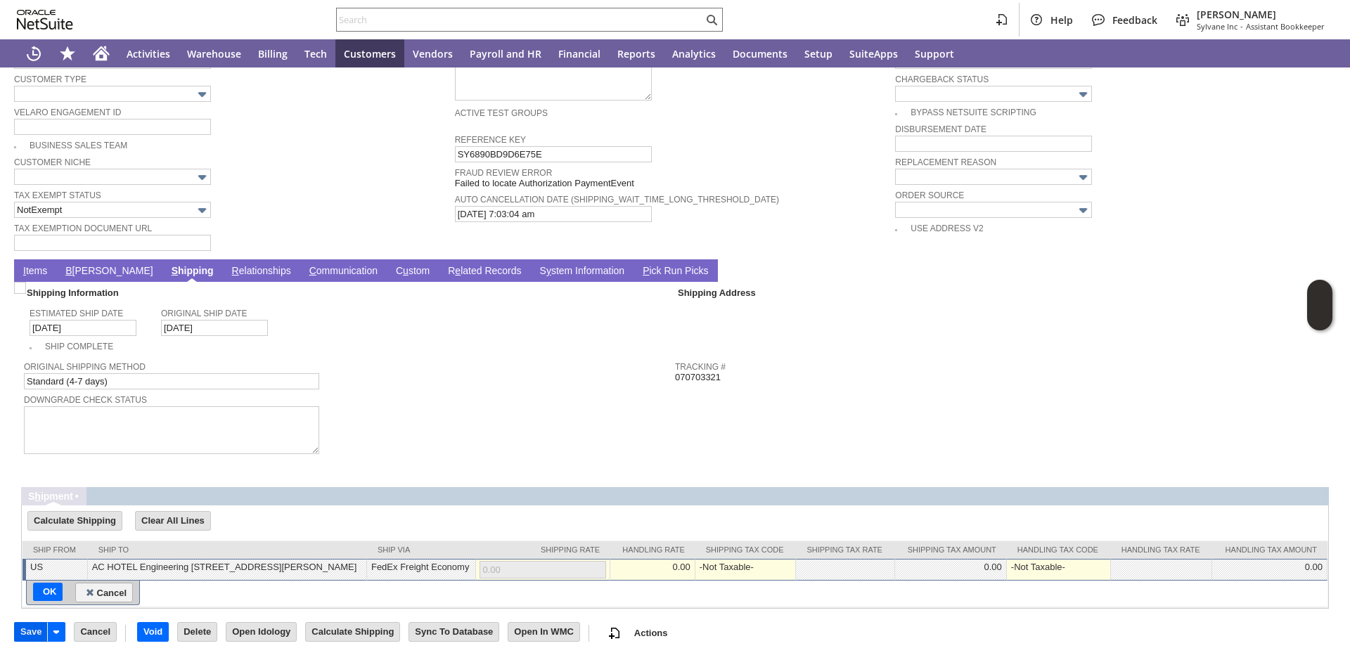
click at [20, 626] on input "Save" at bounding box center [31, 632] width 32 height 18
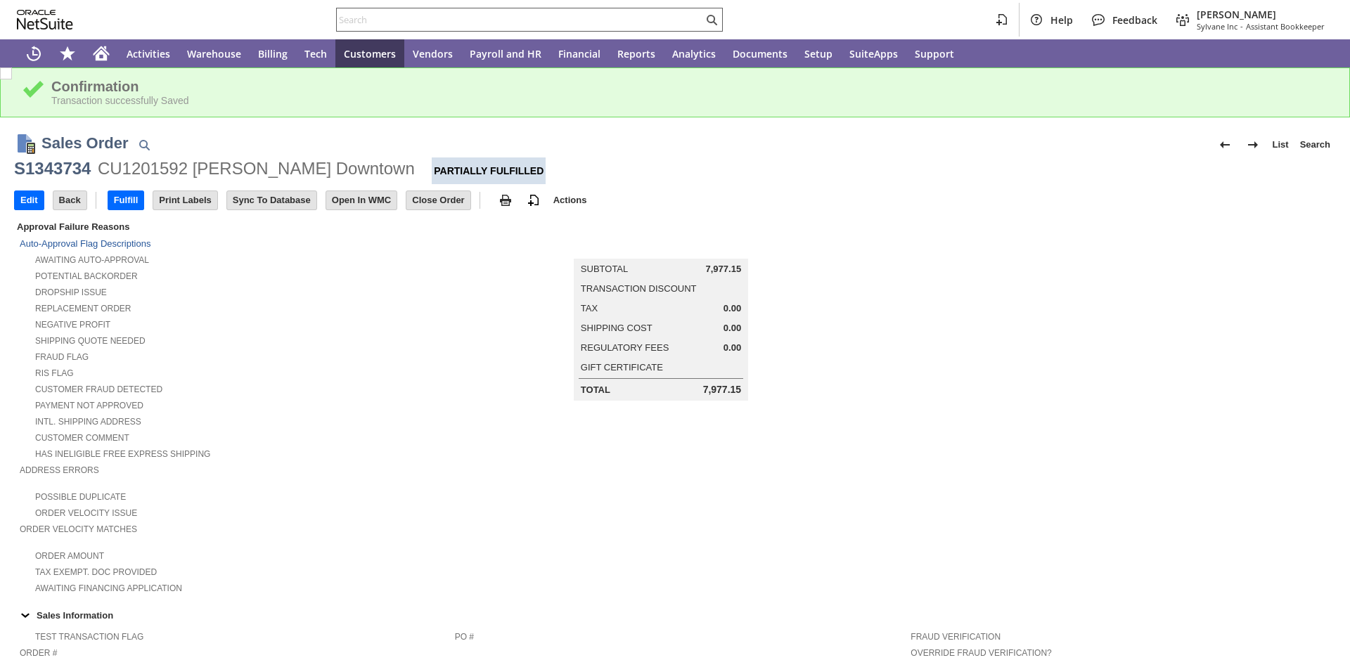
click at [400, 15] on input "text" at bounding box center [520, 19] width 366 height 17
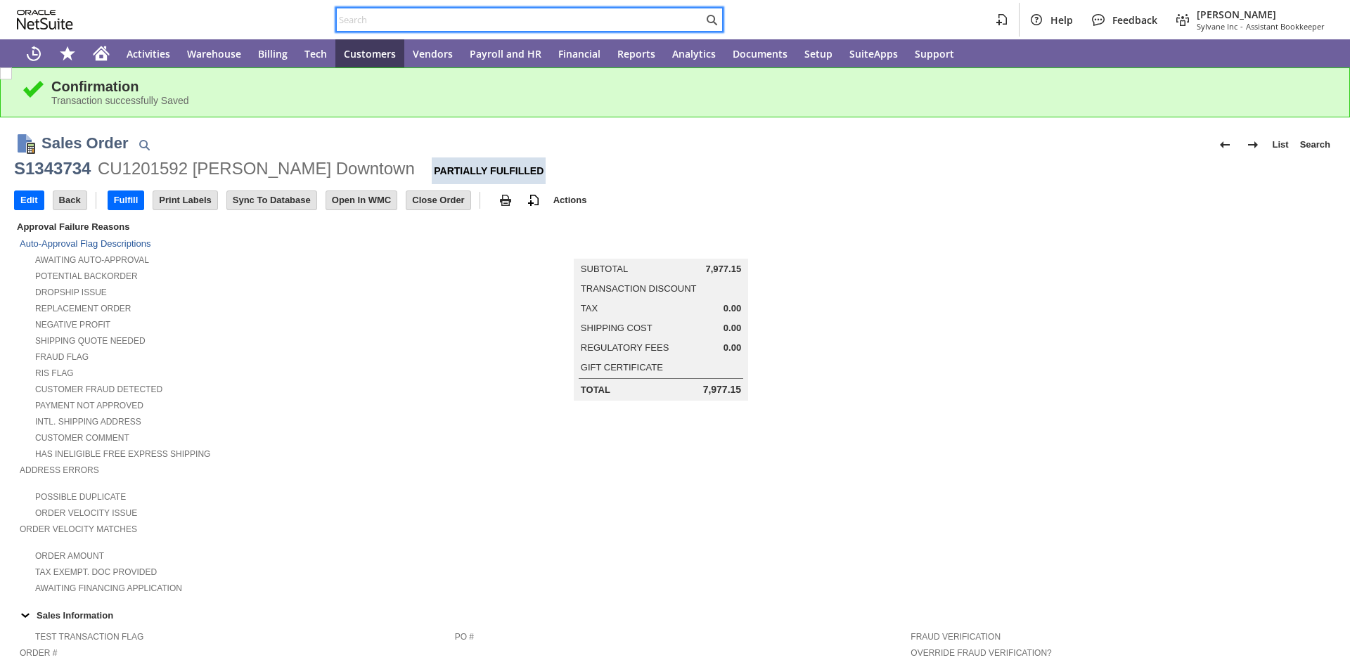
click at [400, 15] on input "text" at bounding box center [520, 19] width 366 height 17
paste input "P218447"
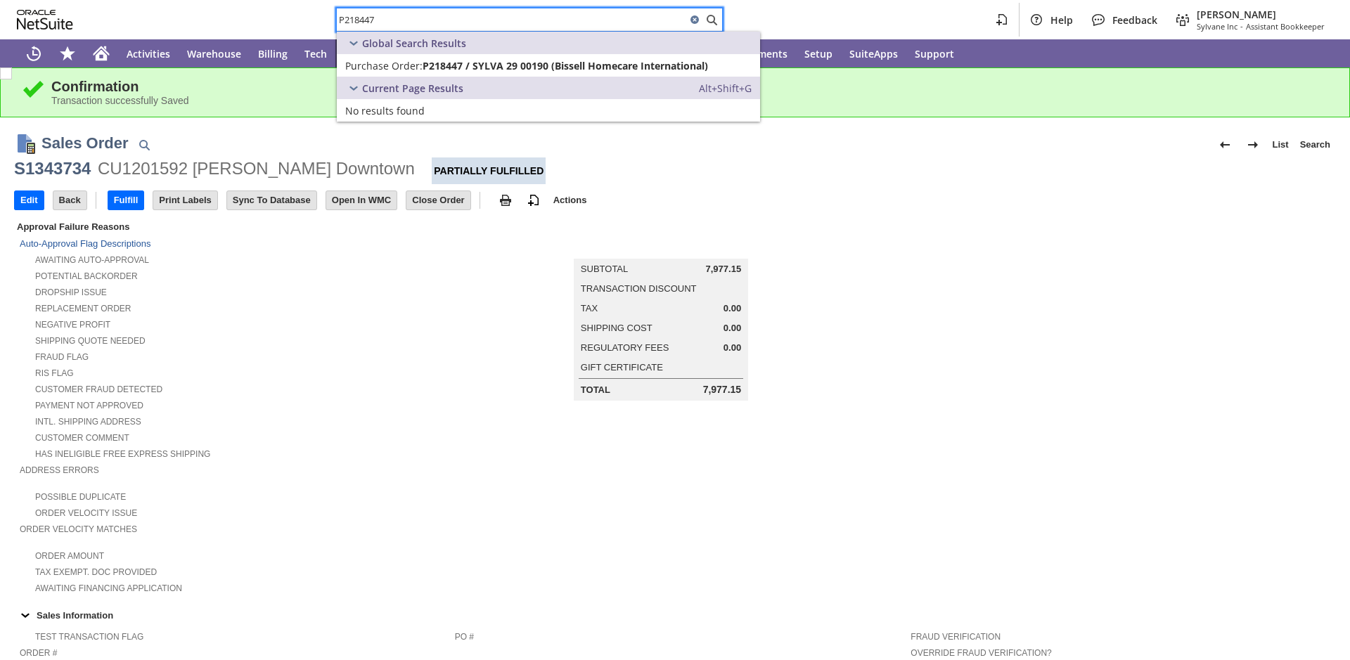
type input "P218447"
click at [399, 63] on span "Purchase Order:" at bounding box center [383, 65] width 77 height 13
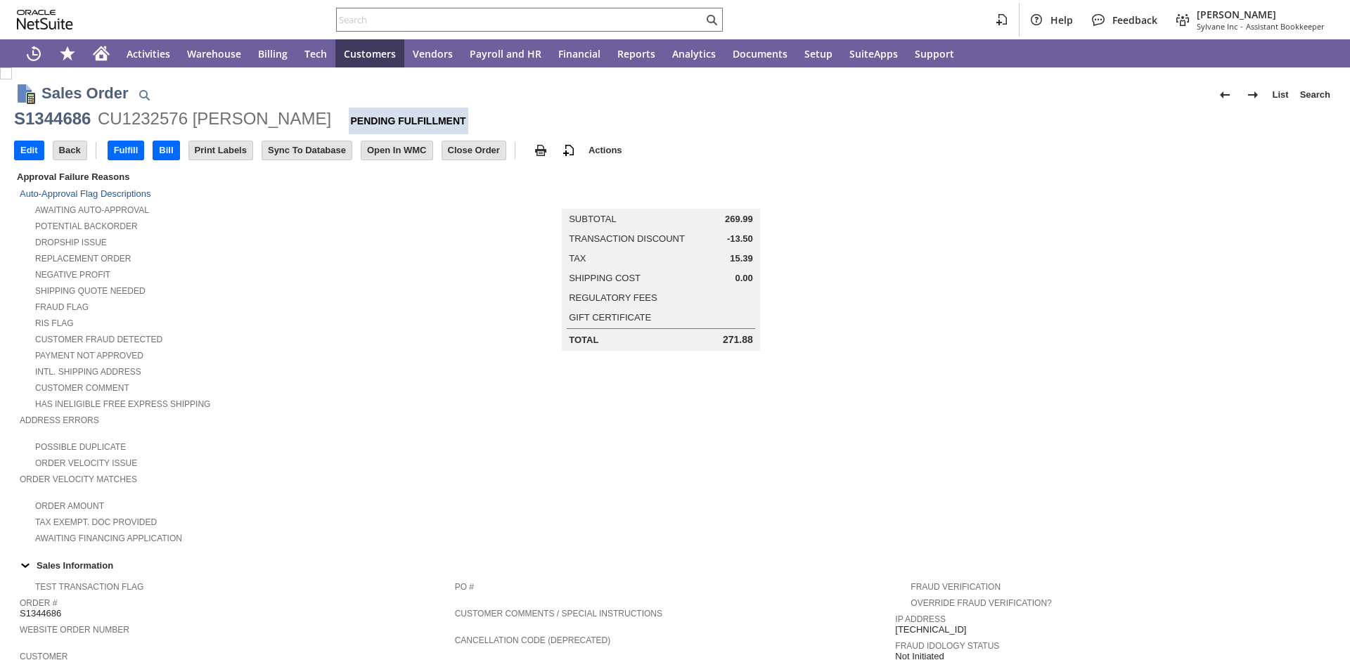
scroll to position [720, 0]
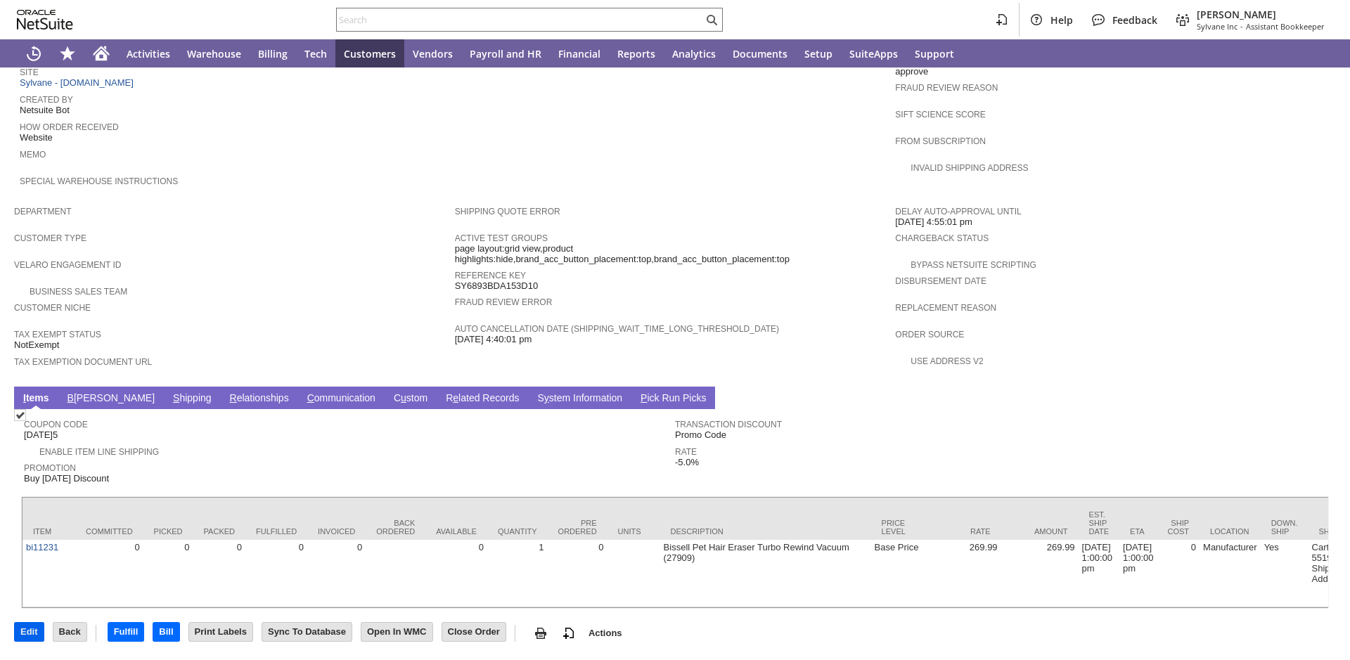
click at [29, 634] on input "Edit" at bounding box center [29, 632] width 29 height 18
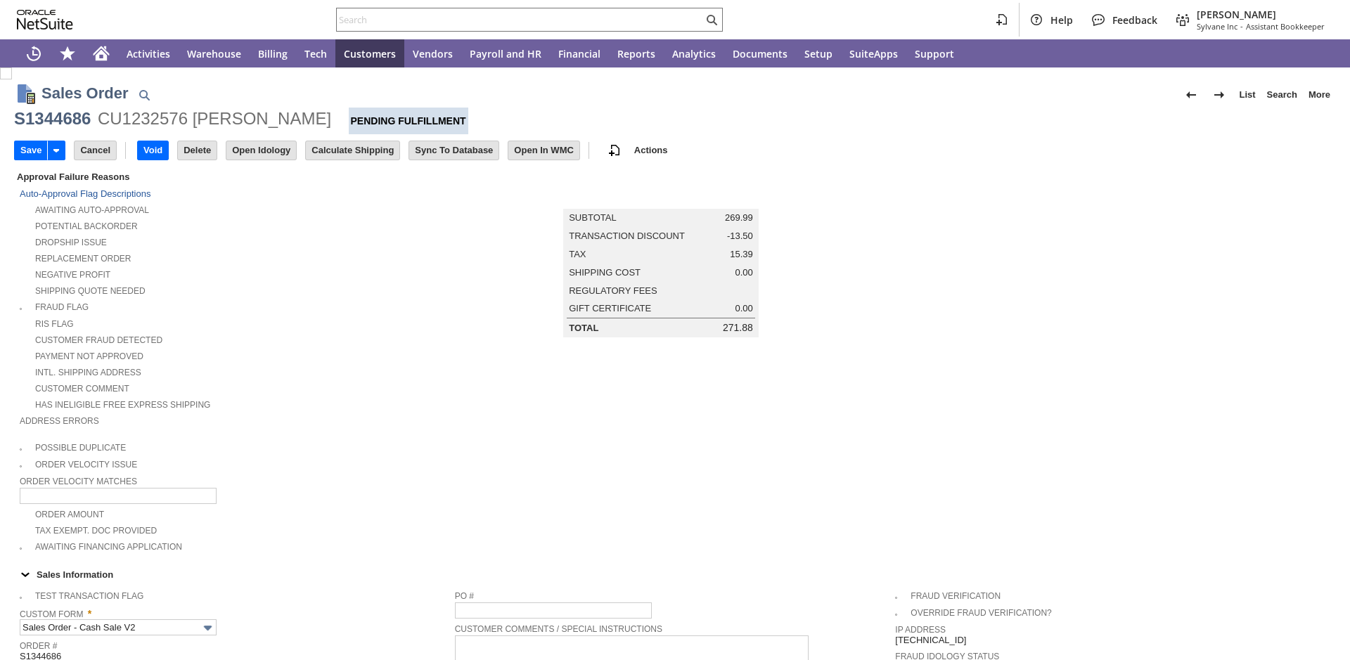
scroll to position [377, 0]
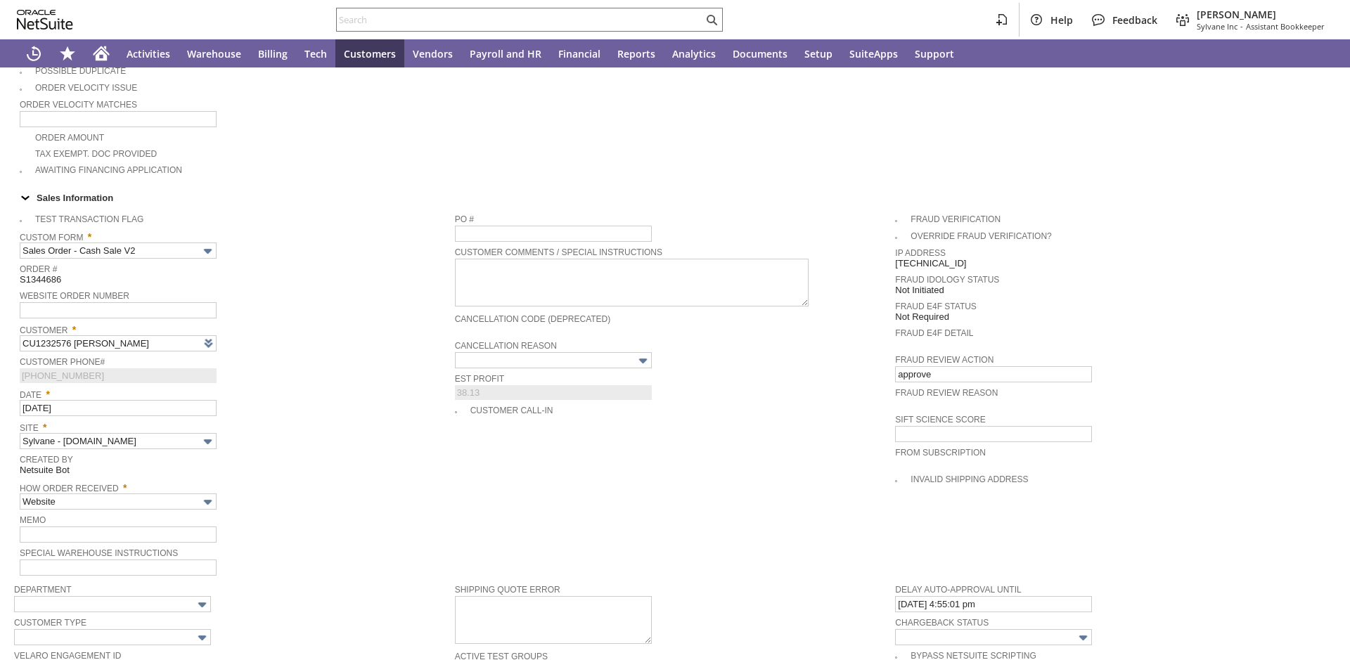
type input "Intelligent Recommendations ⁰"
click at [471, 384] on link "Est Profit" at bounding box center [479, 379] width 49 height 10
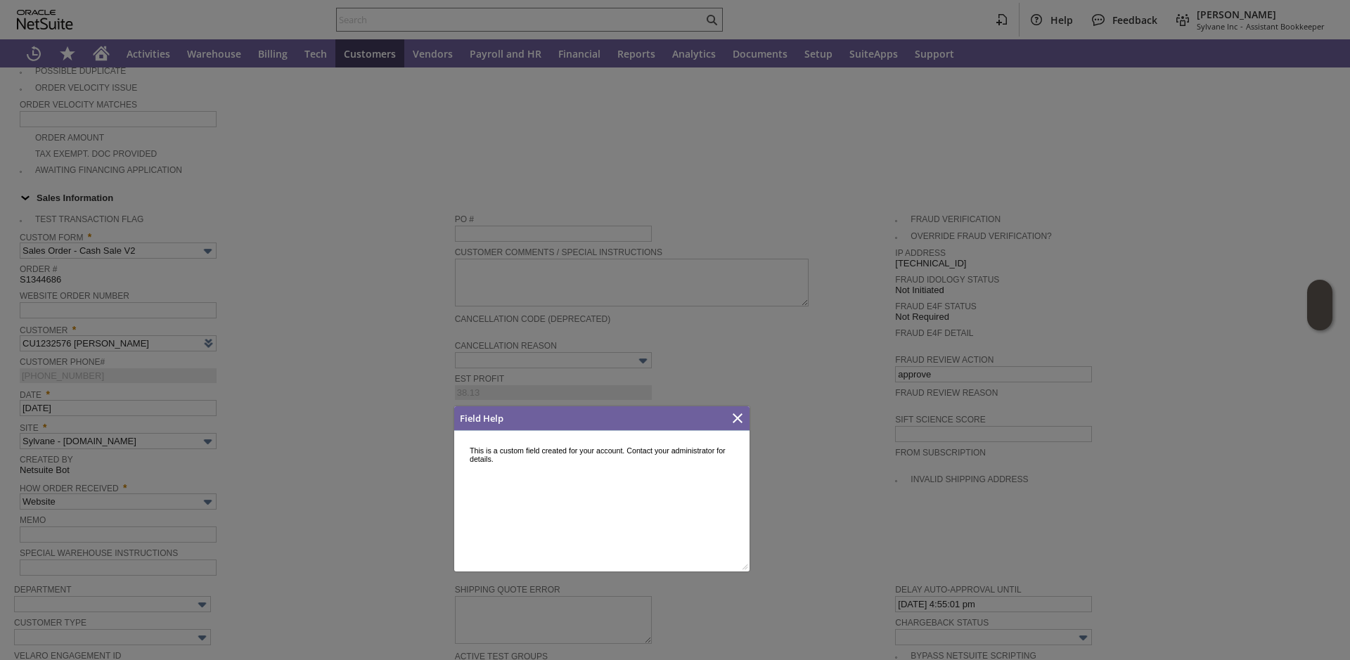
scroll to position [0, 0]
click at [517, 380] on div at bounding box center [675, 330] width 1350 height 660
drag, startPoint x: 744, startPoint y: 422, endPoint x: 651, endPoint y: 419, distance: 92.8
click at [743, 421] on icon "Close" at bounding box center [737, 418] width 17 height 17
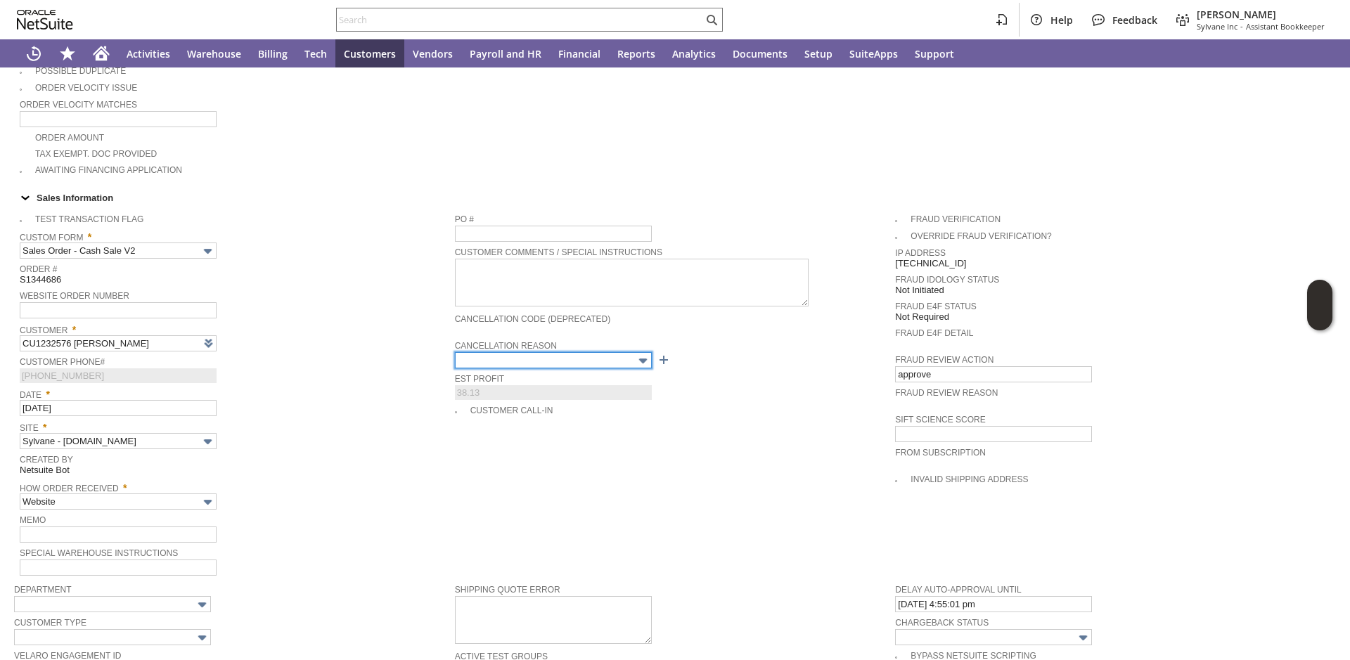
click at [577, 368] on input "text" at bounding box center [553, 360] width 197 height 16
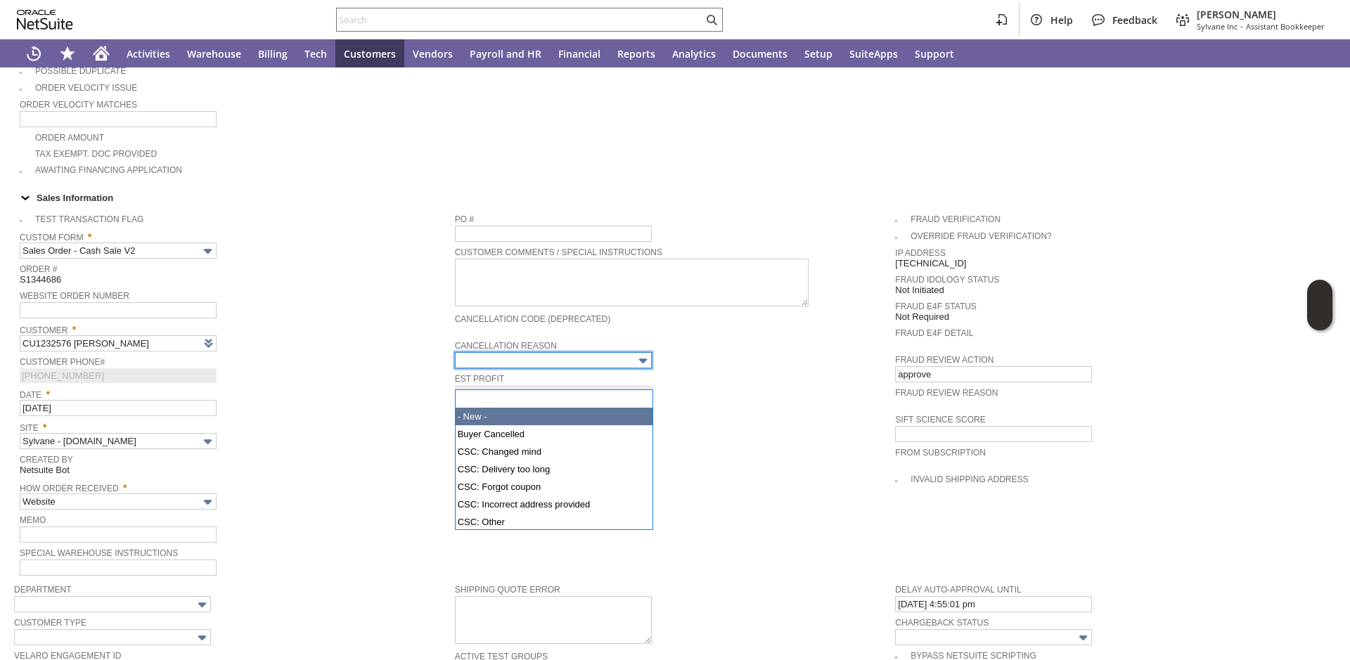
scroll to position [146, 0]
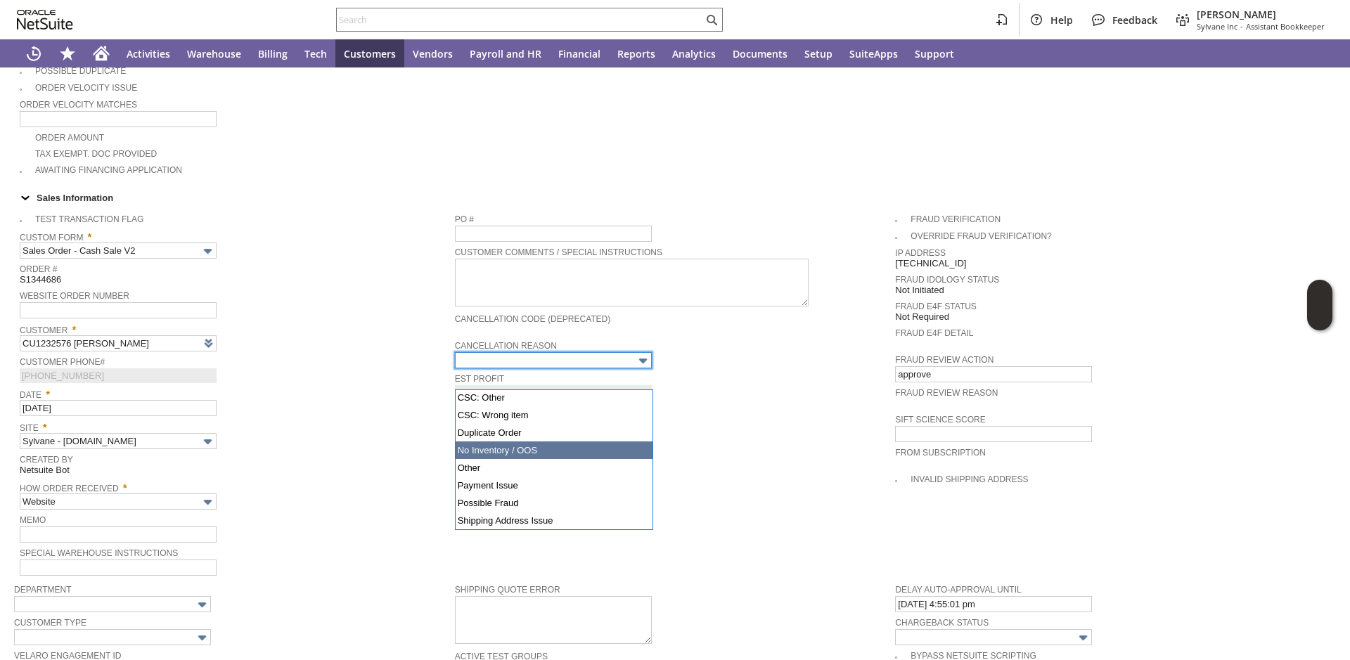
type input "No Inventory / OOS"
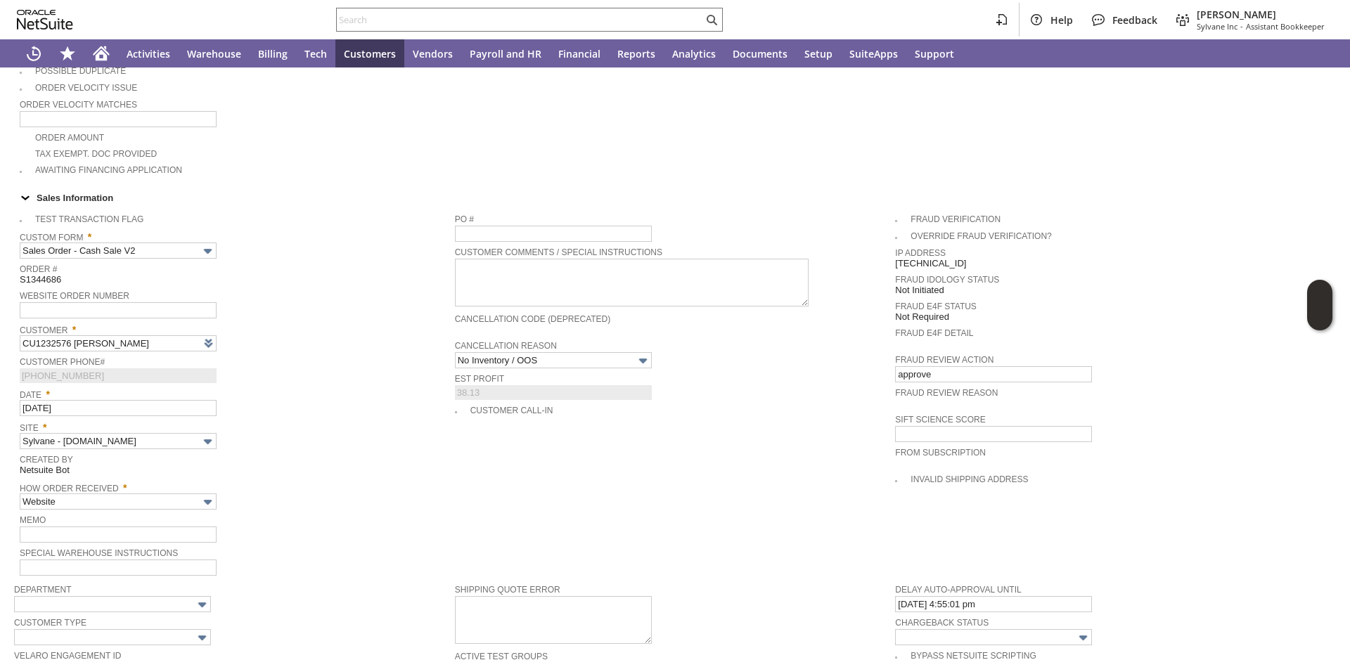
click at [343, 433] on span "Site *" at bounding box center [234, 425] width 428 height 15
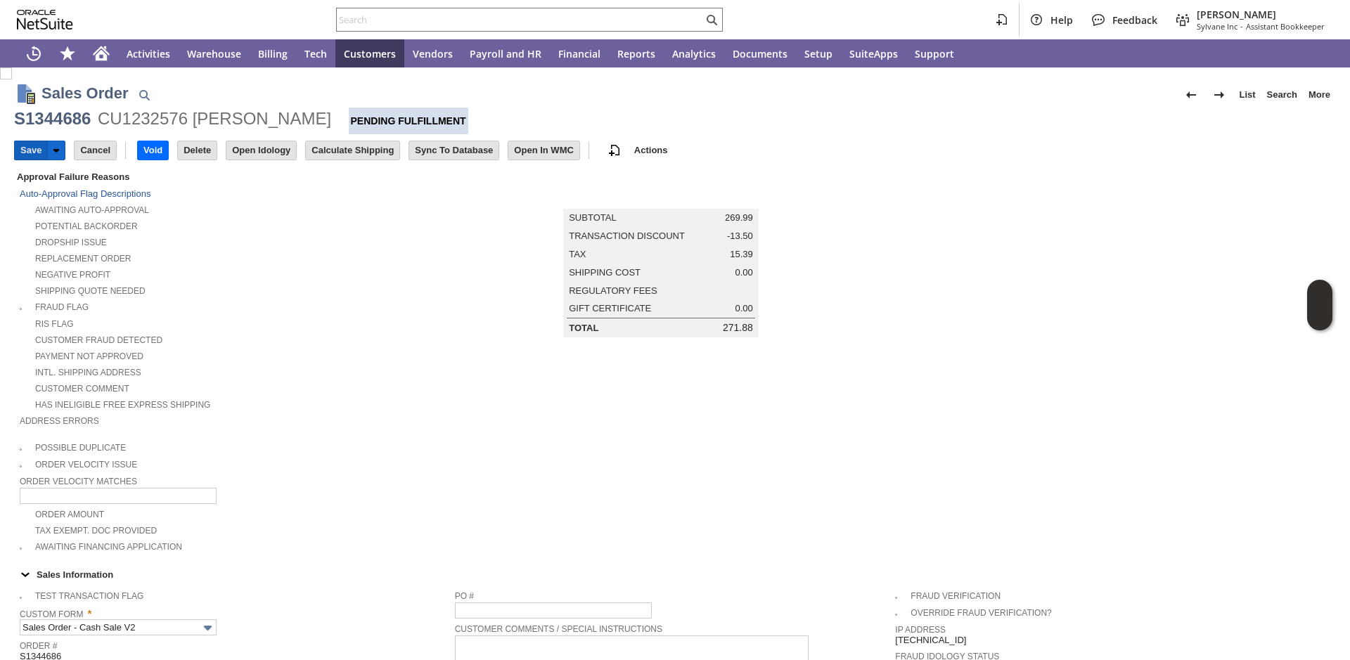
click at [31, 150] on input "Save" at bounding box center [31, 150] width 32 height 18
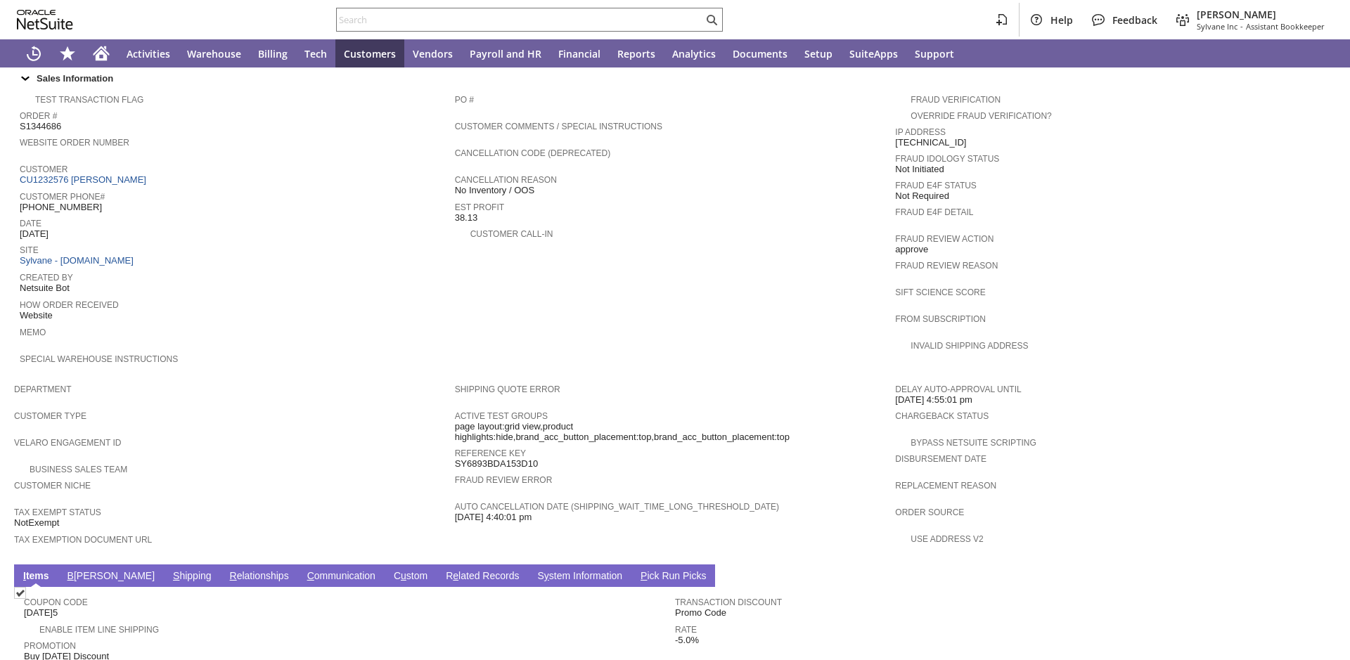
scroll to position [771, 0]
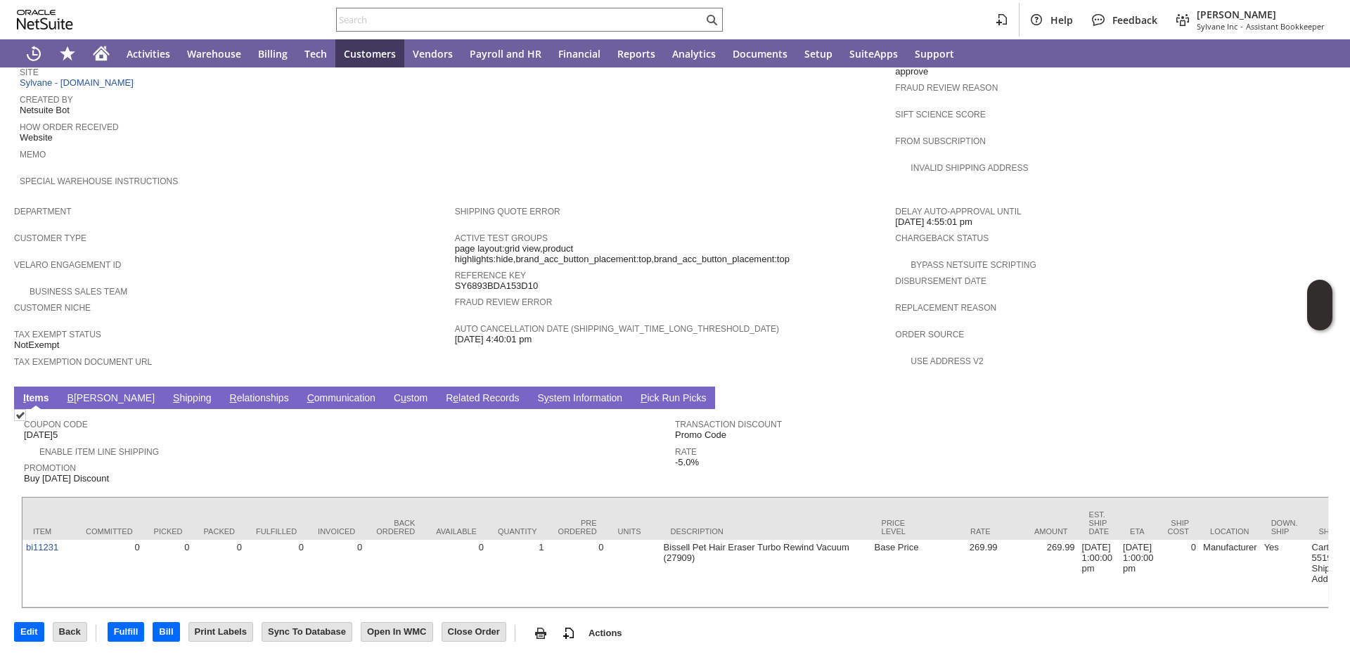
click at [95, 392] on link "B [PERSON_NAME]" at bounding box center [111, 398] width 94 height 13
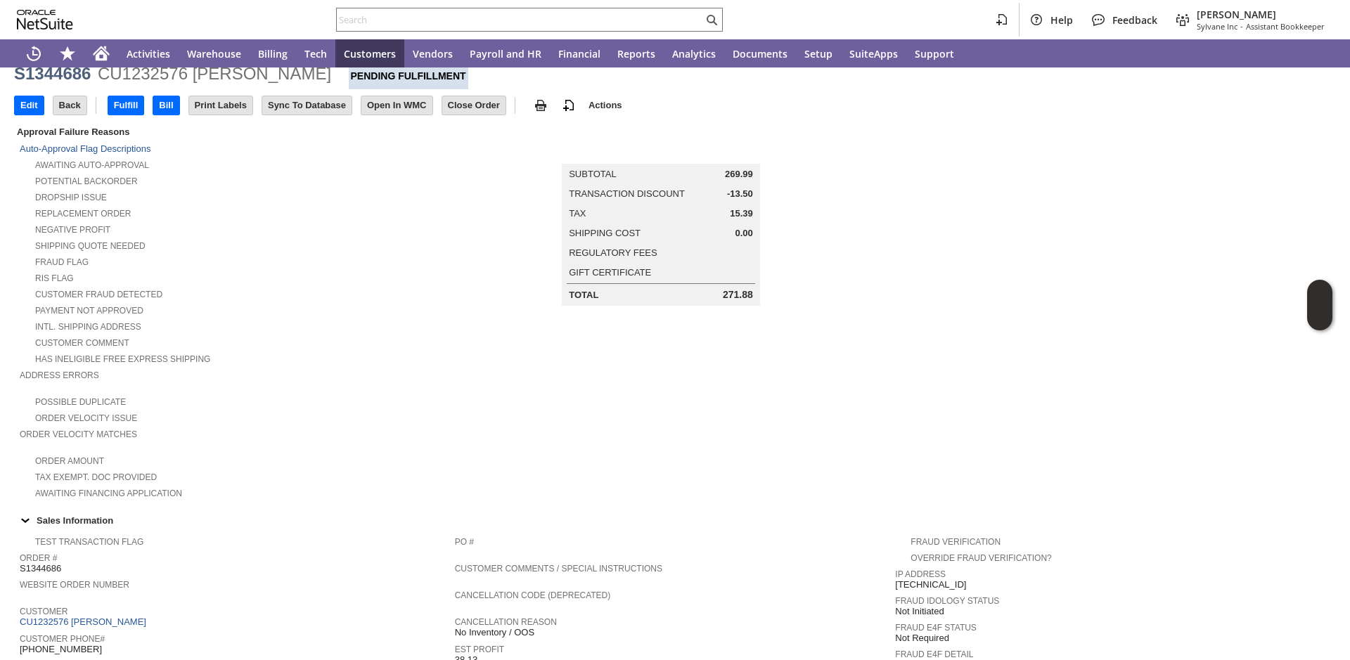
scroll to position [0, 0]
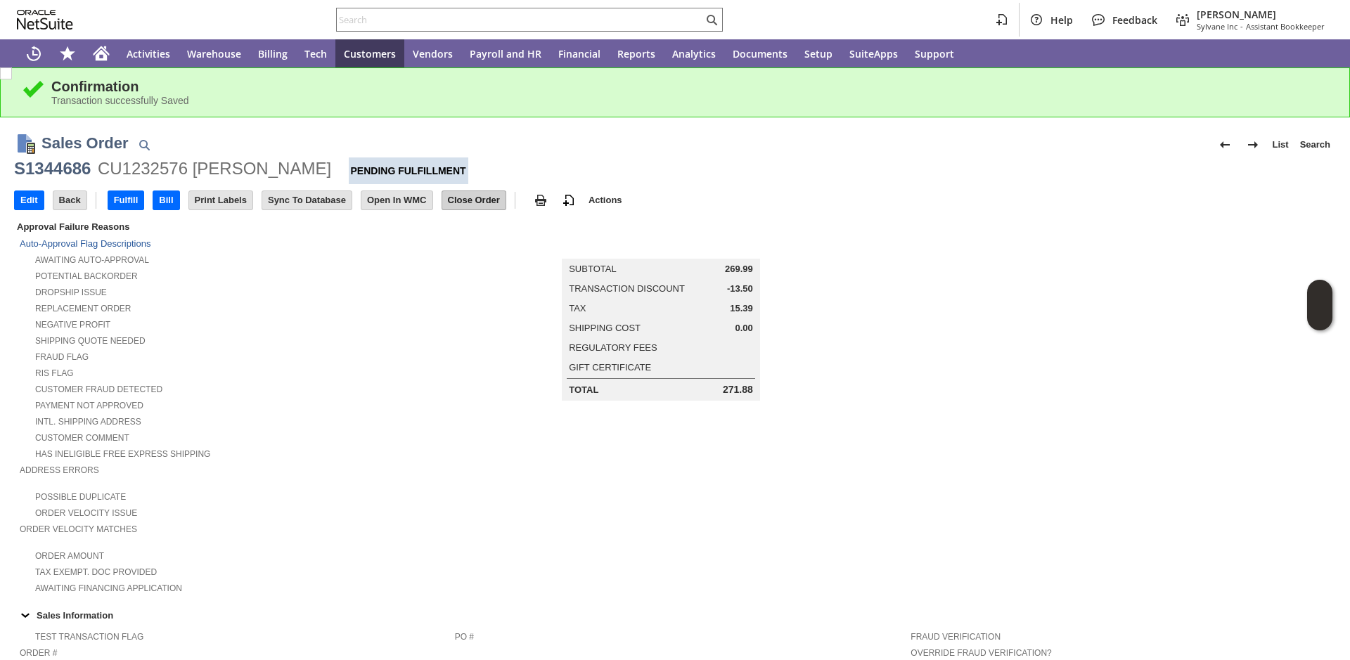
click at [506, 202] on input "Close Order" at bounding box center [473, 200] width 63 height 18
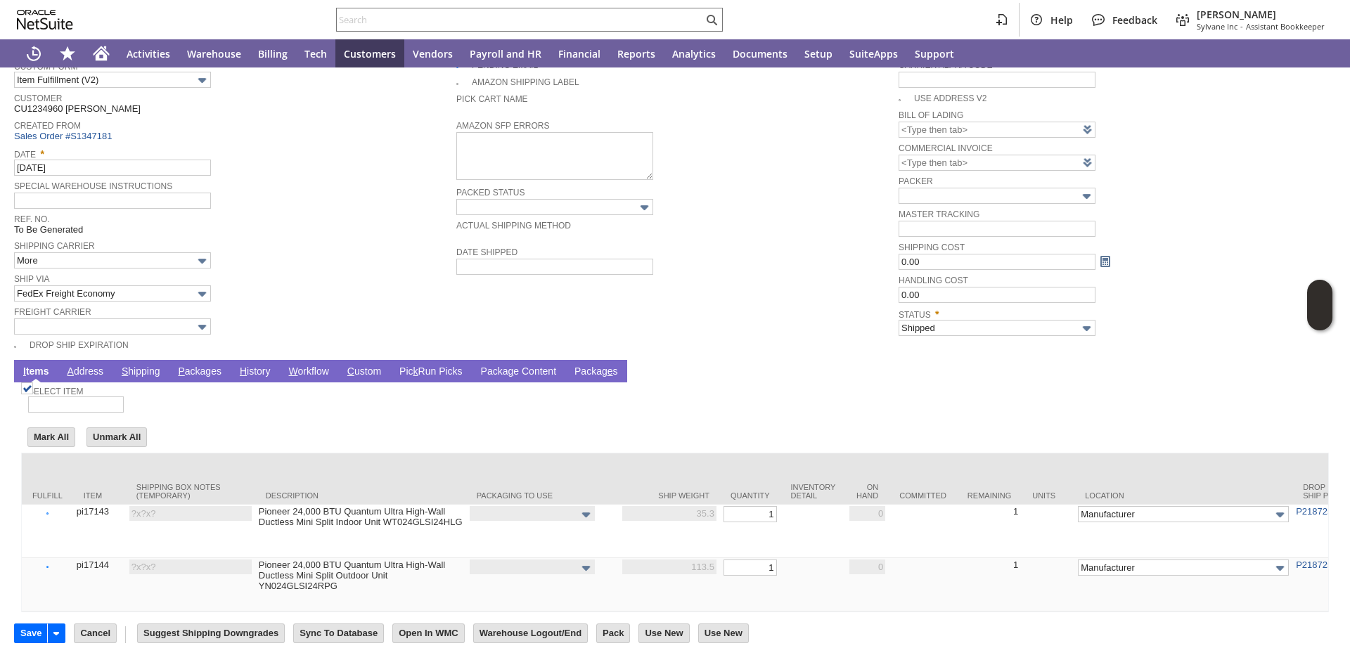
click at [225, 366] on link "P ackages" at bounding box center [199, 372] width 51 height 13
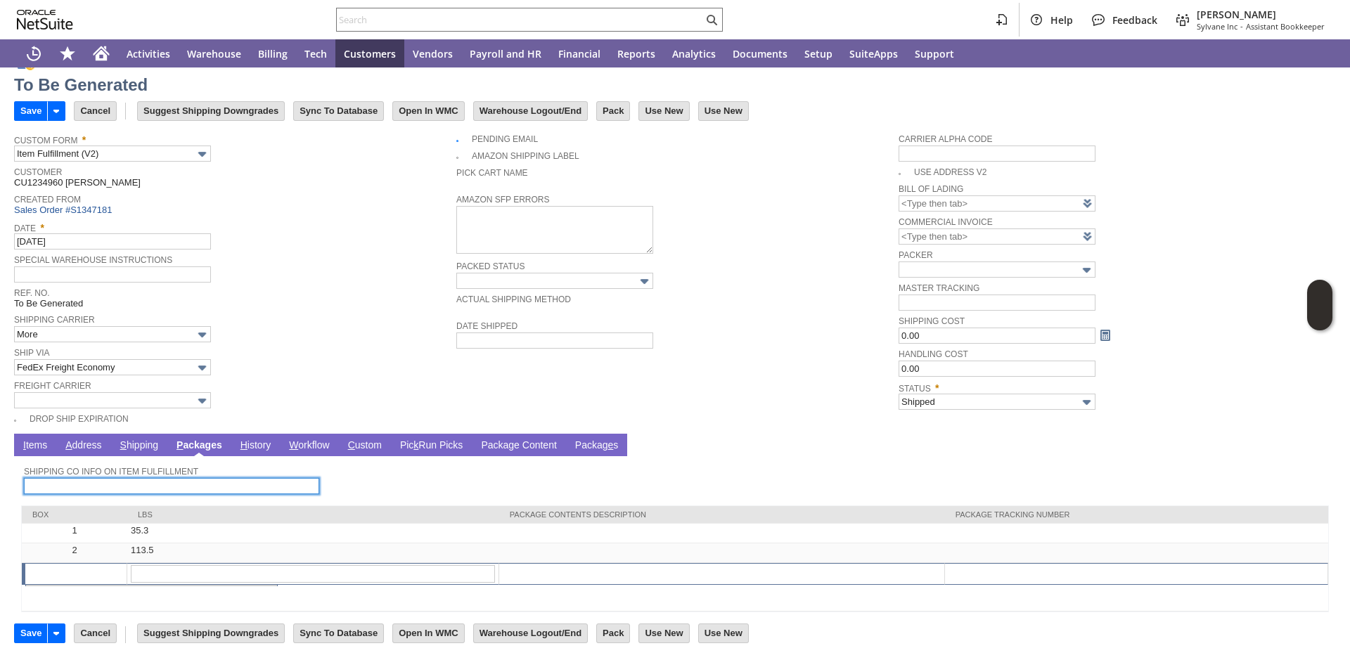
scroll to position [46, 0]
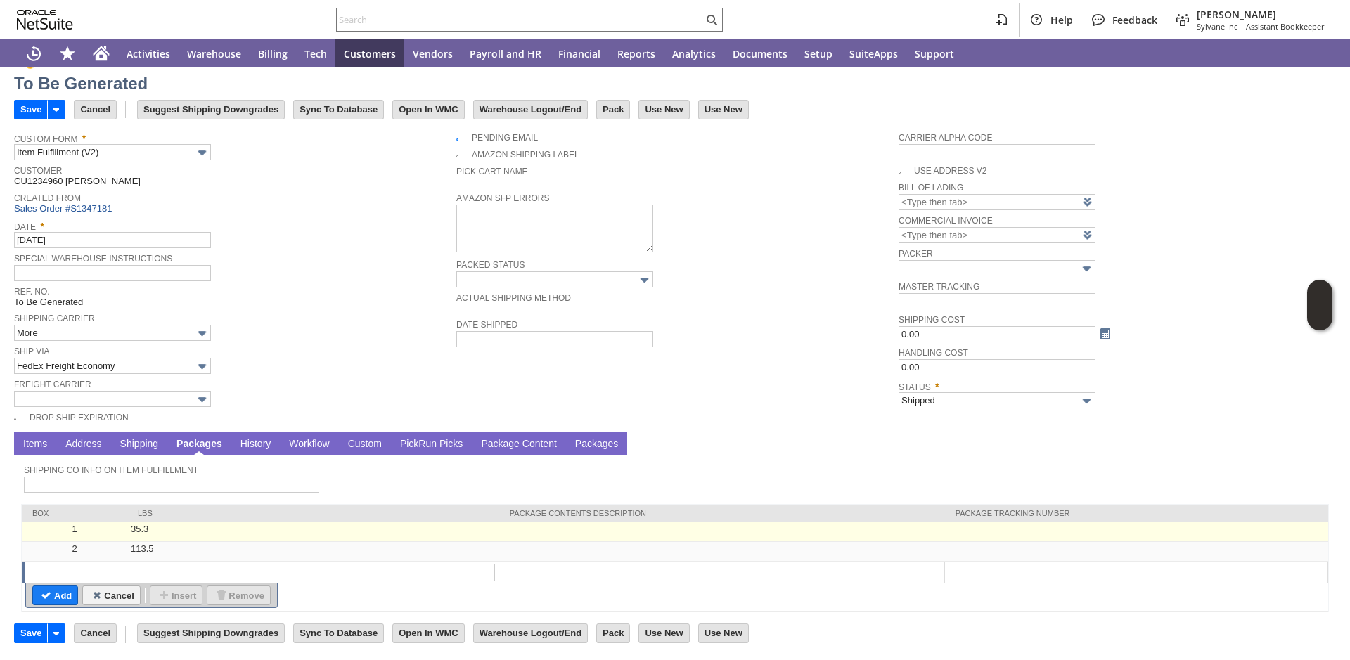
click at [993, 529] on td at bounding box center [1136, 532] width 383 height 20
type input "35.3"
type input "OK"
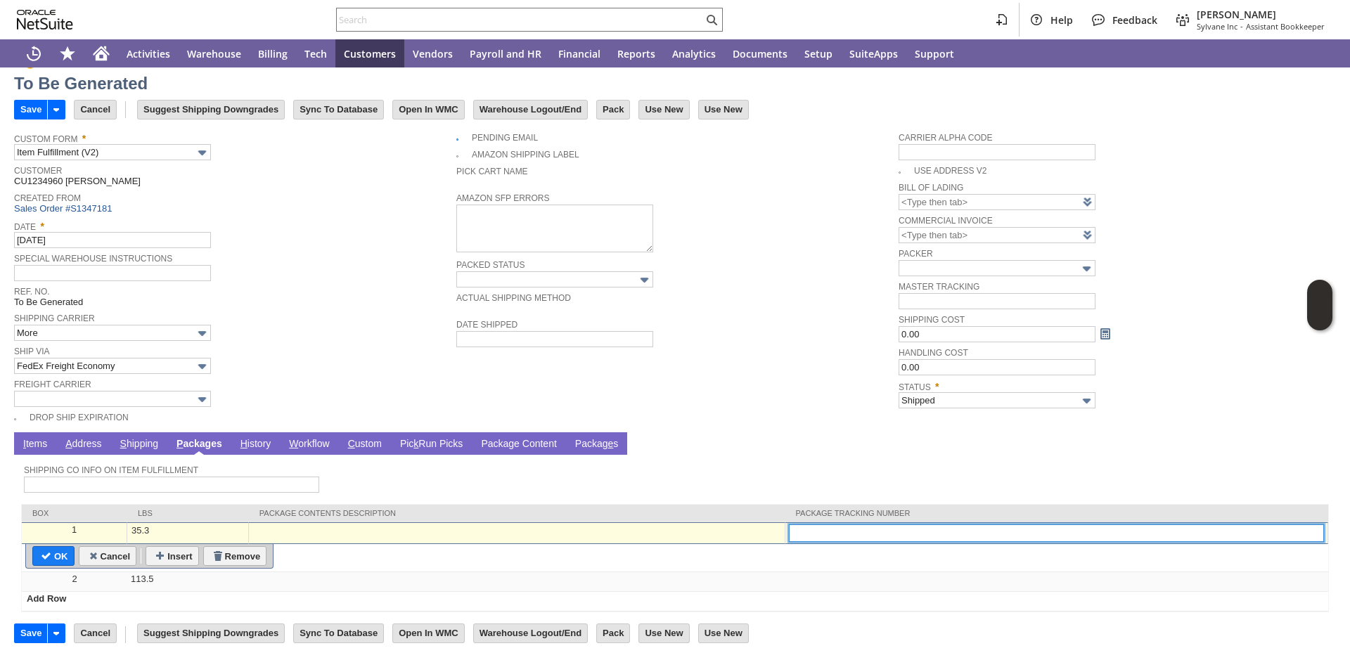
paste input "756238127-1"
type input "756238127-1"
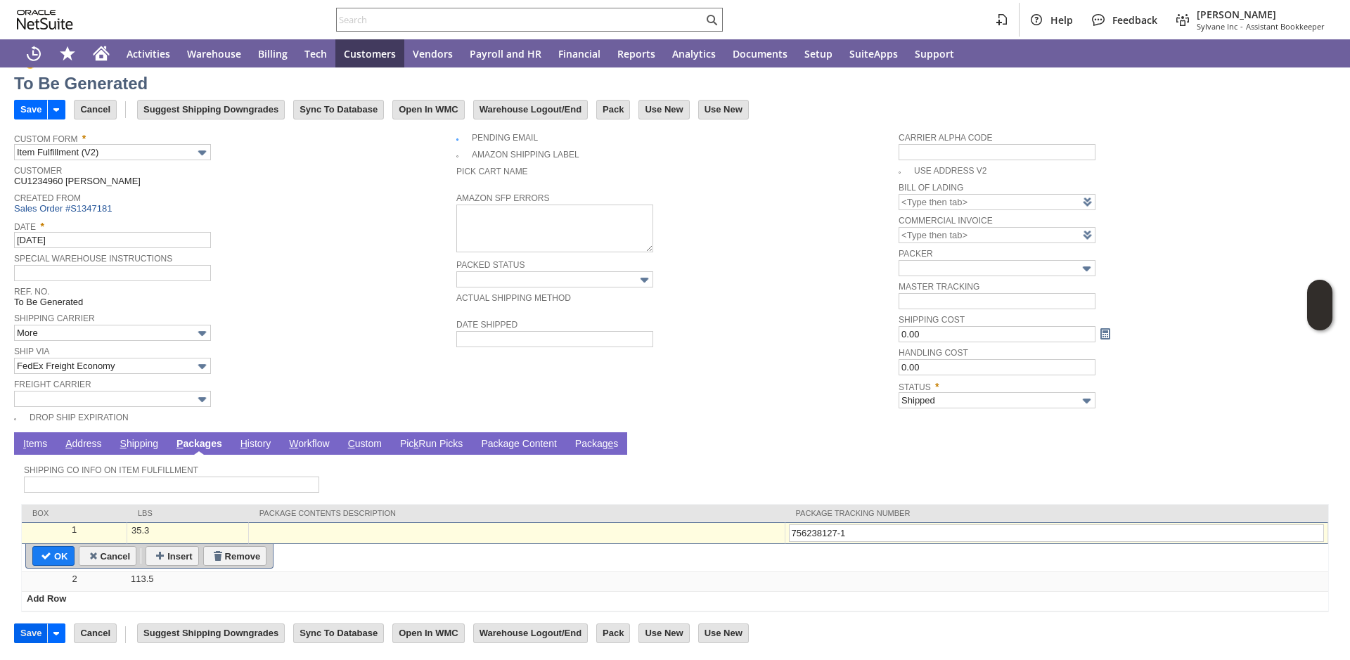
click at [35, 635] on input "Save" at bounding box center [31, 633] width 32 height 18
type input "Add"
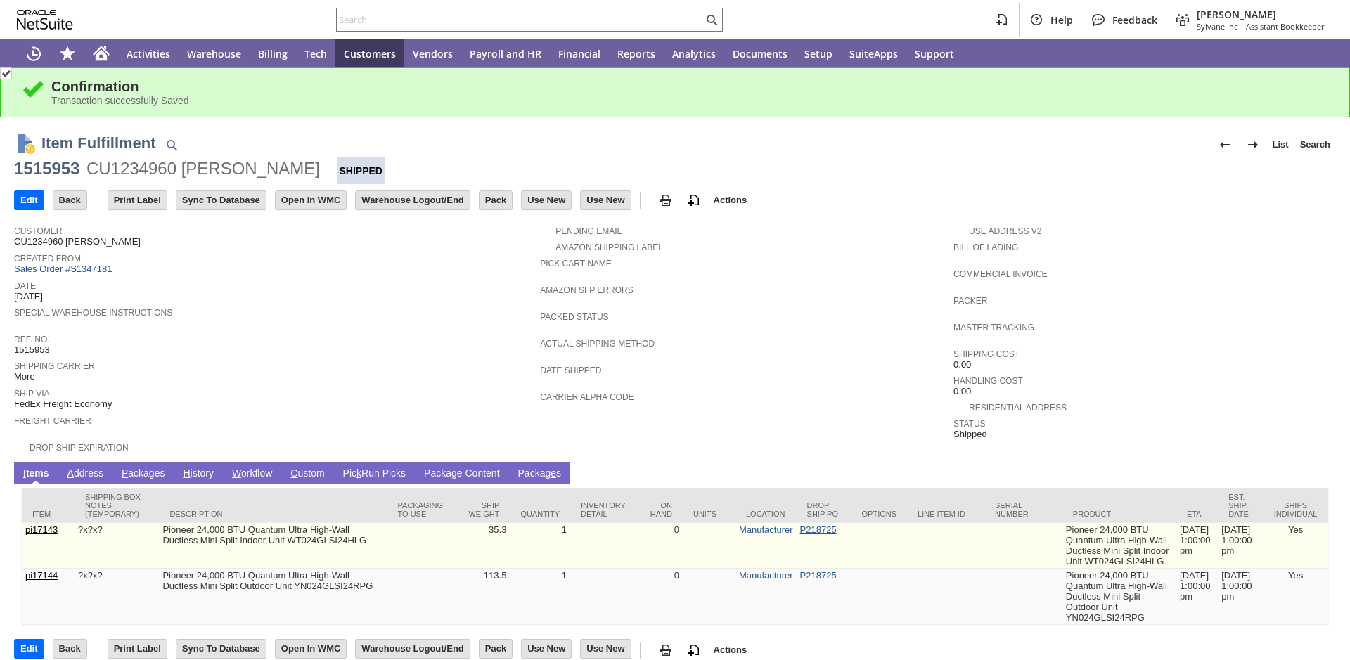
click at [813, 535] on link "P218725" at bounding box center [818, 529] width 37 height 11
